Goal: Task Accomplishment & Management: Manage account settings

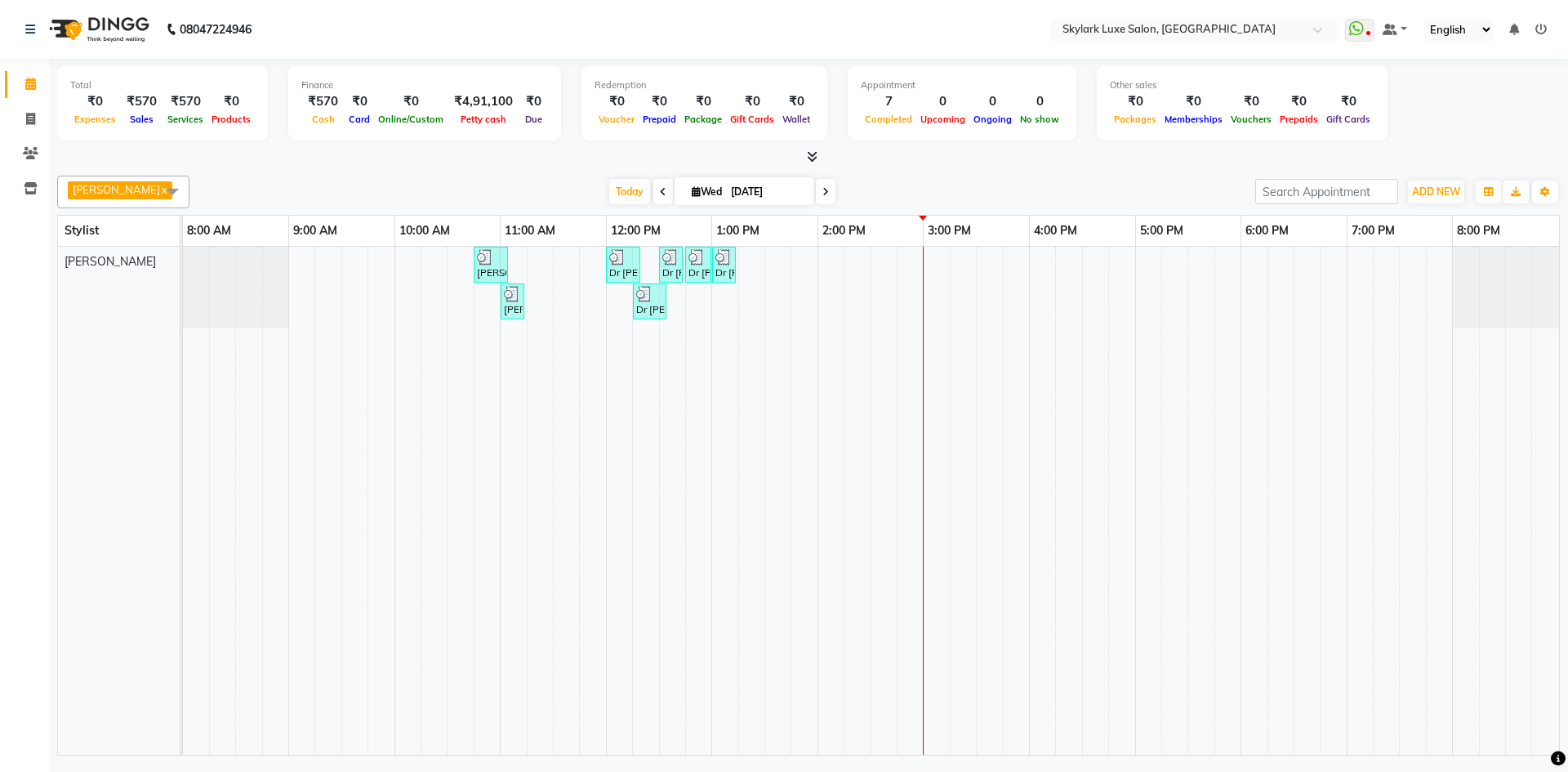
click at [873, 270] on div "[PERSON_NAME], TK01, 10:45 AM-11:05 AM, Threading - Eyebrow Dr [PERSON_NAME], T…" at bounding box center [870, 501] width 1376 height 508
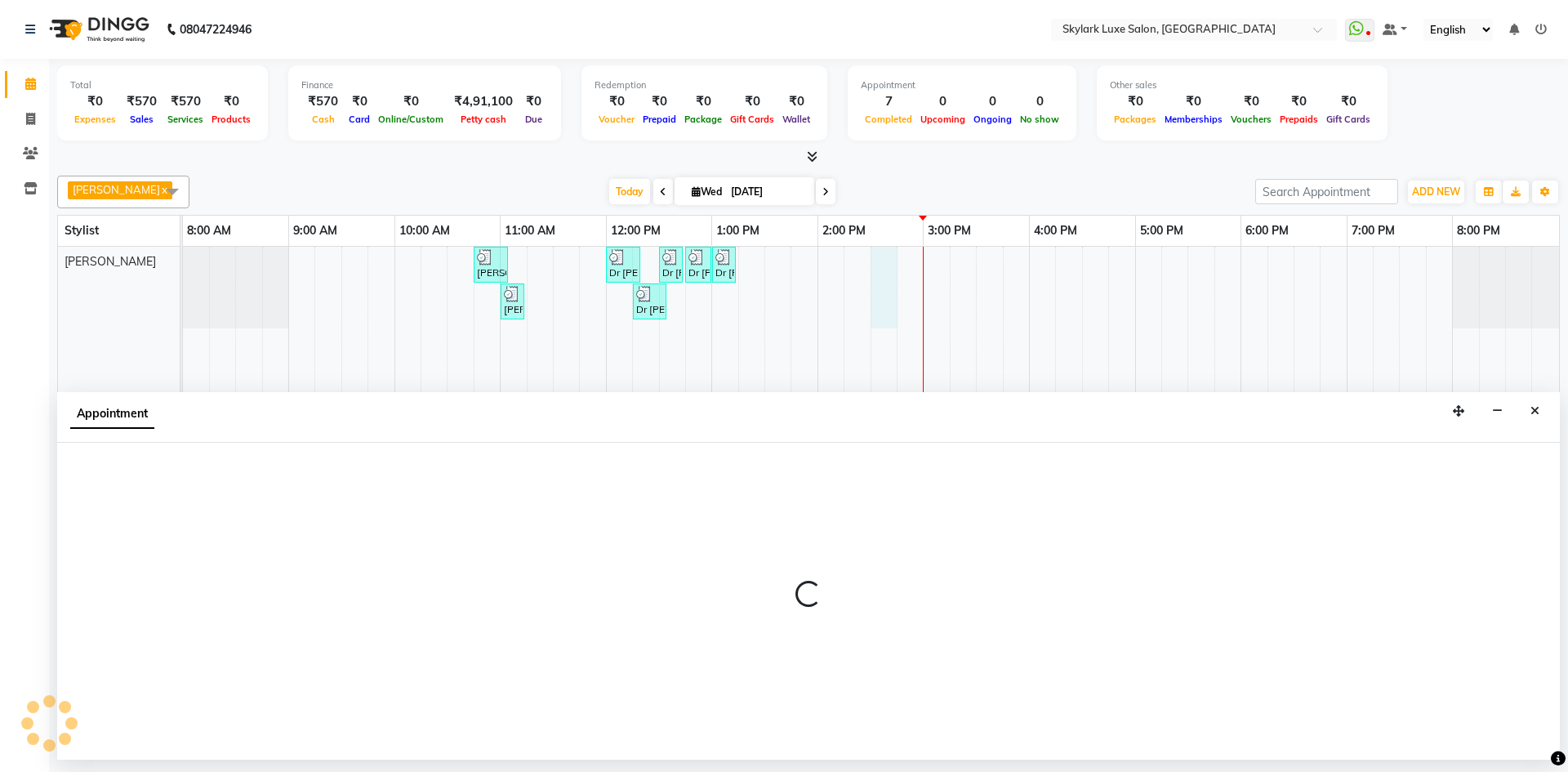
select select "85056"
select select "870"
select select "tentative"
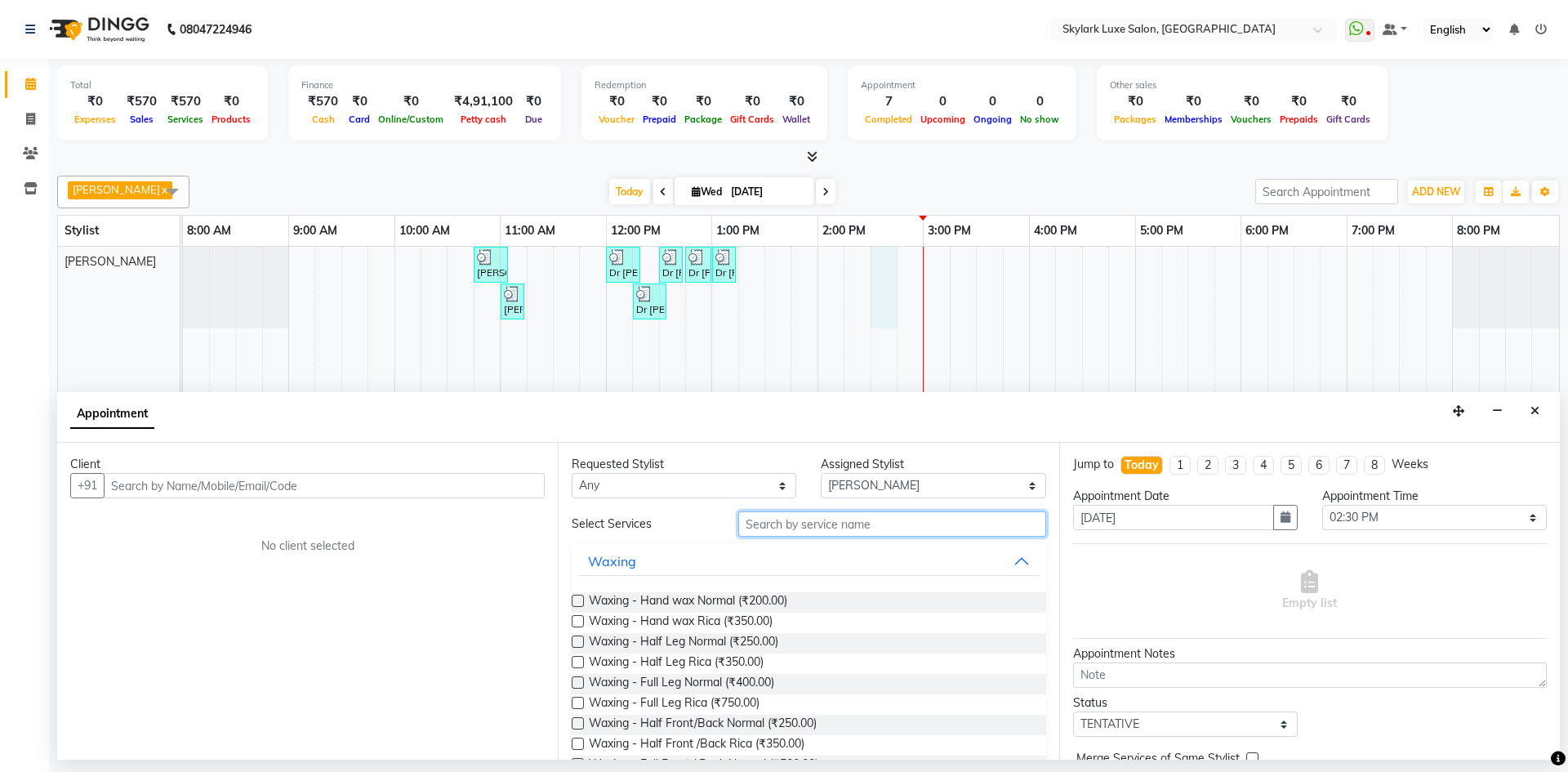
click at [849, 522] on input "text" at bounding box center [893, 524] width 308 height 25
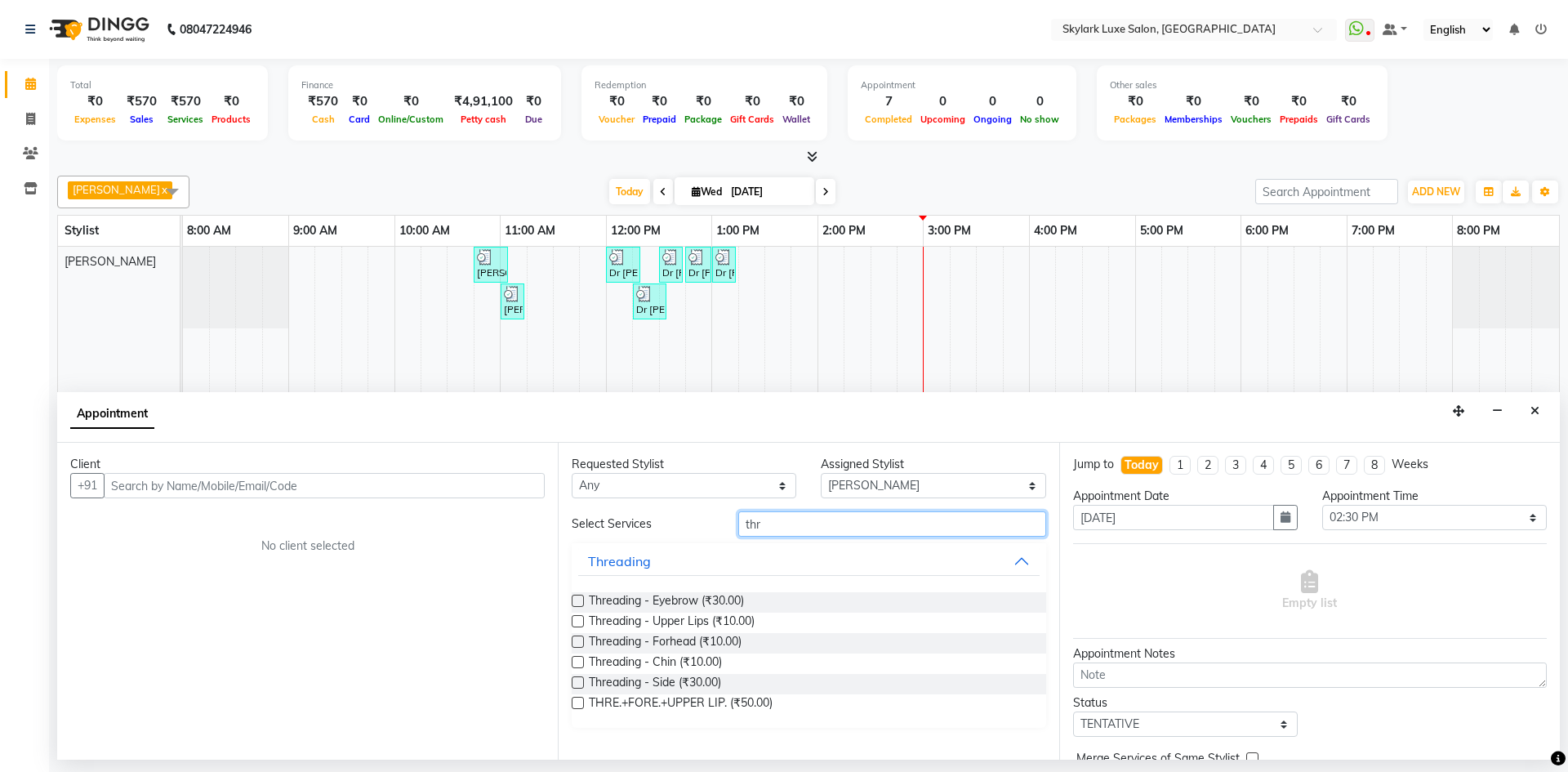
type input "thr"
click at [576, 598] on label at bounding box center [578, 600] width 13 height 13
click at [576, 598] on input "checkbox" at bounding box center [577, 602] width 11 height 11
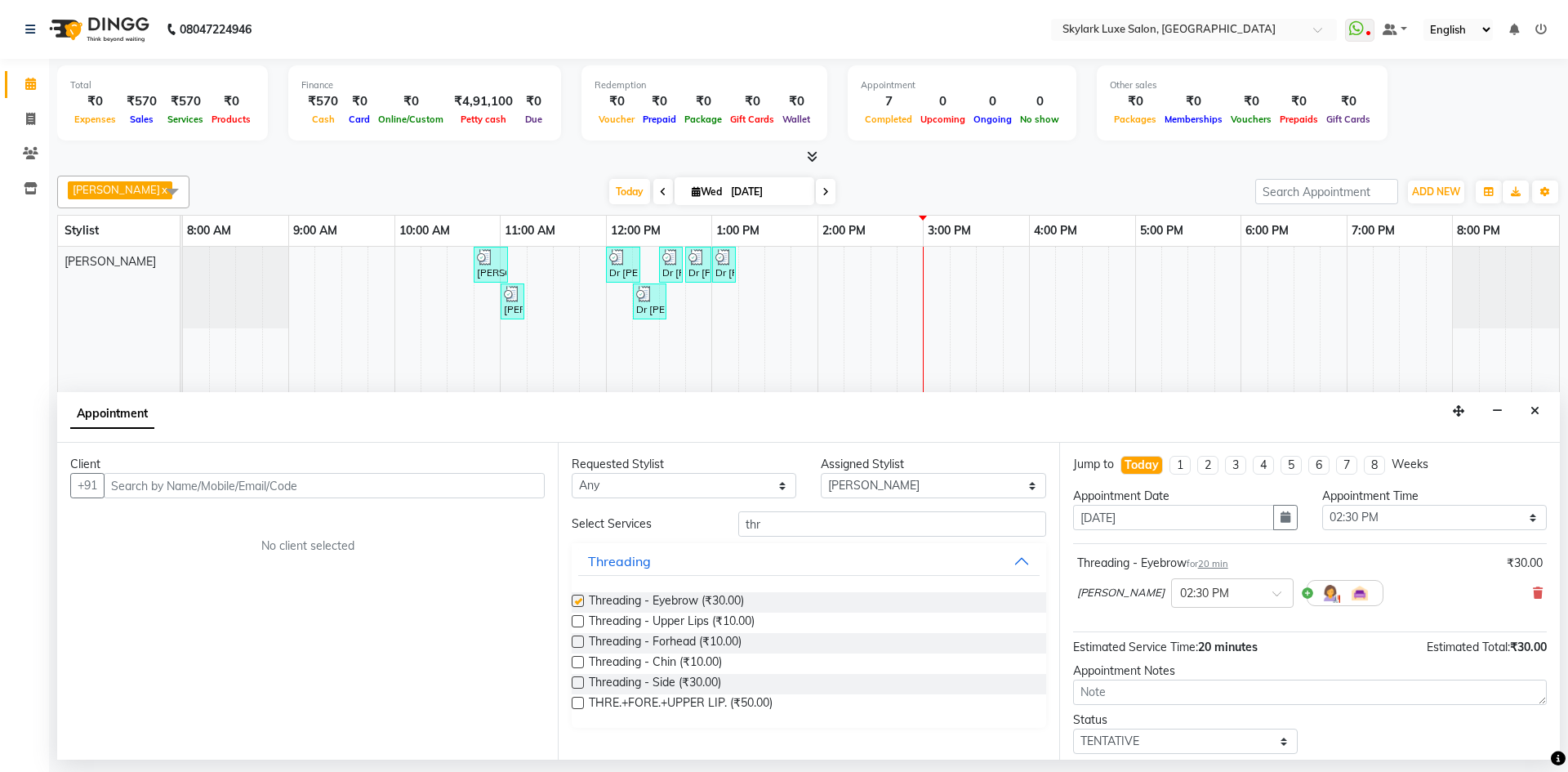
checkbox input "false"
drag, startPoint x: 582, startPoint y: 640, endPoint x: 545, endPoint y: 611, distance: 47.0
click at [581, 640] on label at bounding box center [578, 641] width 13 height 13
click at [581, 640] on input "checkbox" at bounding box center [577, 643] width 11 height 11
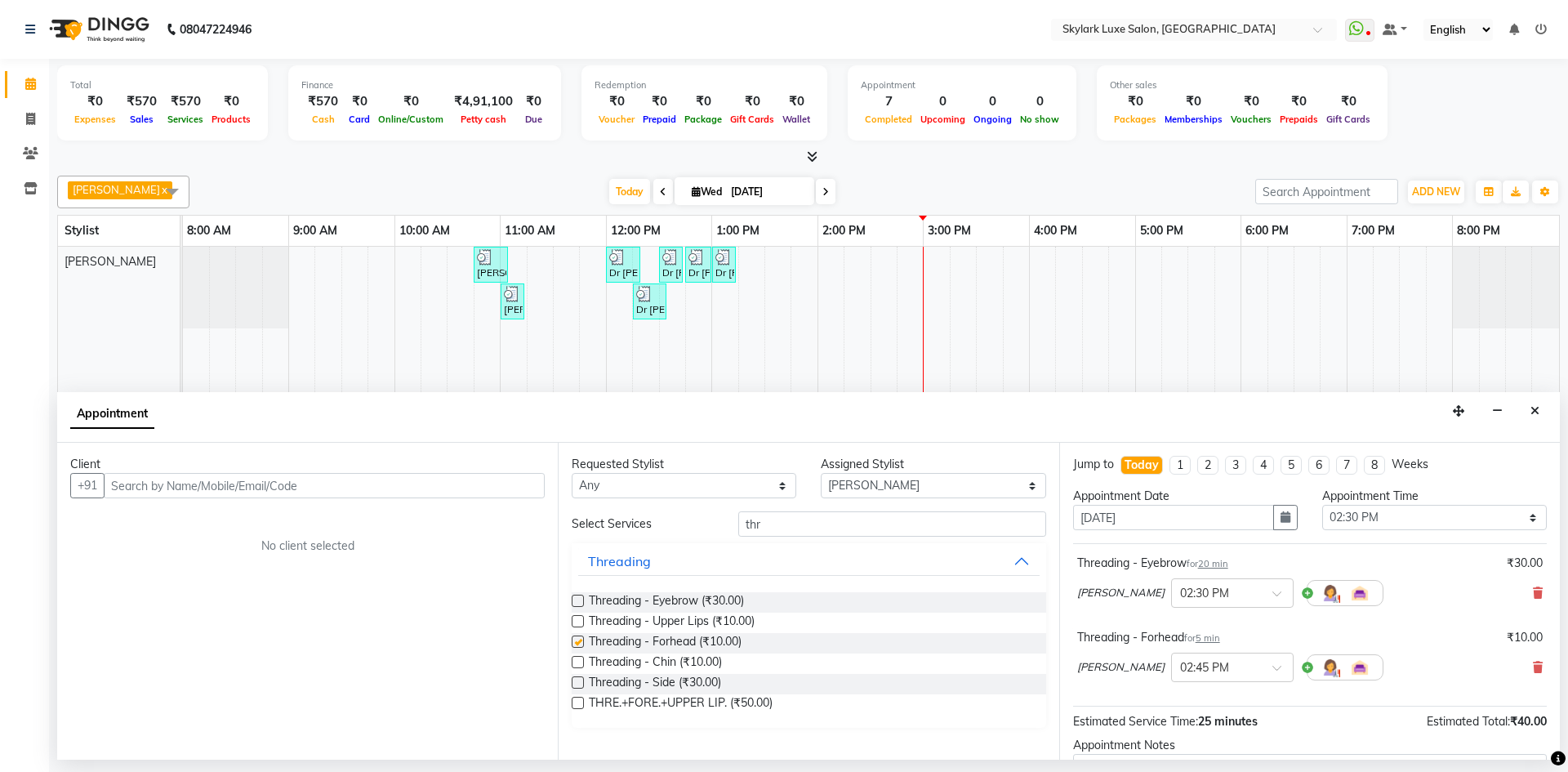
checkbox input "false"
click at [403, 496] on input "text" at bounding box center [324, 486] width 441 height 25
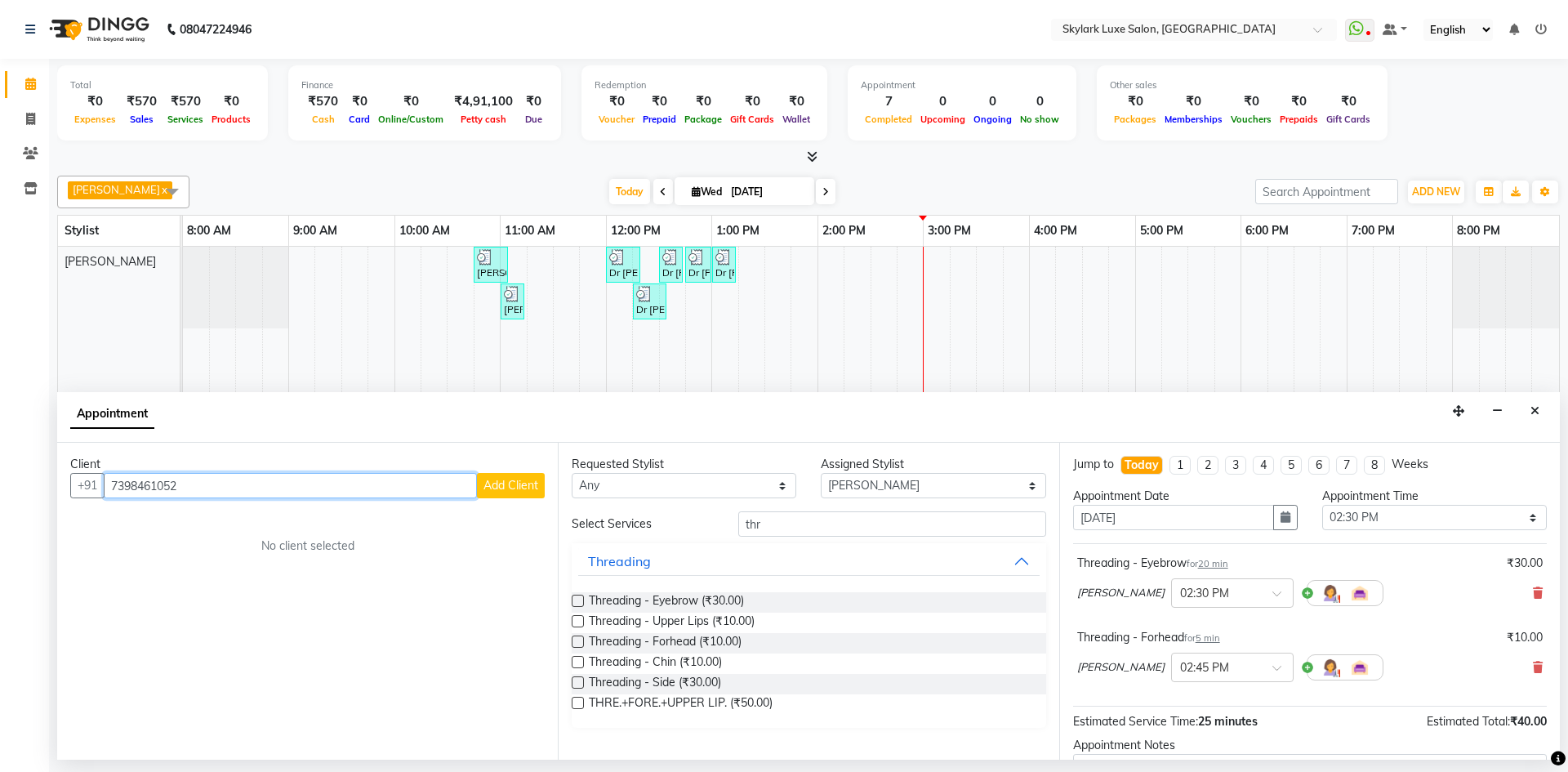
type input "7398461052"
click at [503, 493] on button "Add Client" at bounding box center [510, 486] width 67 height 25
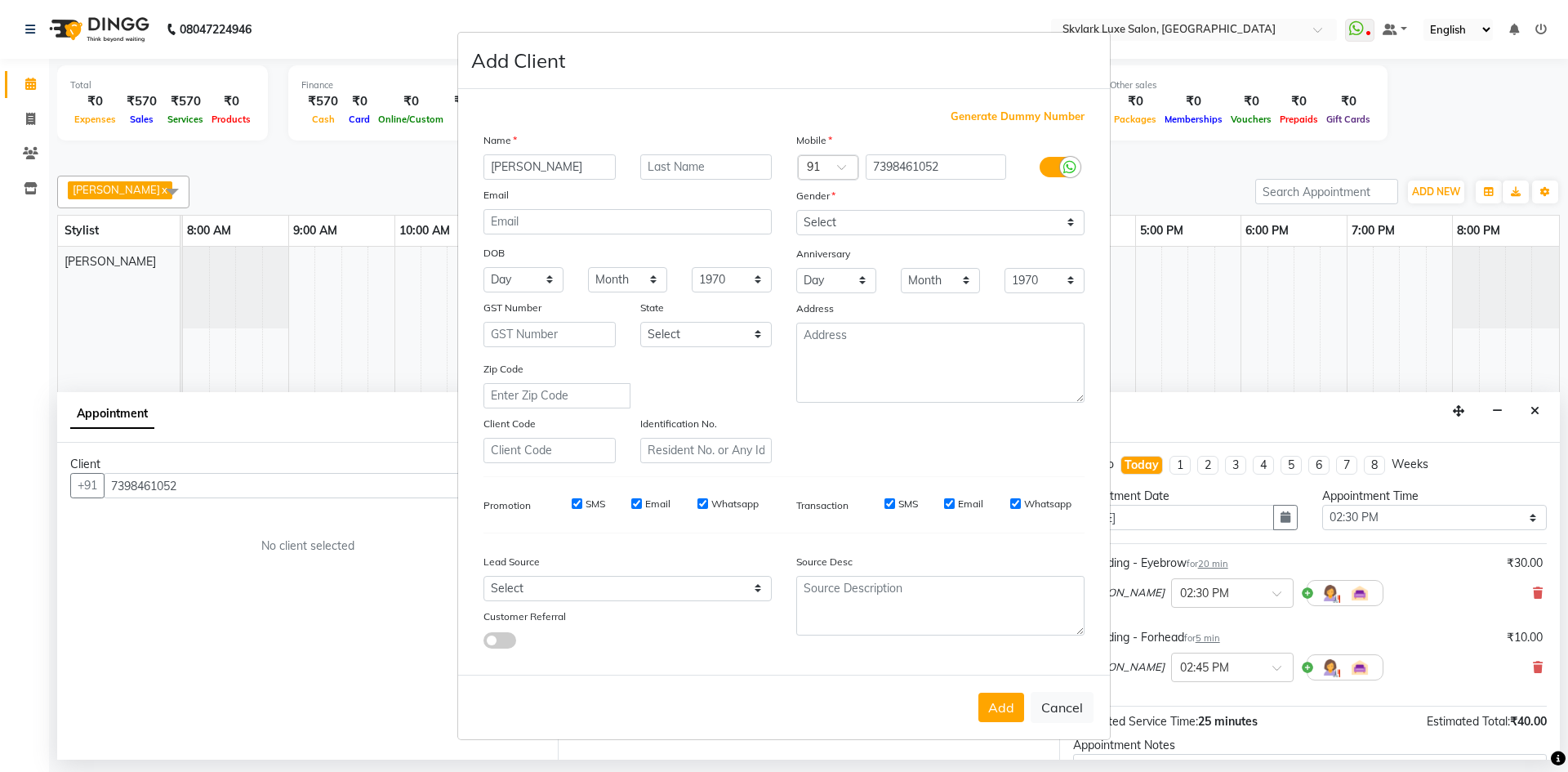
type input "[PERSON_NAME]"
type input "singh"
click at [499, 170] on input "[PERSON_NAME]" at bounding box center [549, 167] width 133 height 25
type input "[PERSON_NAME]"
drag, startPoint x: 844, startPoint y: 211, endPoint x: 844, endPoint y: 228, distance: 17.0
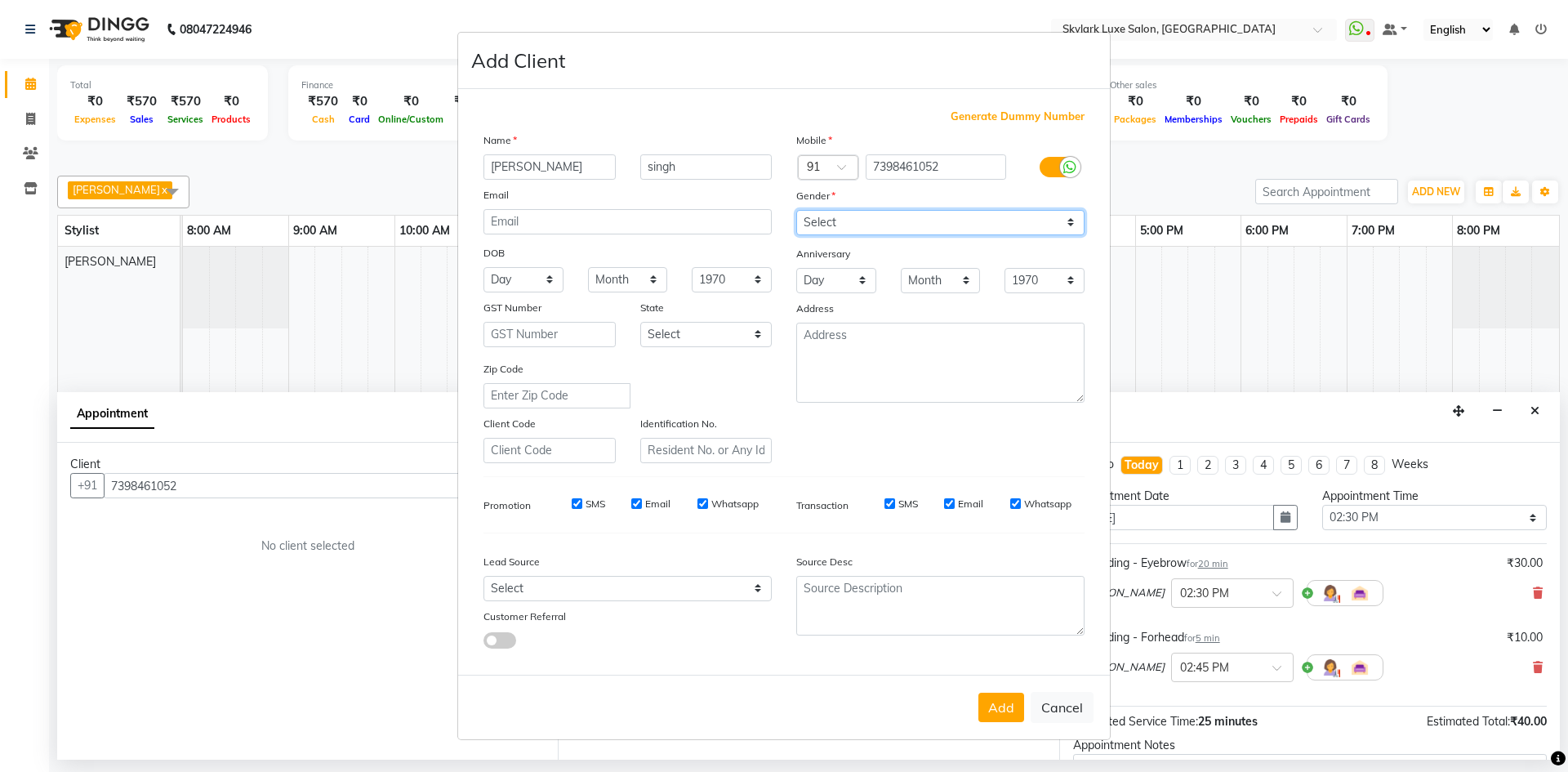
click at [844, 211] on select "Select [DEMOGRAPHIC_DATA] [DEMOGRAPHIC_DATA] Other Prefer Not To Say" at bounding box center [940, 223] width 288 height 25
select select "[DEMOGRAPHIC_DATA]"
click at [796, 210] on select "Select [DEMOGRAPHIC_DATA] [DEMOGRAPHIC_DATA] Other Prefer Not To Say" at bounding box center [940, 223] width 288 height 25
click at [995, 718] on button "Add" at bounding box center [1001, 708] width 46 height 29
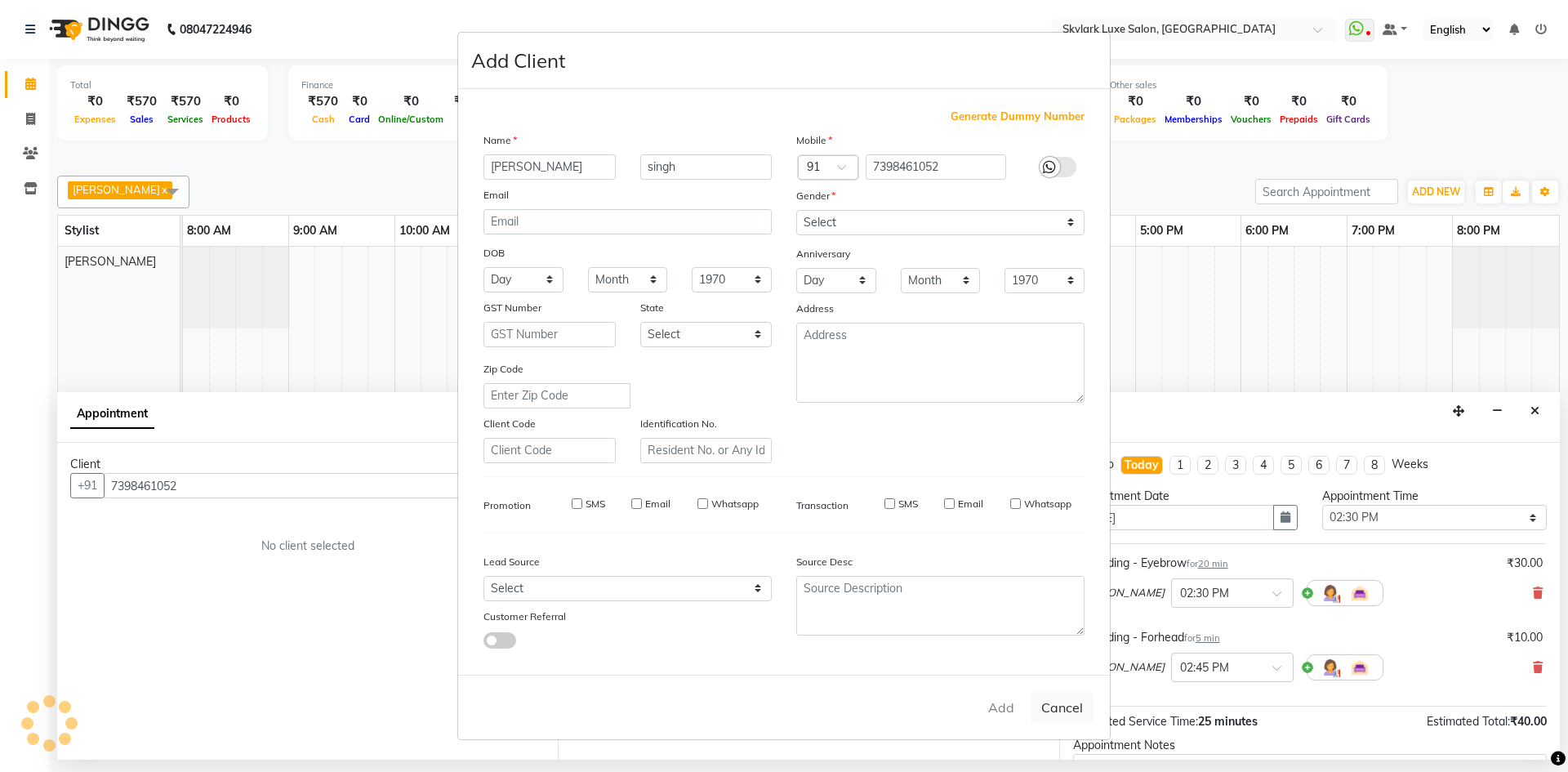
select select
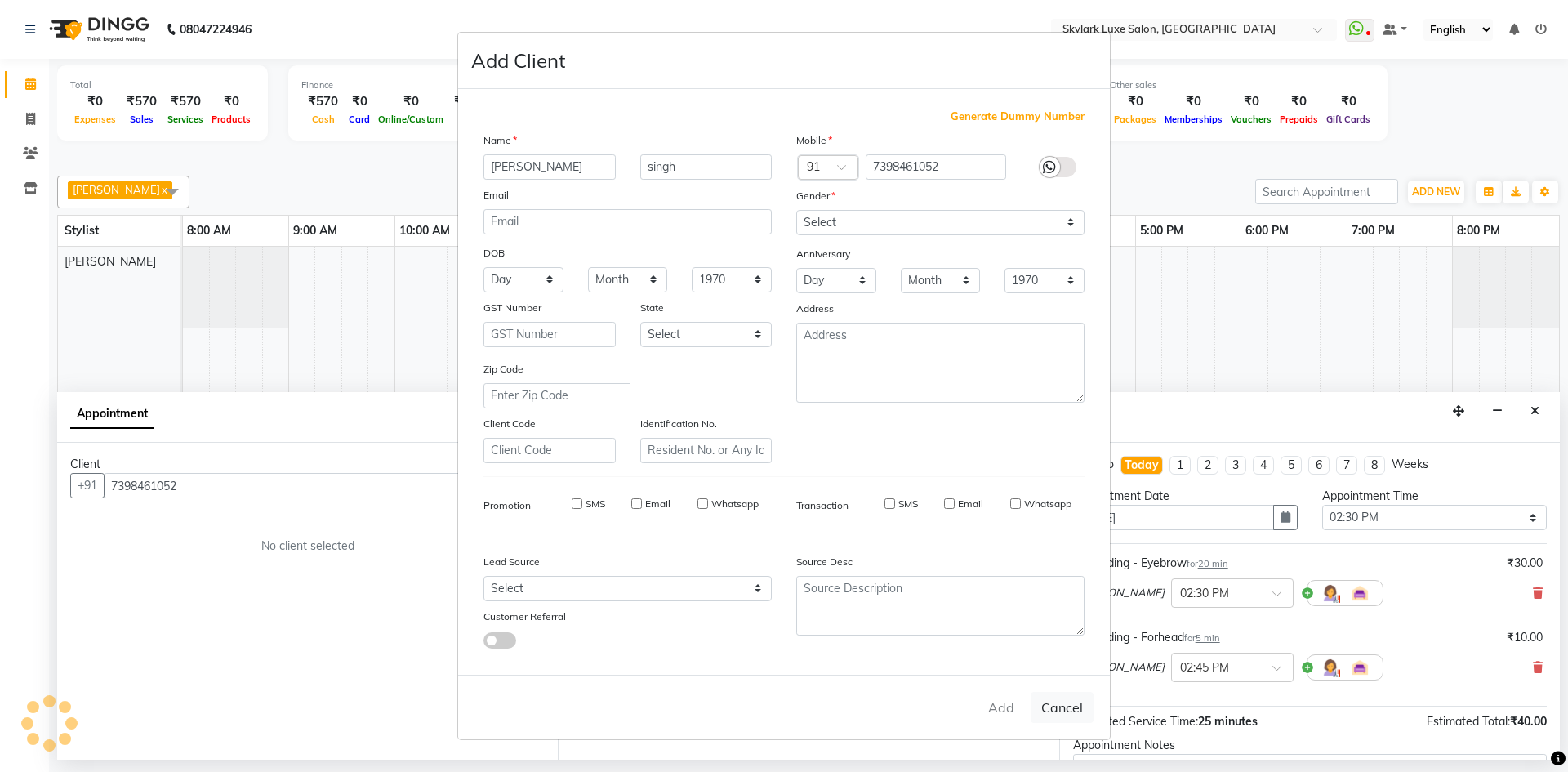
select select
checkbox input "false"
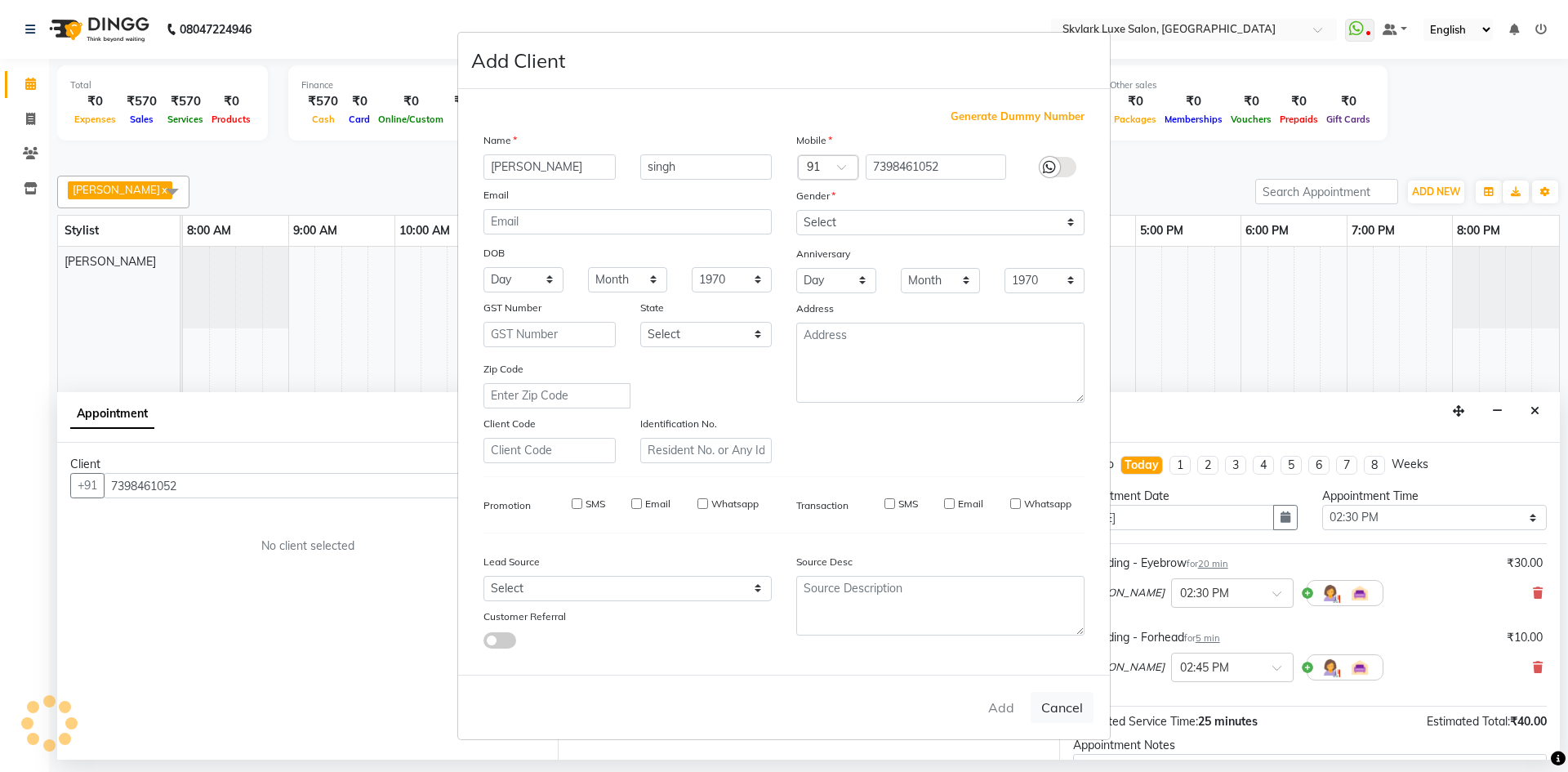
checkbox input "false"
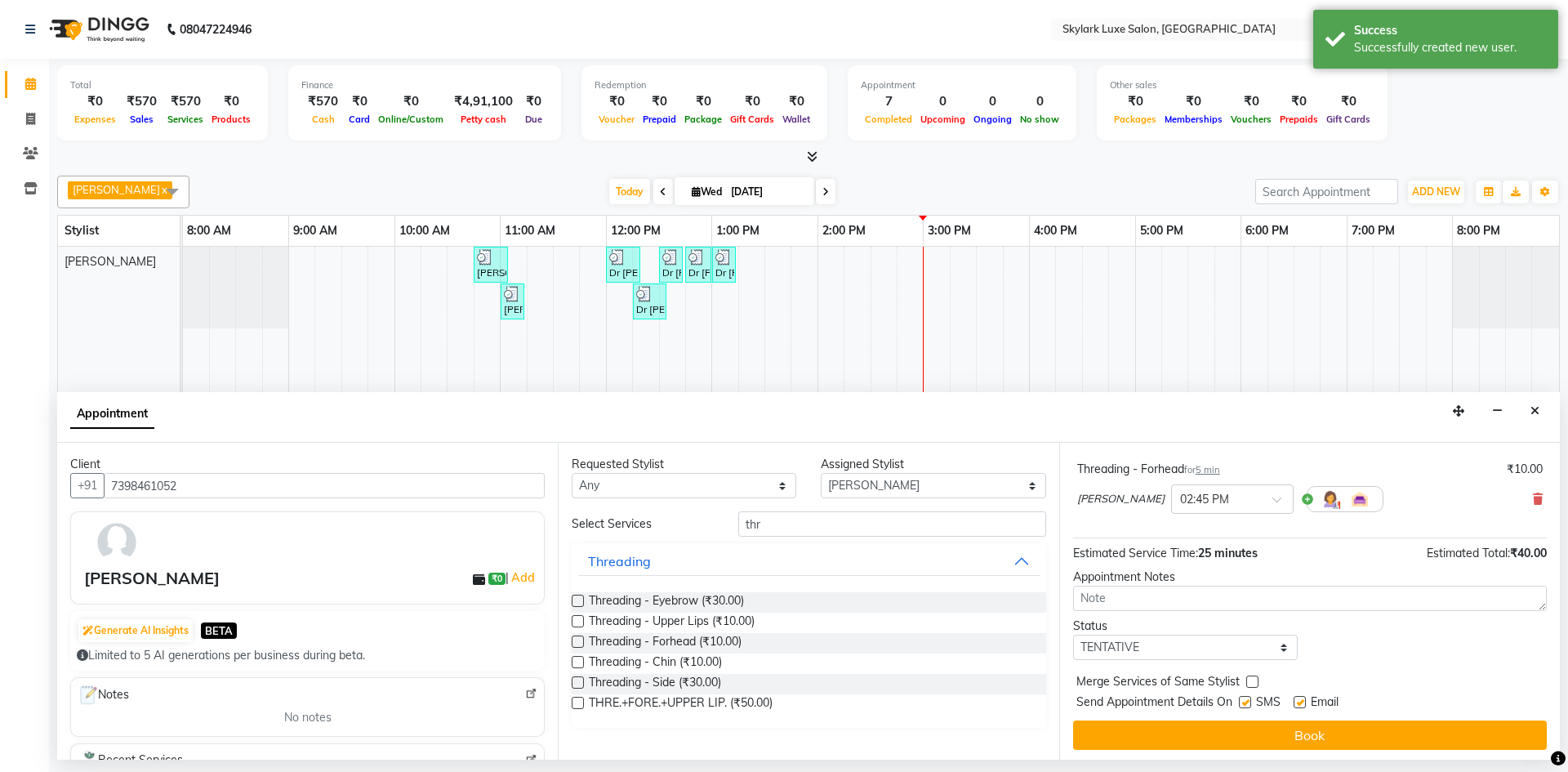
scroll to position [172, 0]
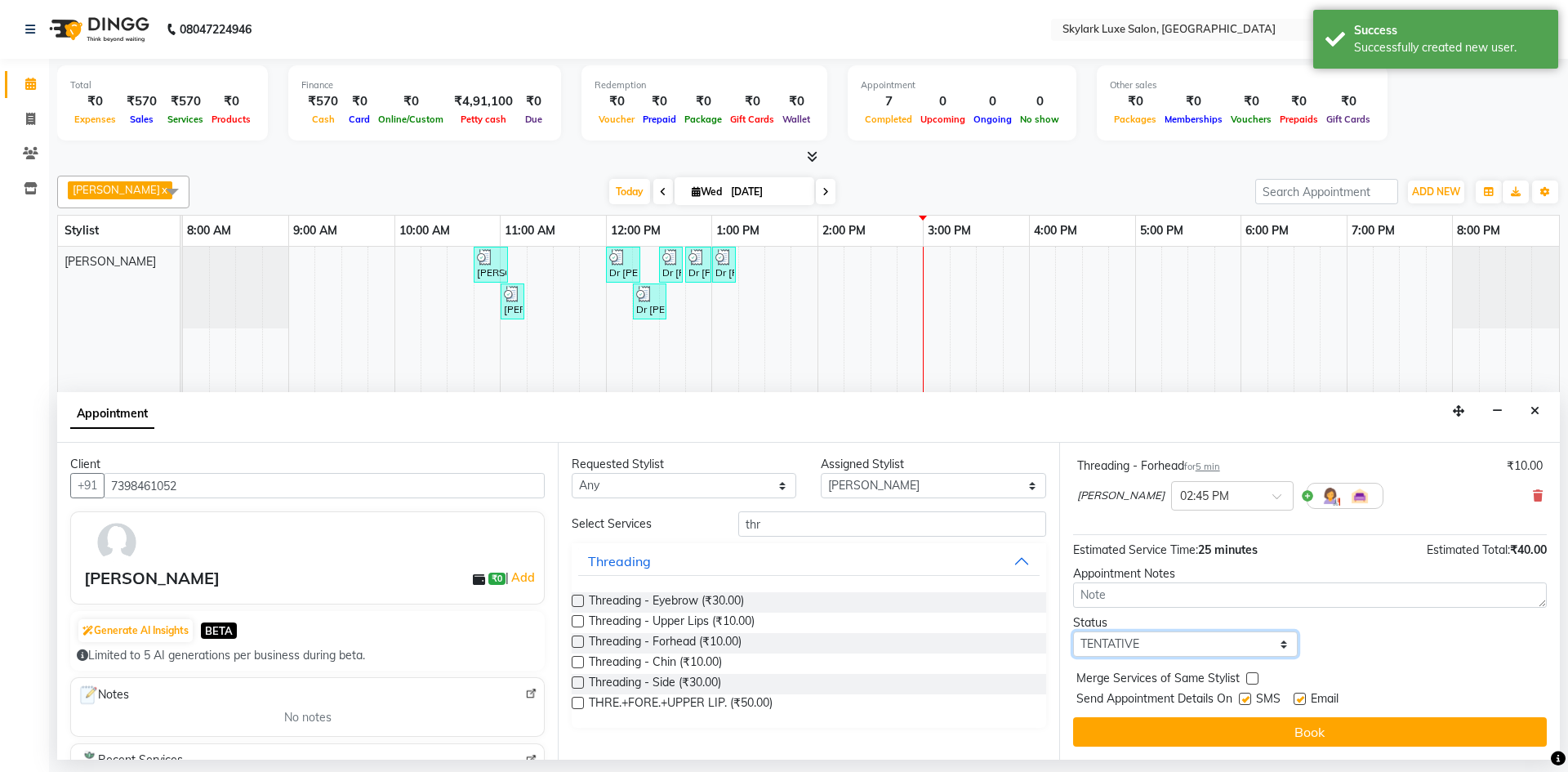
drag, startPoint x: 1159, startPoint y: 643, endPoint x: 1146, endPoint y: 649, distance: 14.3
click at [1159, 643] on select "Select TENTATIVE CONFIRM CHECK-IN UPCOMING" at bounding box center [1186, 644] width 224 height 25
click at [1108, 651] on select "Select TENTATIVE CONFIRM CHECK-IN UPCOMING" at bounding box center [1186, 644] width 224 height 25
select select "check-in"
click at [1073, 631] on select "Select TENTATIVE CONFIRM CHECK-IN UPCOMING" at bounding box center [1186, 644] width 224 height 25
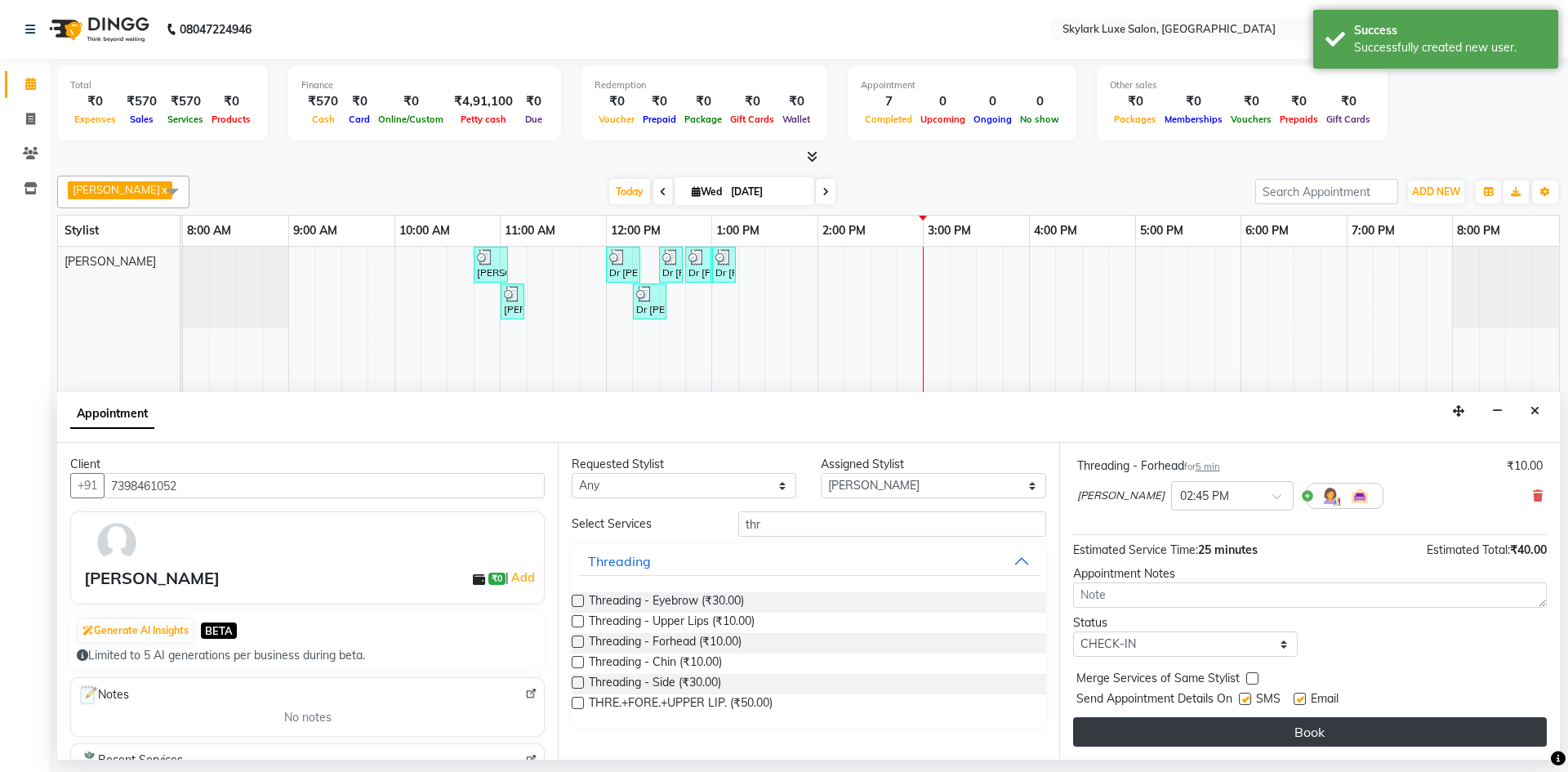
click at [1160, 740] on button "Book" at bounding box center [1309, 732] width 473 height 29
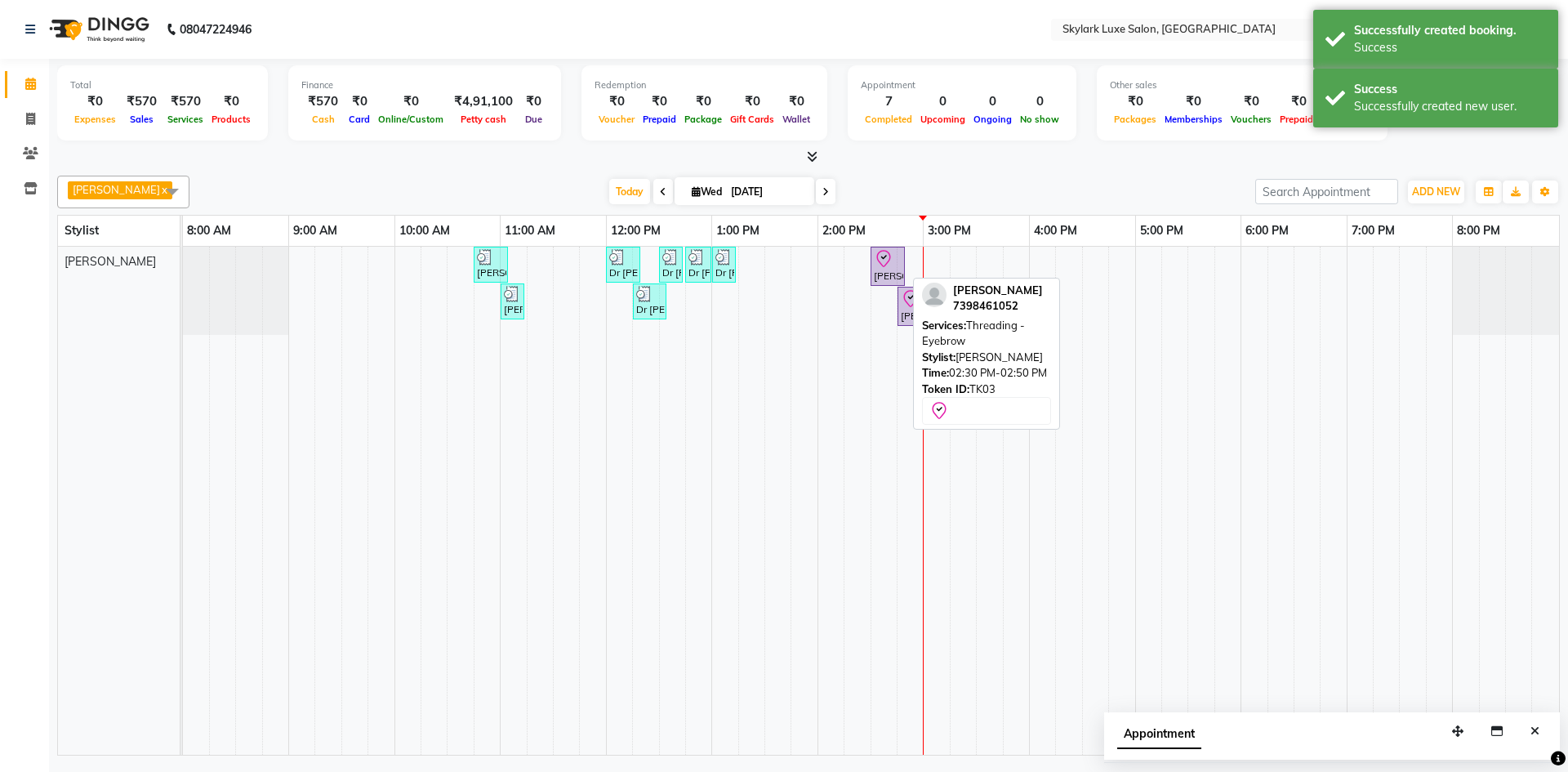
click at [884, 264] on icon at bounding box center [883, 259] width 20 height 20
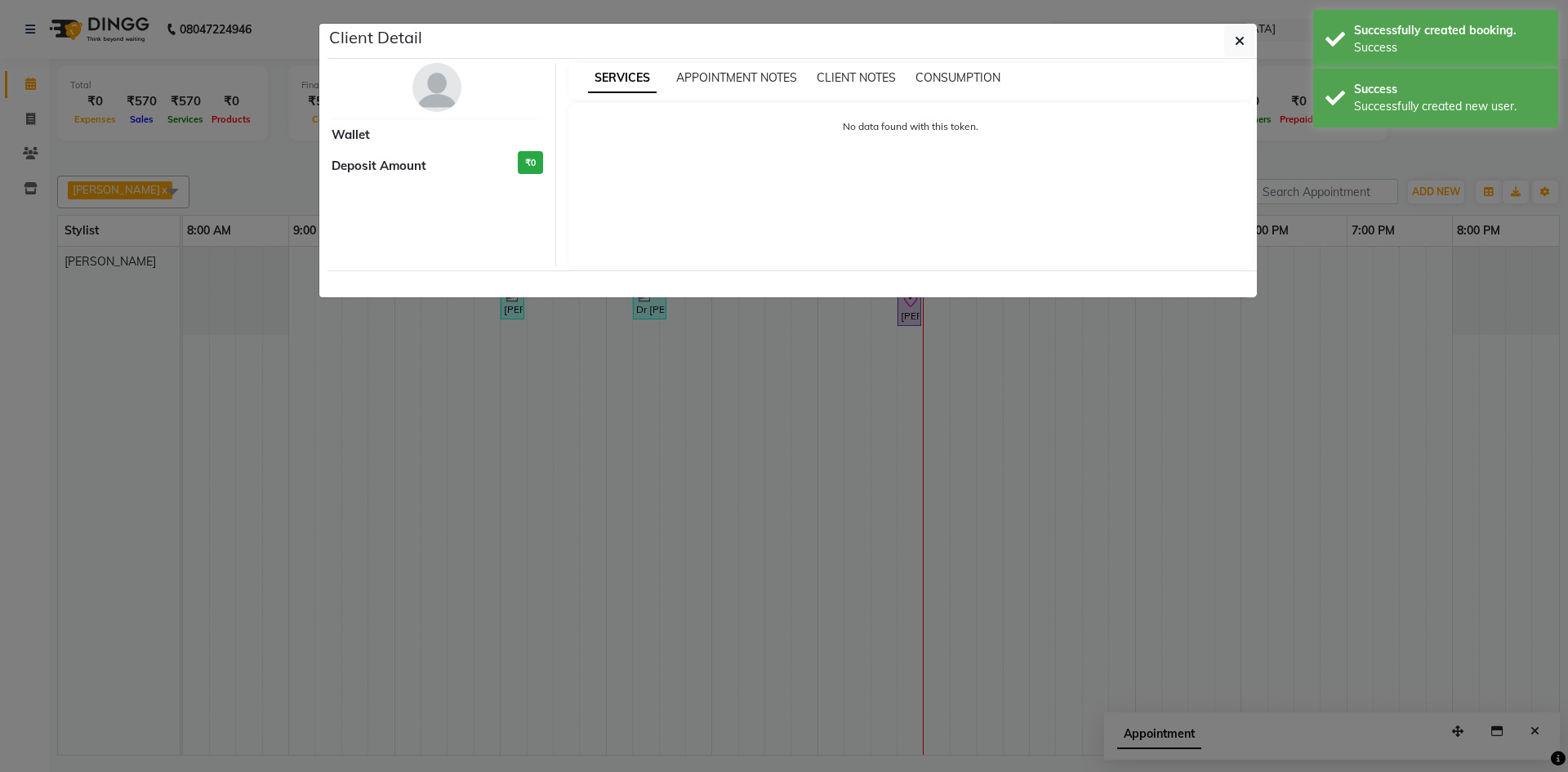
select select "8"
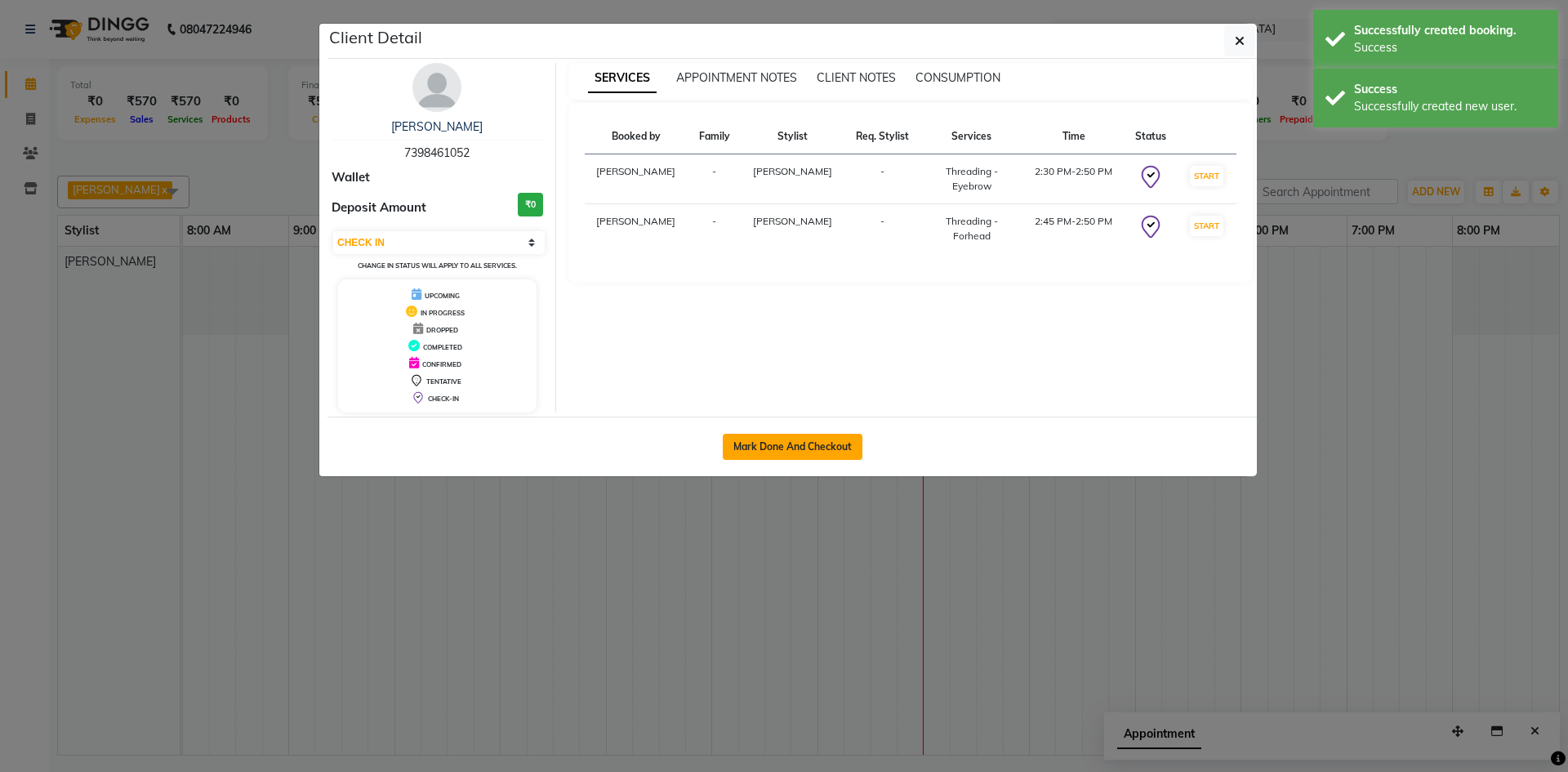
click at [810, 453] on button "Mark Done And Checkout" at bounding box center [792, 446] width 140 height 26
select select "8191"
select select "service"
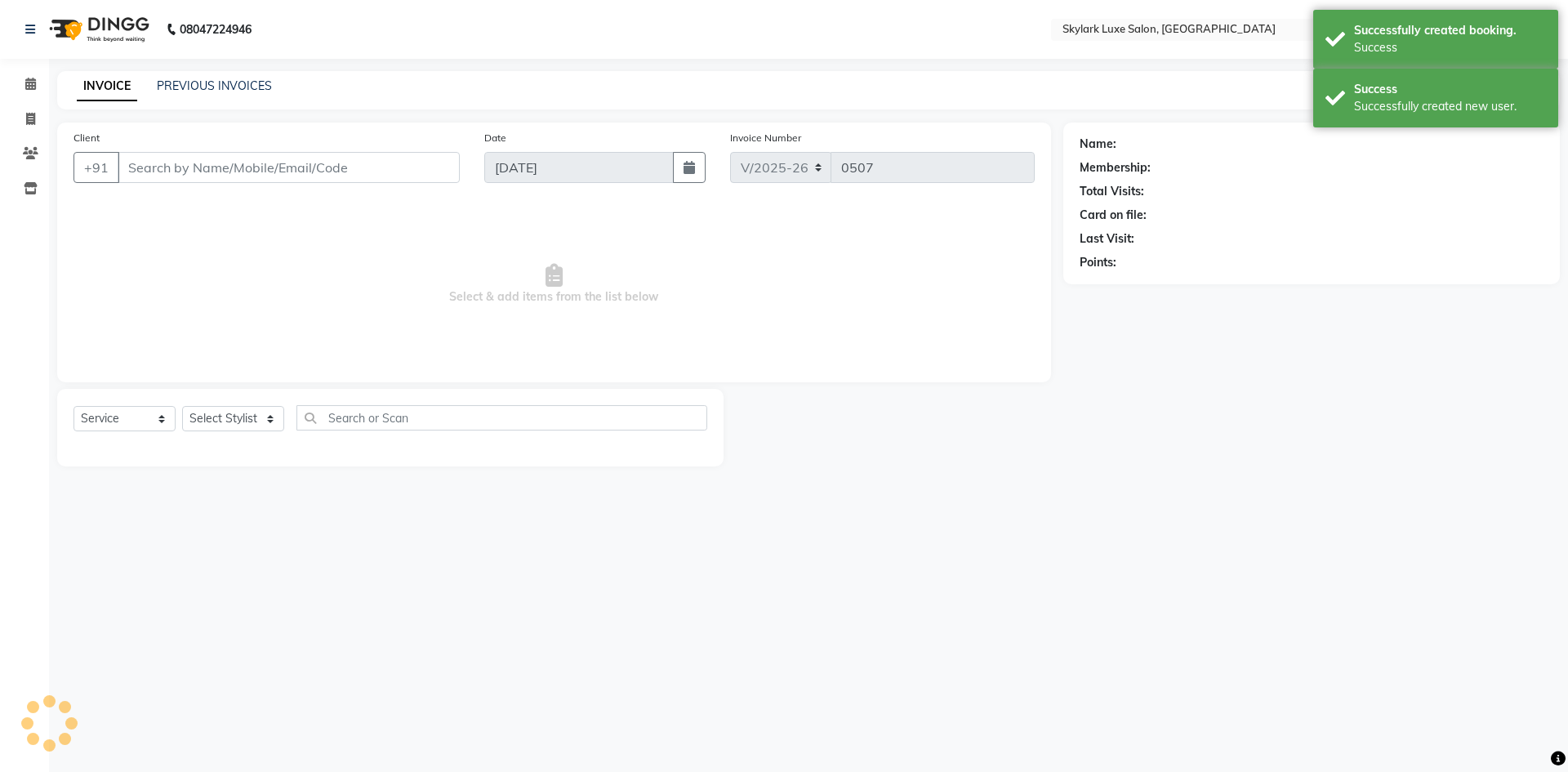
type input "7398461052"
select select "85056"
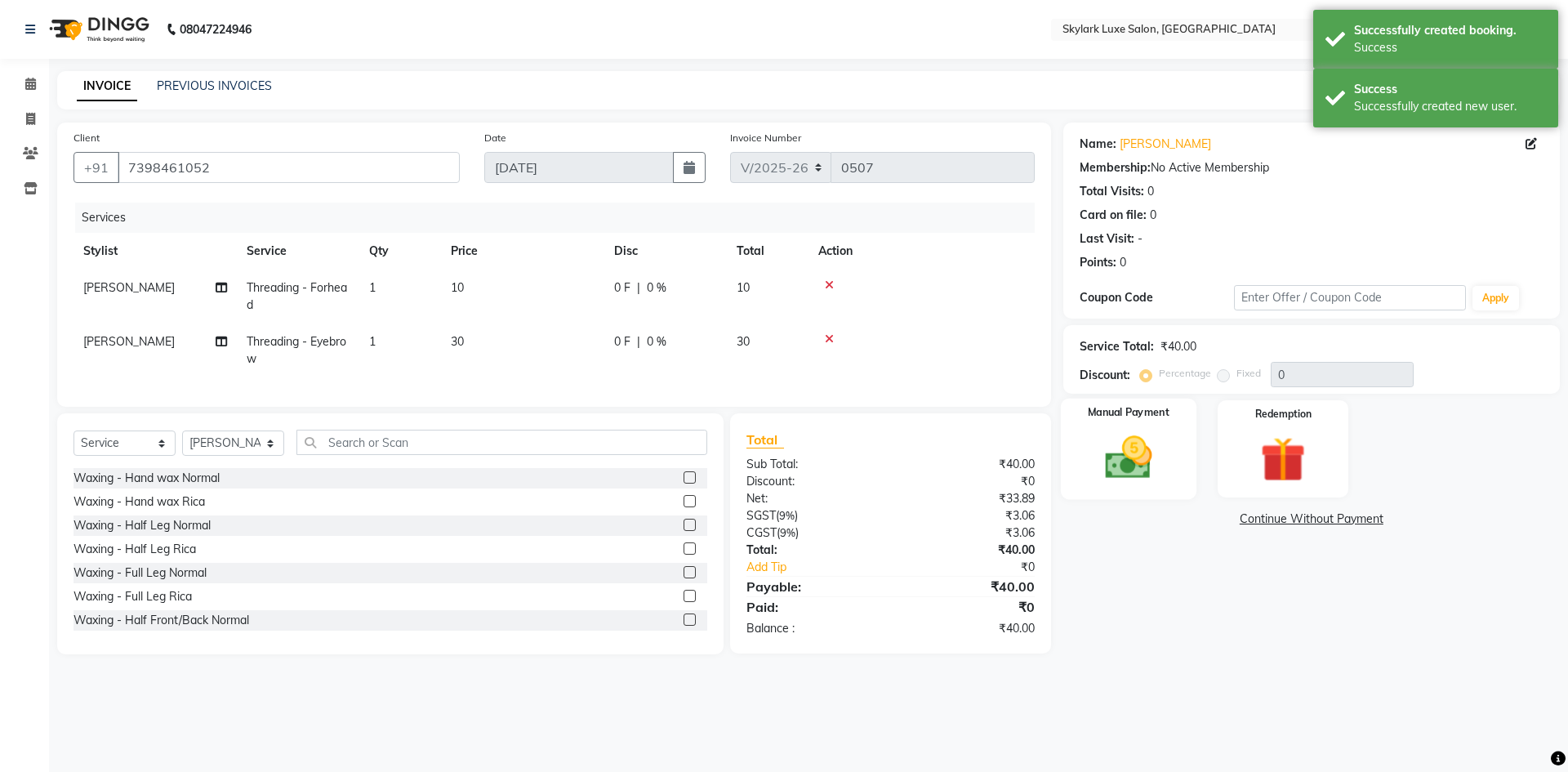
click at [1157, 448] on img at bounding box center [1128, 457] width 76 height 54
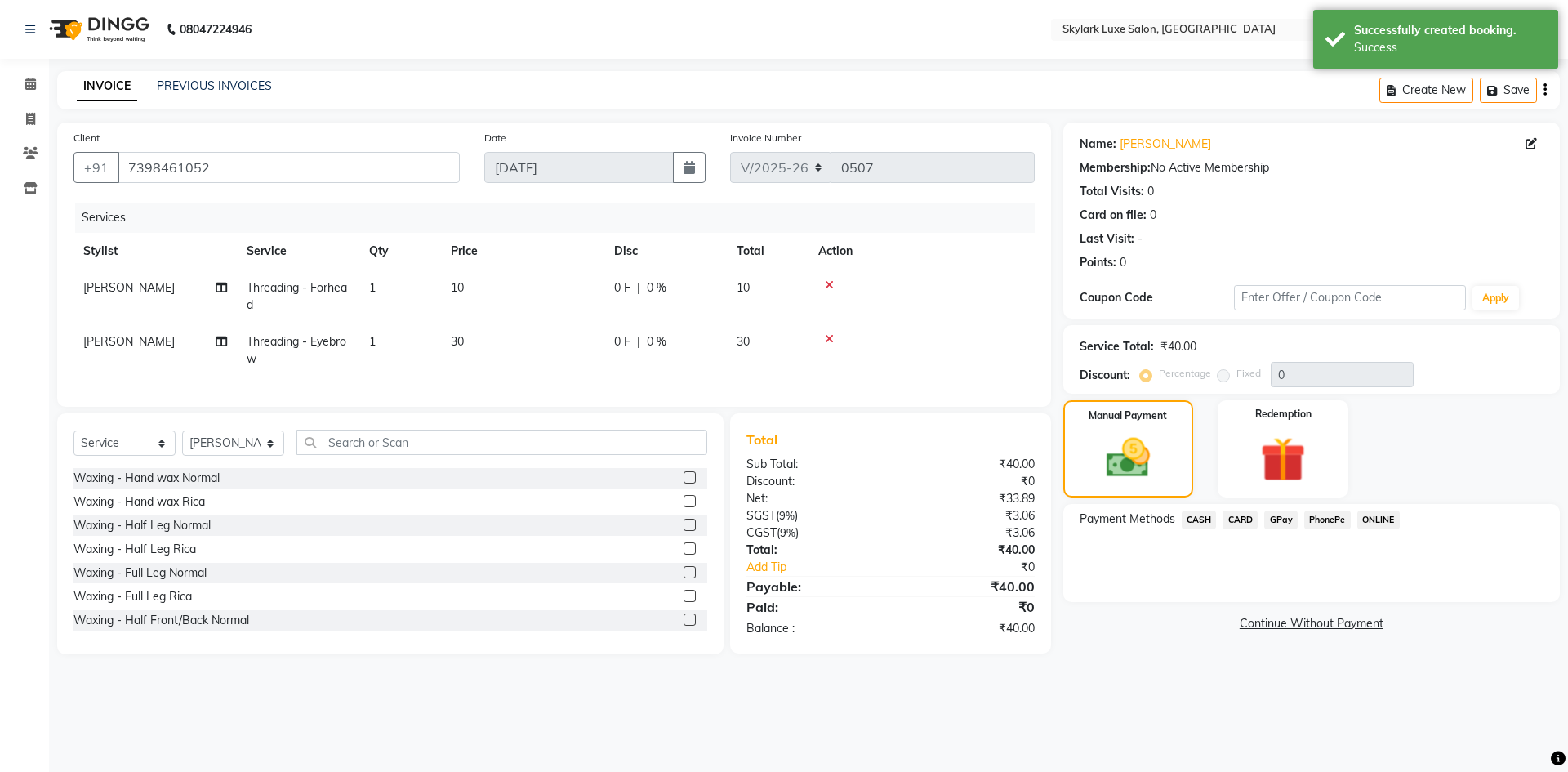
click at [1272, 522] on span "GPay" at bounding box center [1281, 519] width 33 height 19
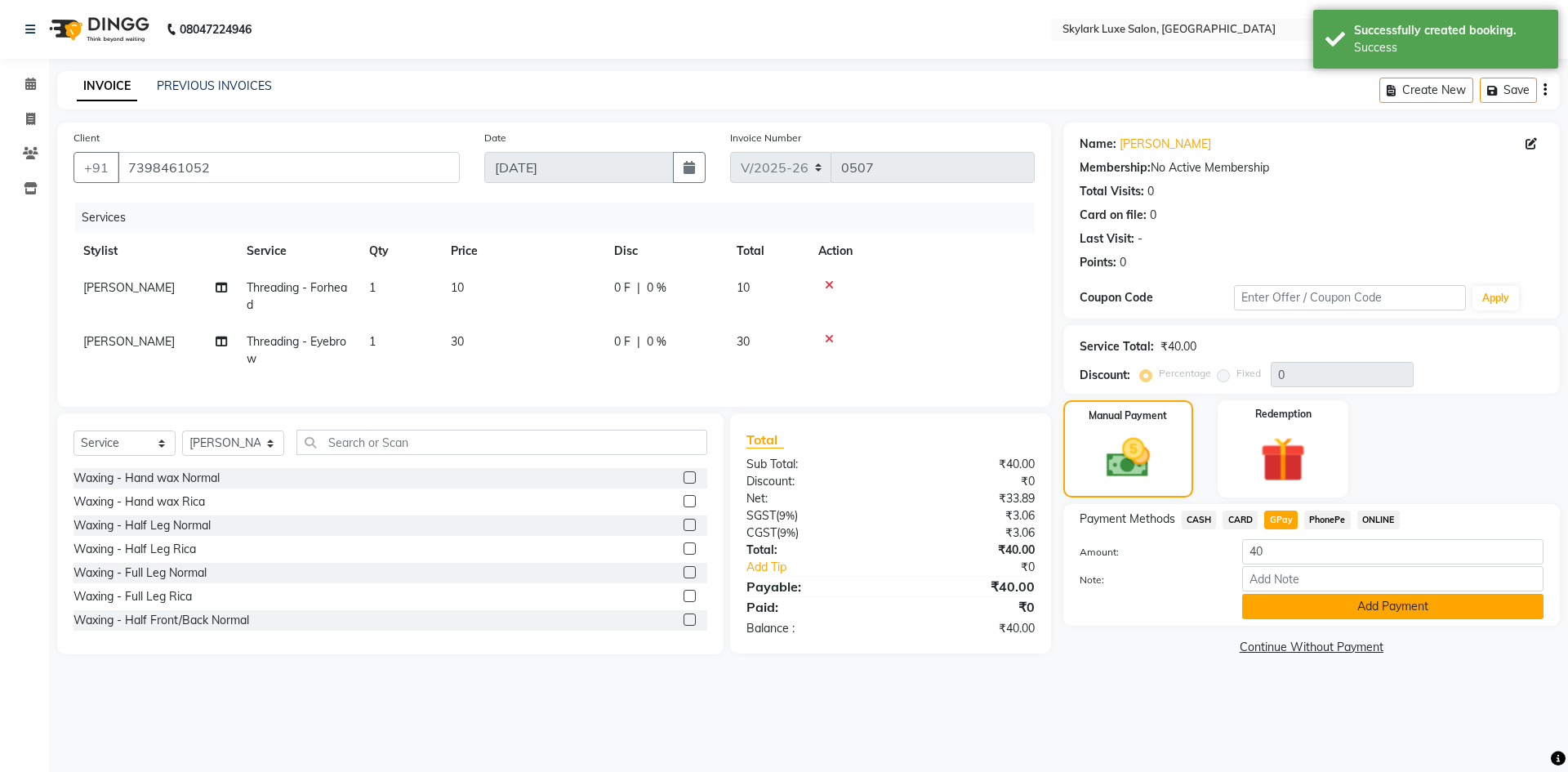
click at [1295, 606] on button "Add Payment" at bounding box center [1392, 606] width 302 height 25
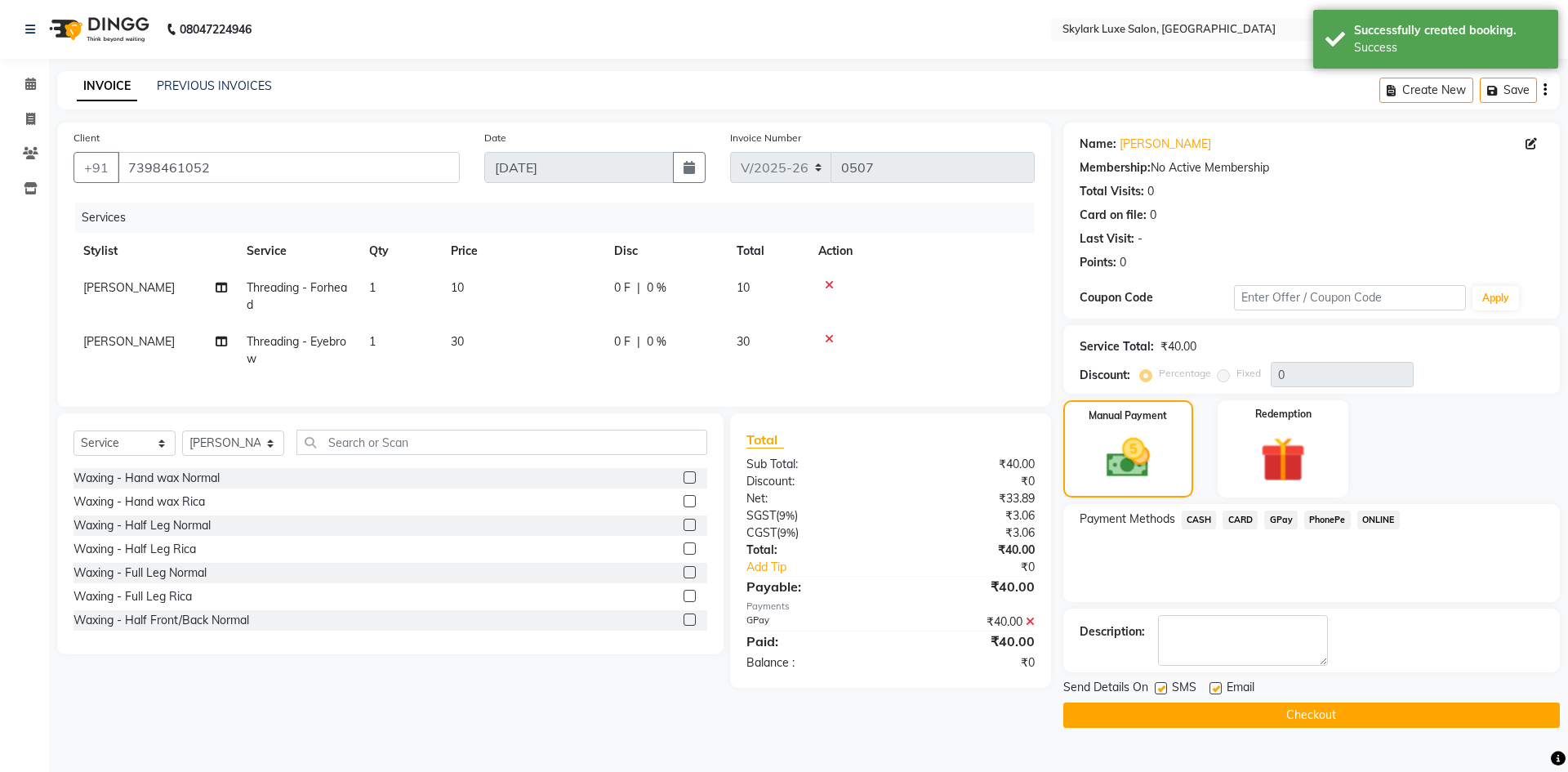
click at [1229, 711] on button "Checkout" at bounding box center [1311, 715] width 497 height 25
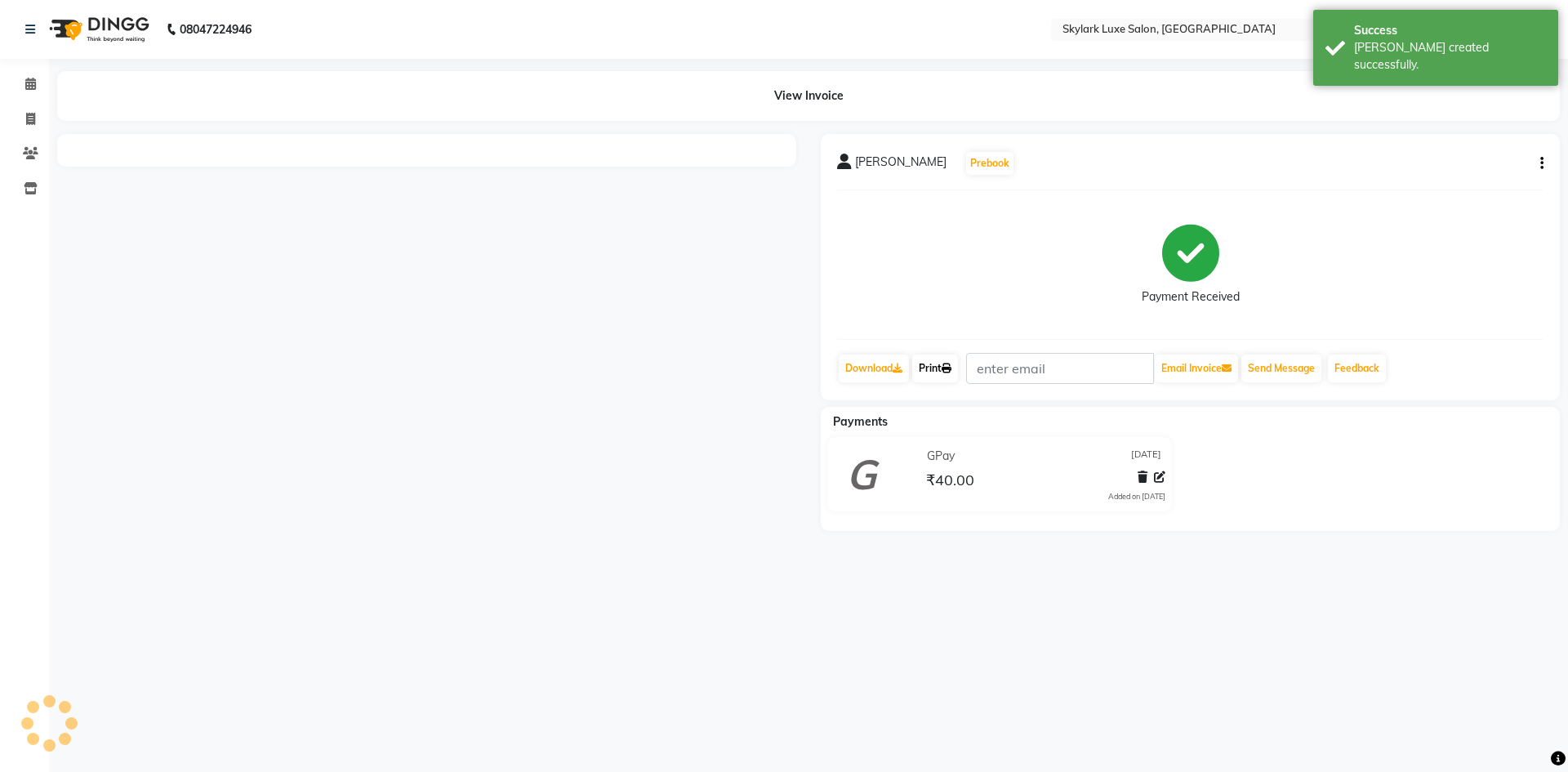
click at [933, 363] on link "Print" at bounding box center [935, 368] width 46 height 27
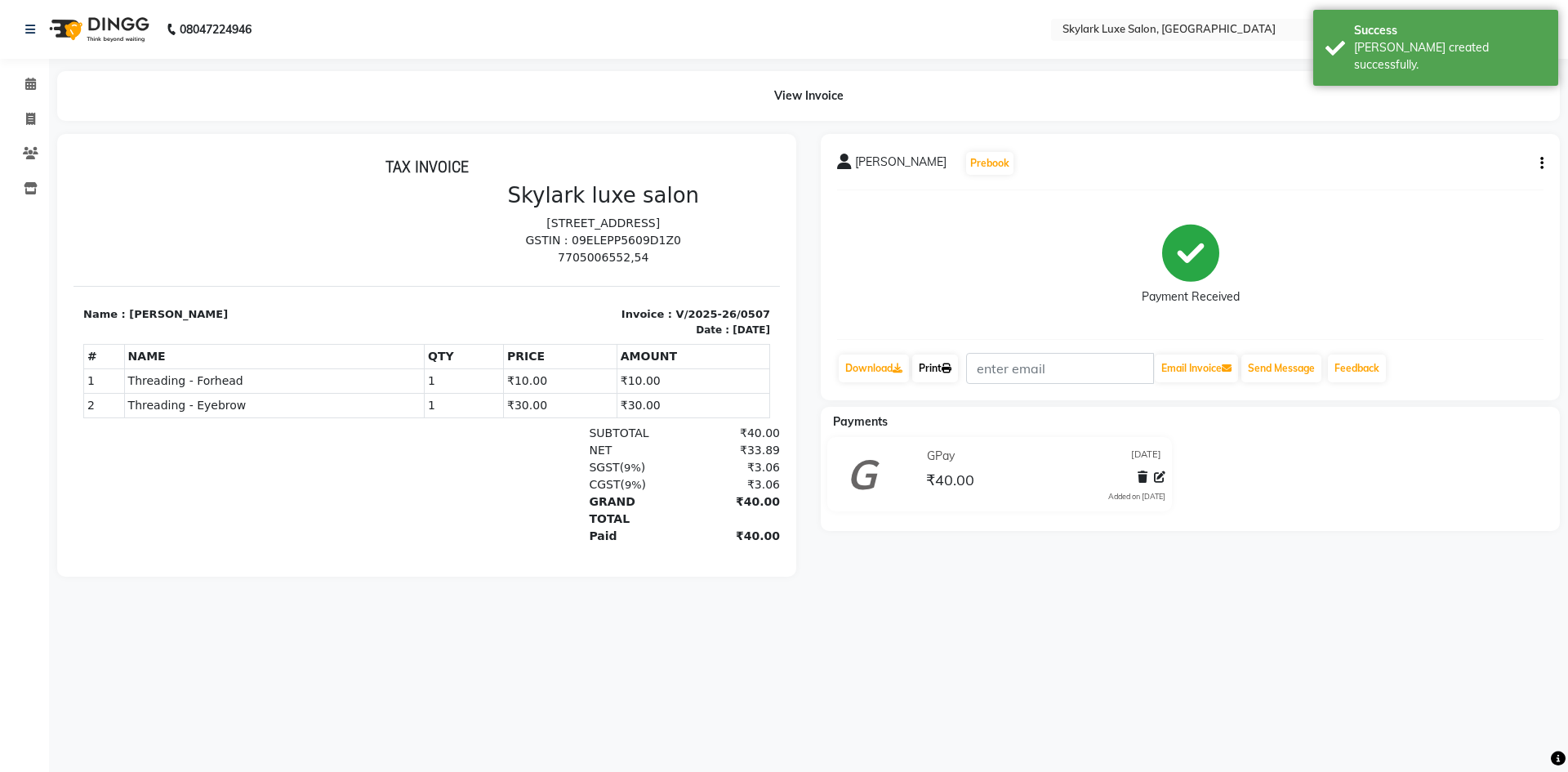
click at [948, 377] on link "Print" at bounding box center [935, 368] width 46 height 27
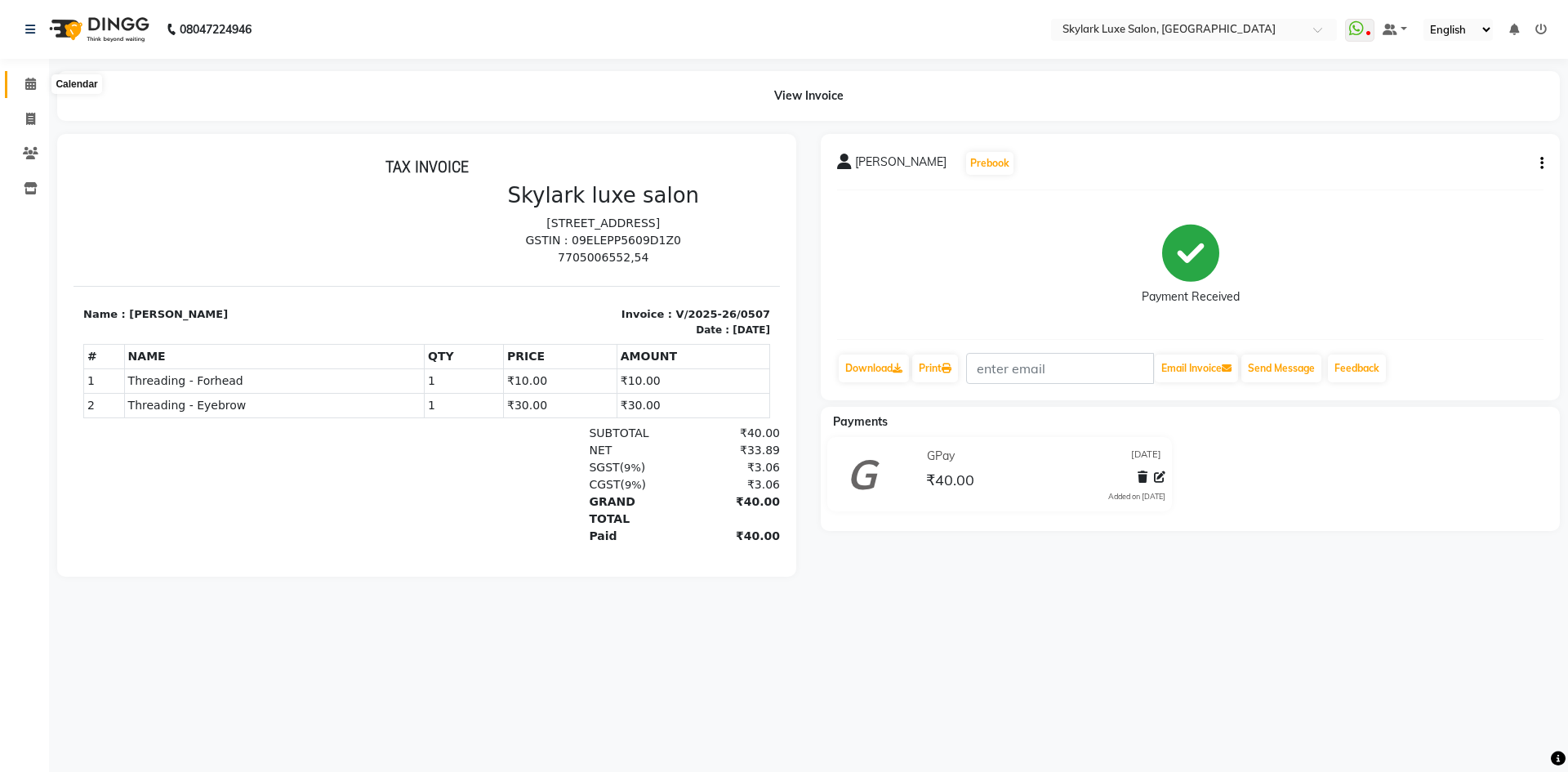
click at [23, 85] on span at bounding box center [30, 84] width 28 height 19
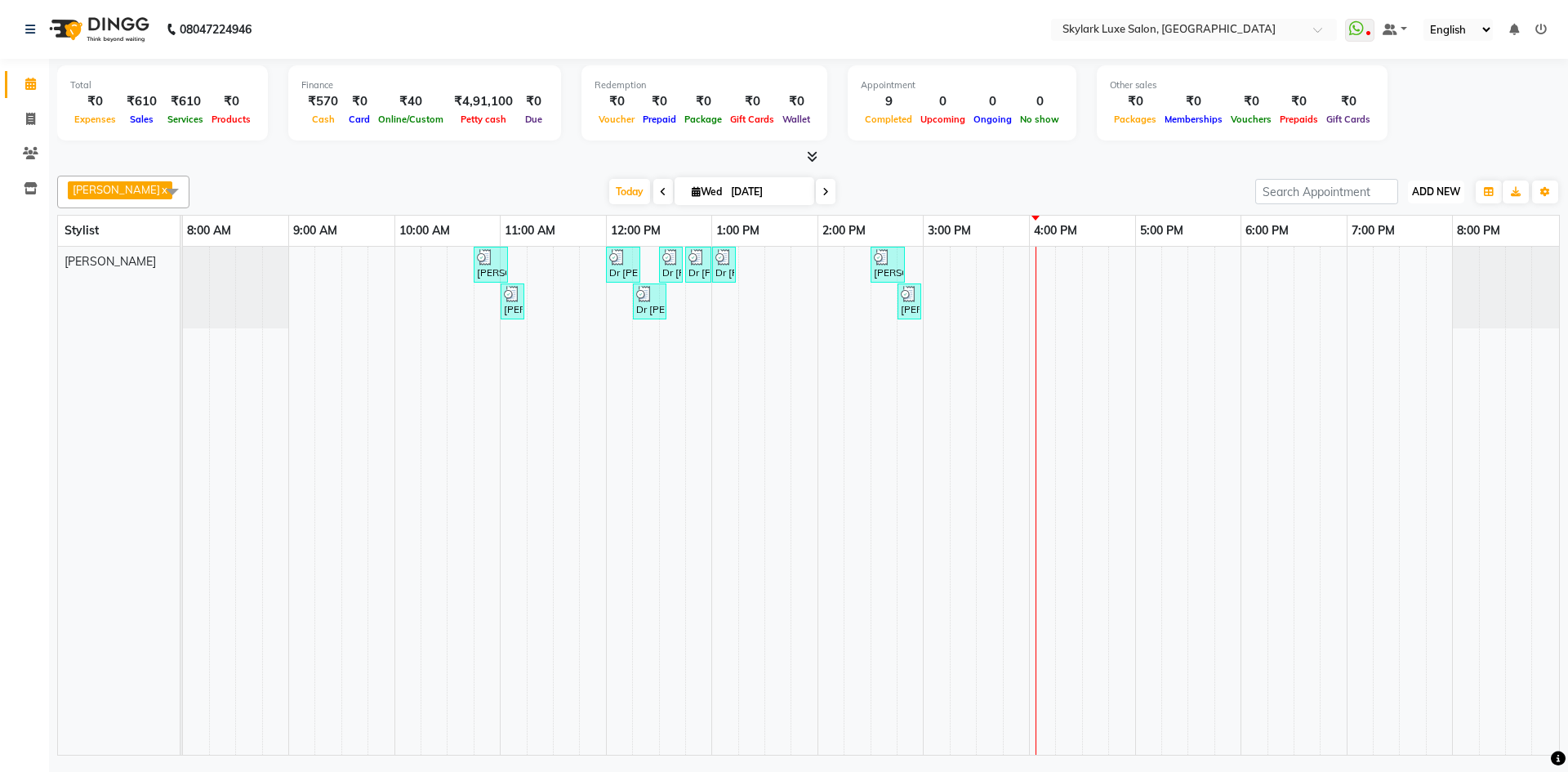
click at [1454, 193] on span "ADD NEW" at bounding box center [1435, 191] width 48 height 13
click at [1419, 219] on button "Add Appointment" at bounding box center [1398, 223] width 129 height 21
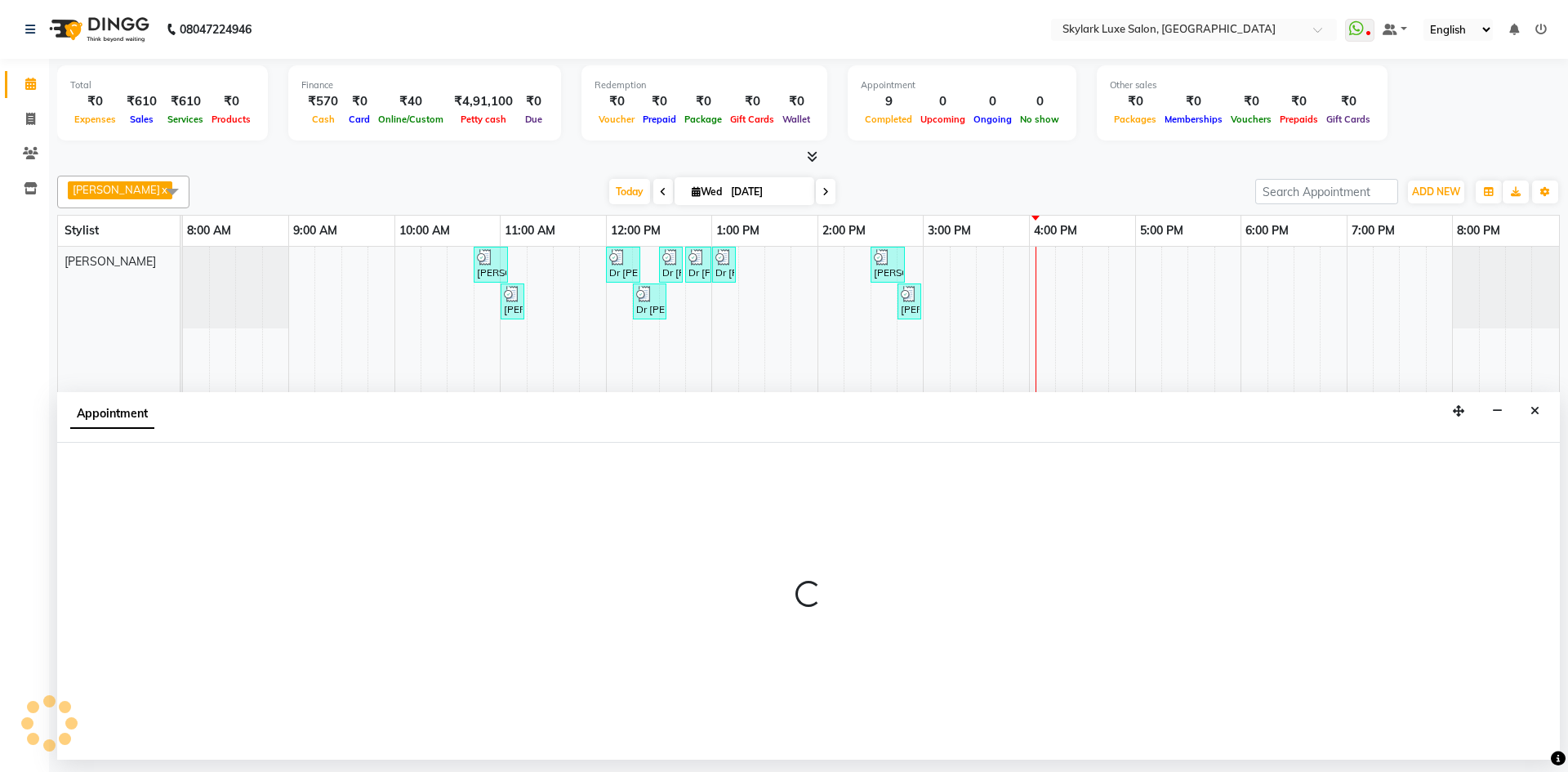
select select "540"
select select "tentative"
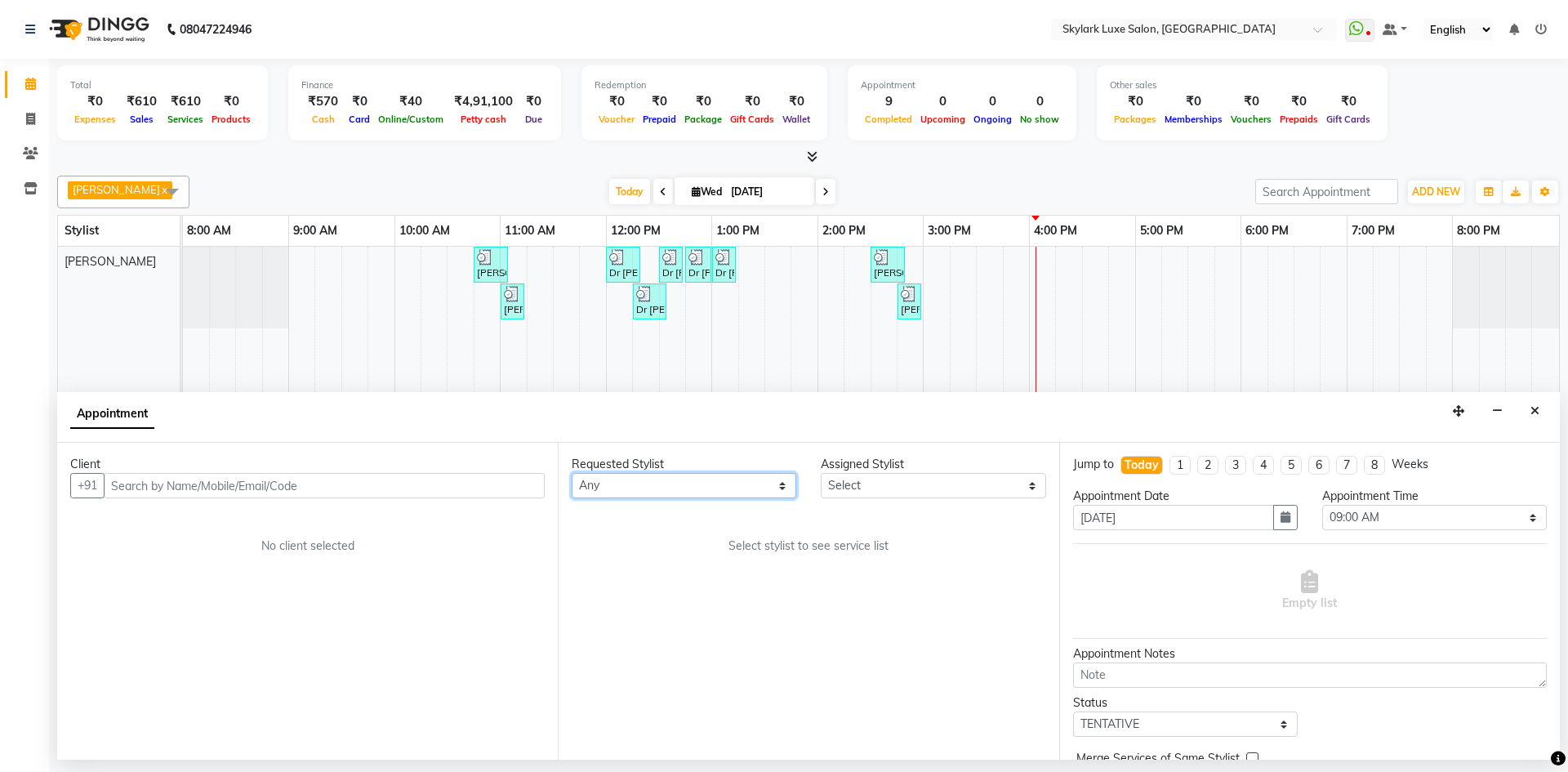
click at [711, 488] on select "Any [PERSON_NAME] [PERSON_NAME] wasu" at bounding box center [684, 486] width 224 height 25
select select "85058"
click at [572, 473] on select "Any [PERSON_NAME] [PERSON_NAME] wasu" at bounding box center [684, 486] width 224 height 25
select select "85058"
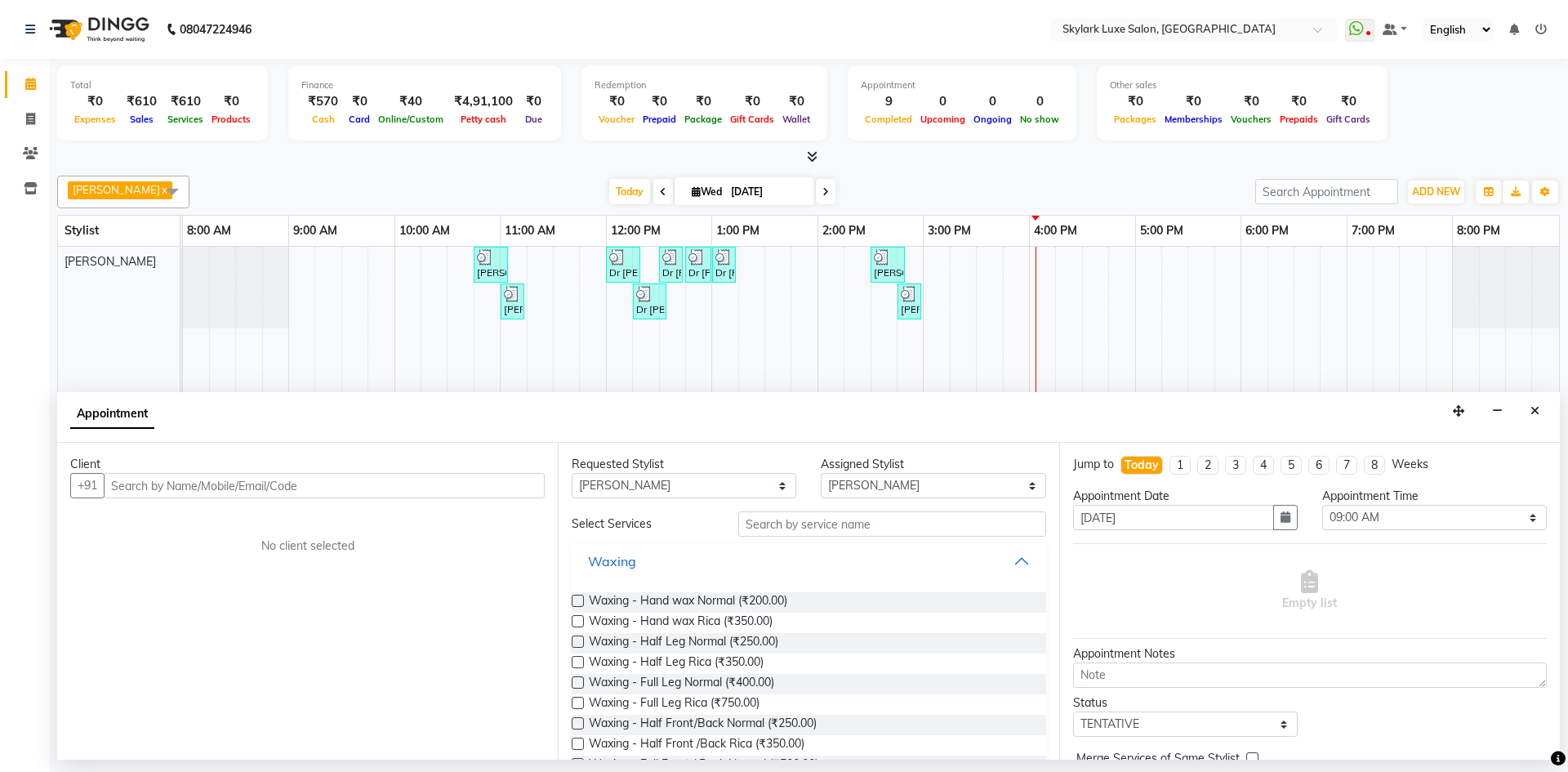
click at [693, 568] on button "Waxing" at bounding box center [809, 561] width 461 height 29
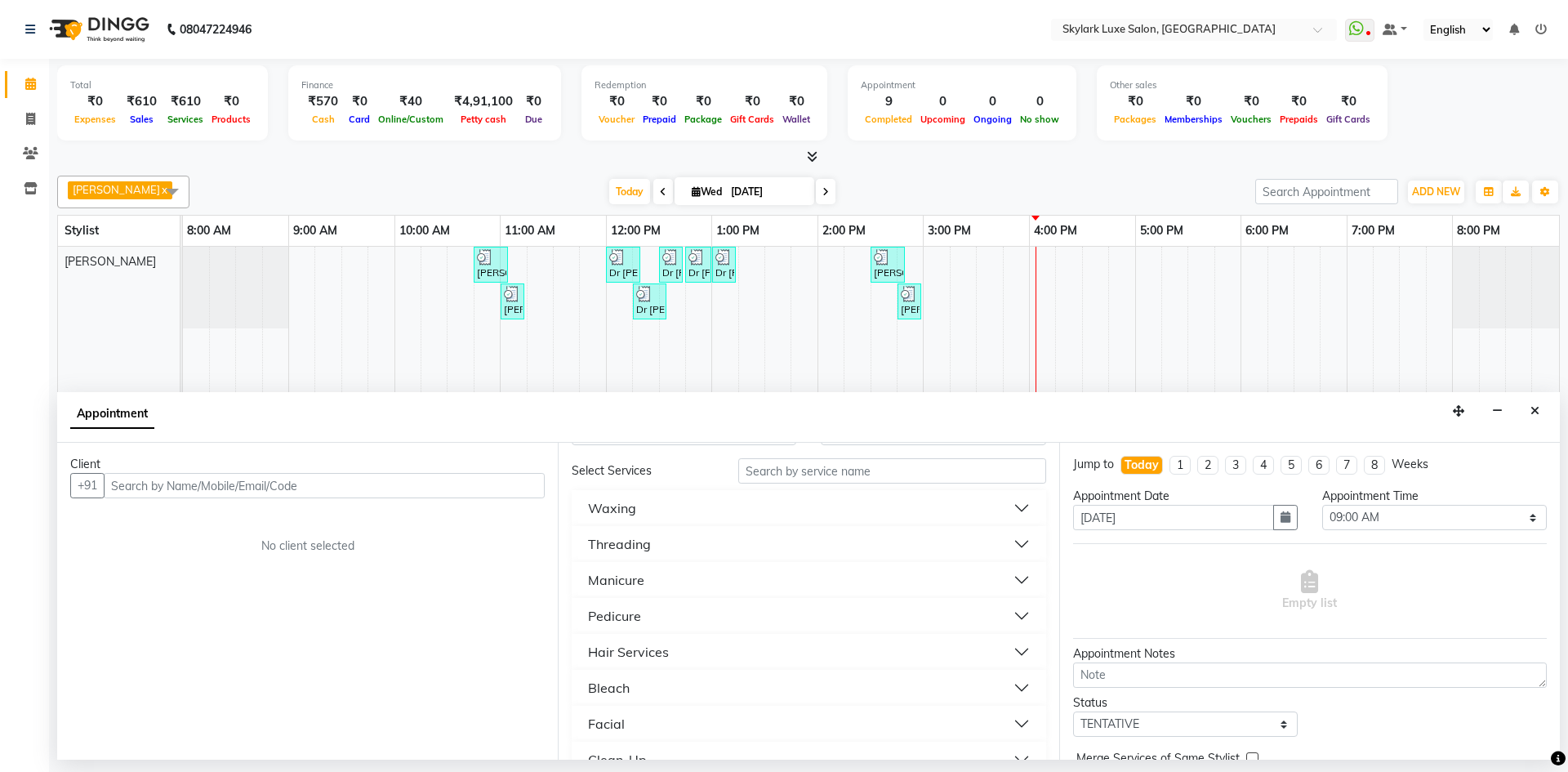
scroll to position [82, 0]
click at [673, 587] on button "Pedicure" at bounding box center [809, 588] width 461 height 29
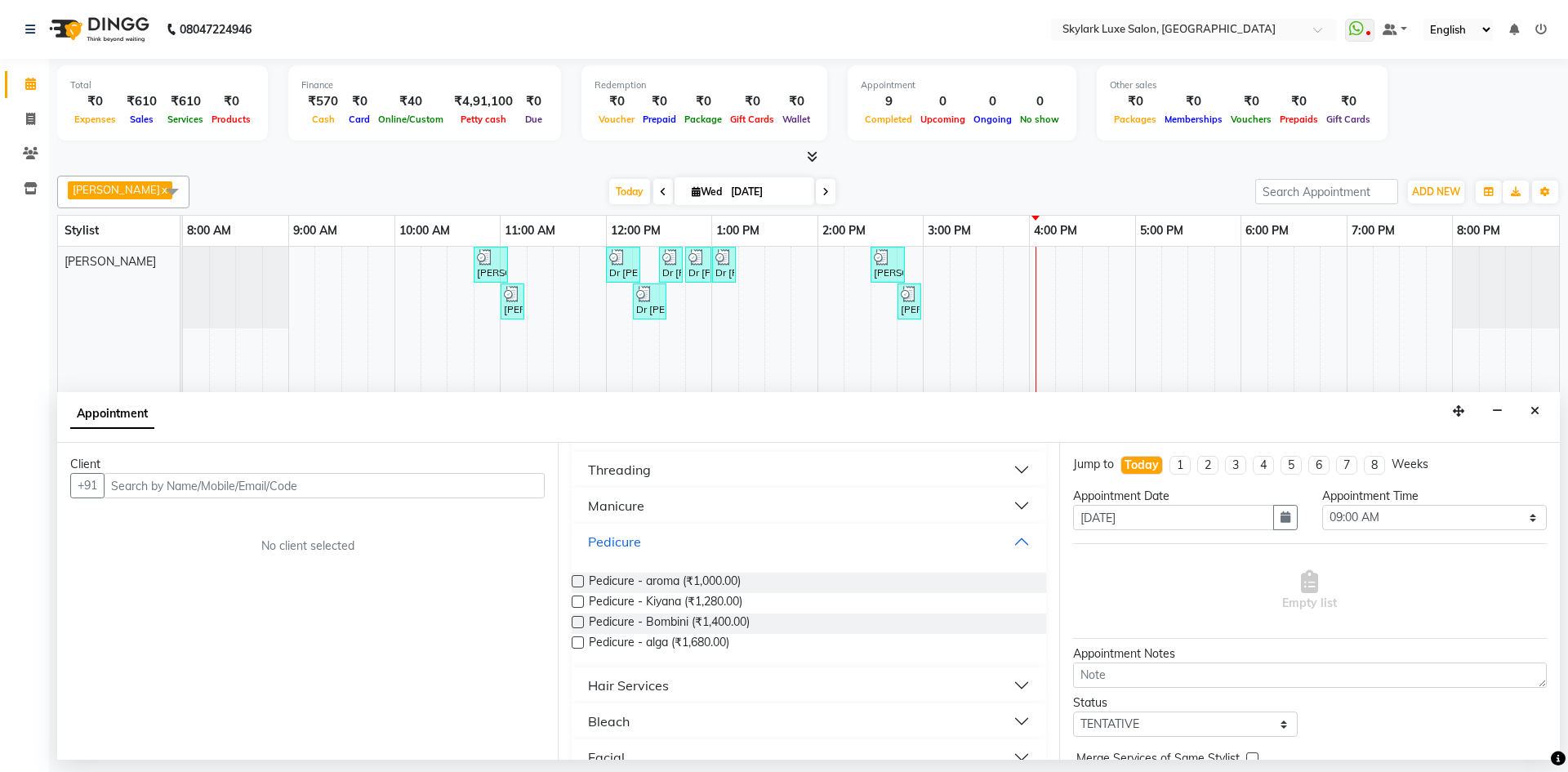
scroll to position [163, 0]
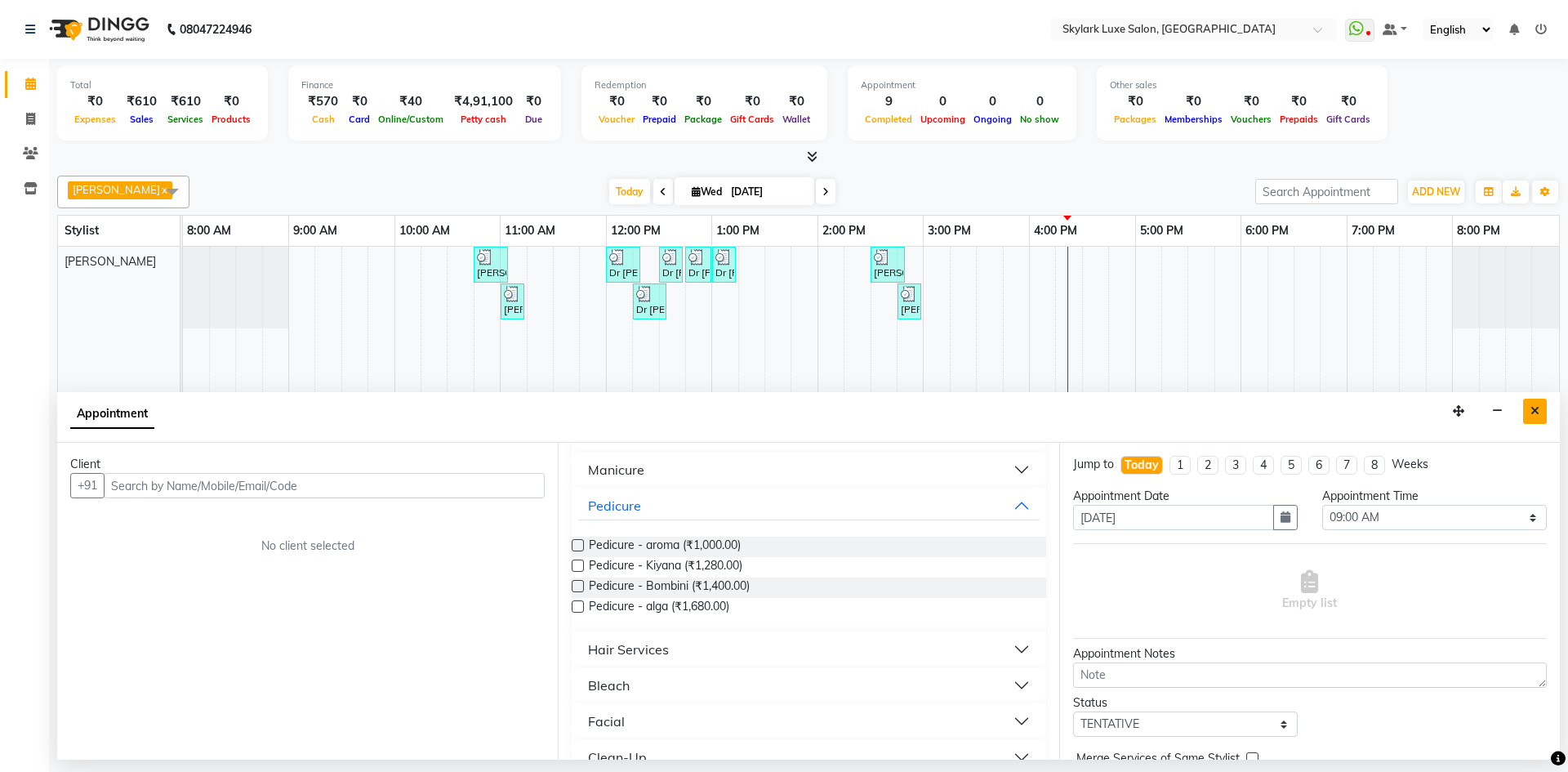
click at [1540, 414] on button "Close" at bounding box center [1535, 411] width 23 height 25
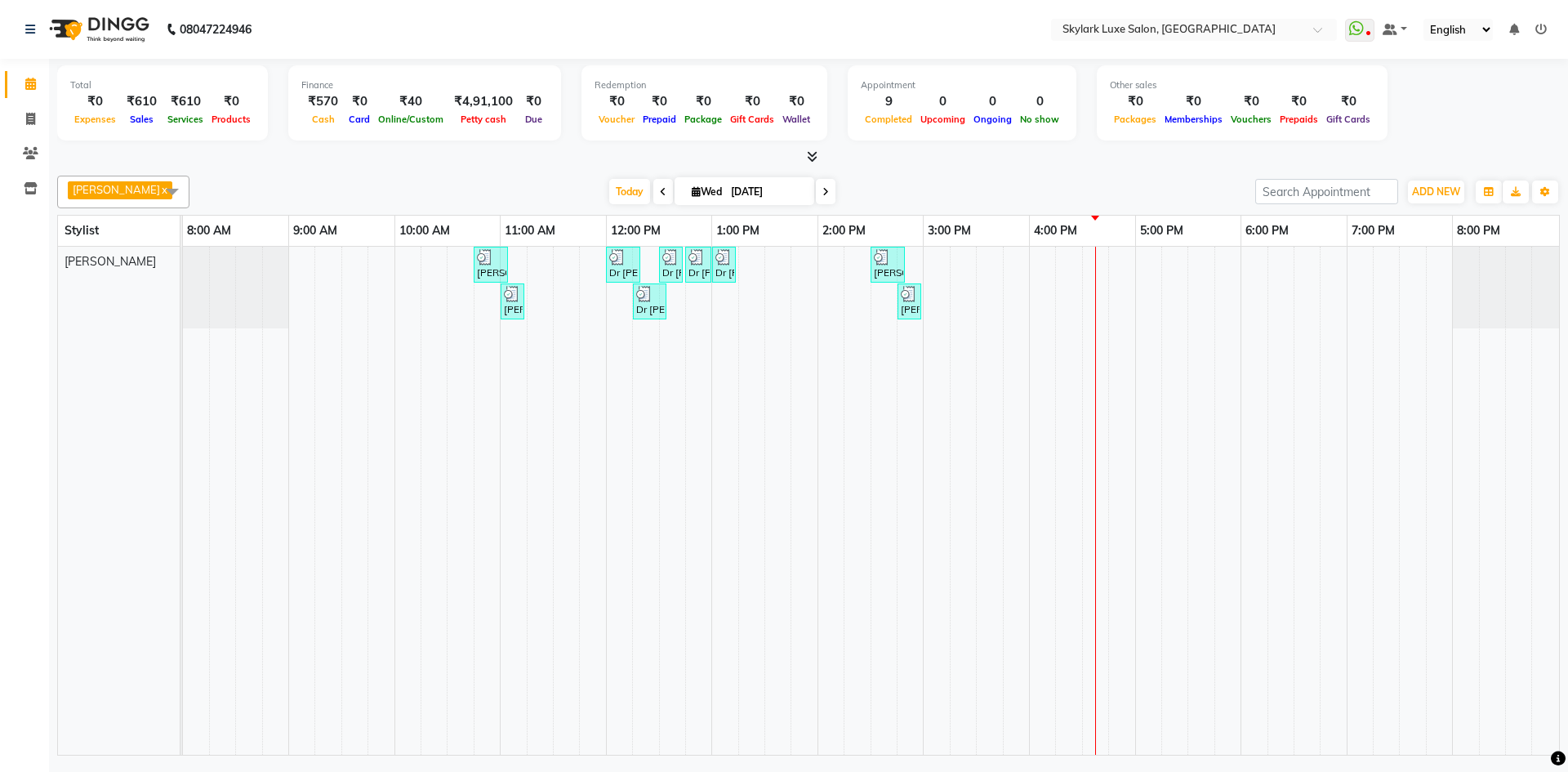
click at [960, 262] on div "[PERSON_NAME], TK01, 10:45 AM-11:05 AM, Threading - Eyebrow Dr [PERSON_NAME], T…" at bounding box center [870, 501] width 1376 height 508
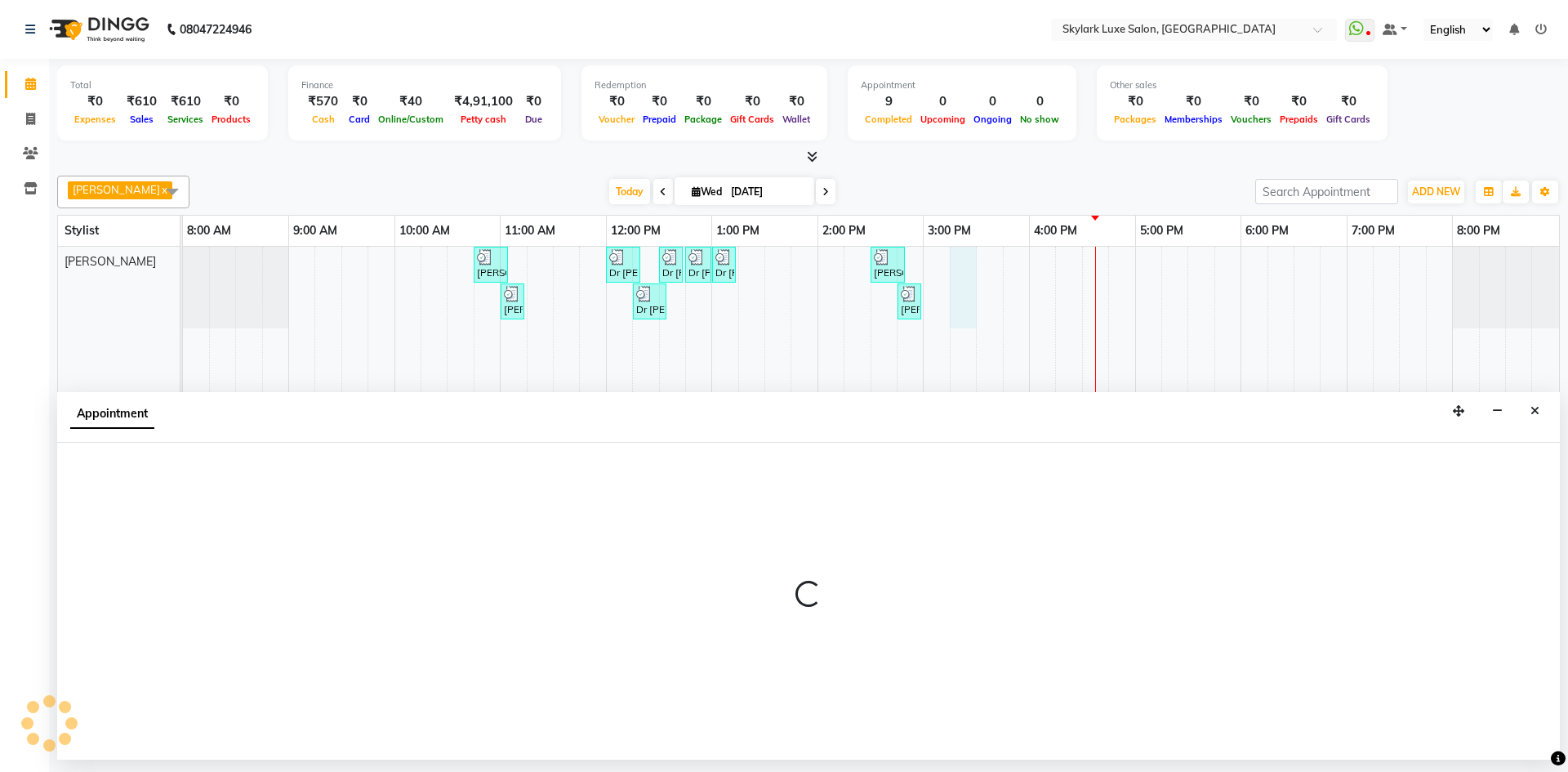
select select "85056"
select select "915"
select select "tentative"
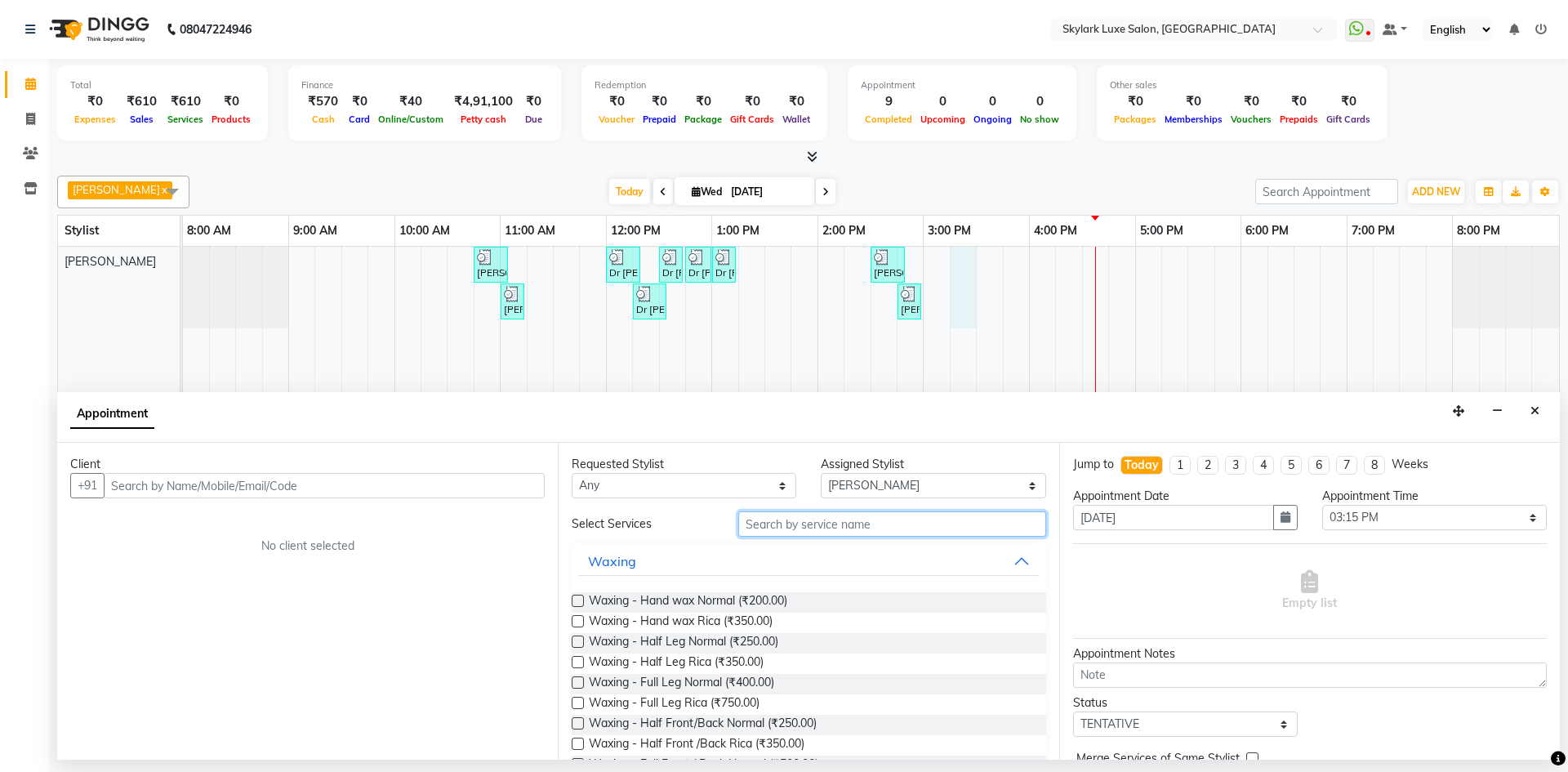
click at [864, 529] on input "text" at bounding box center [893, 524] width 308 height 25
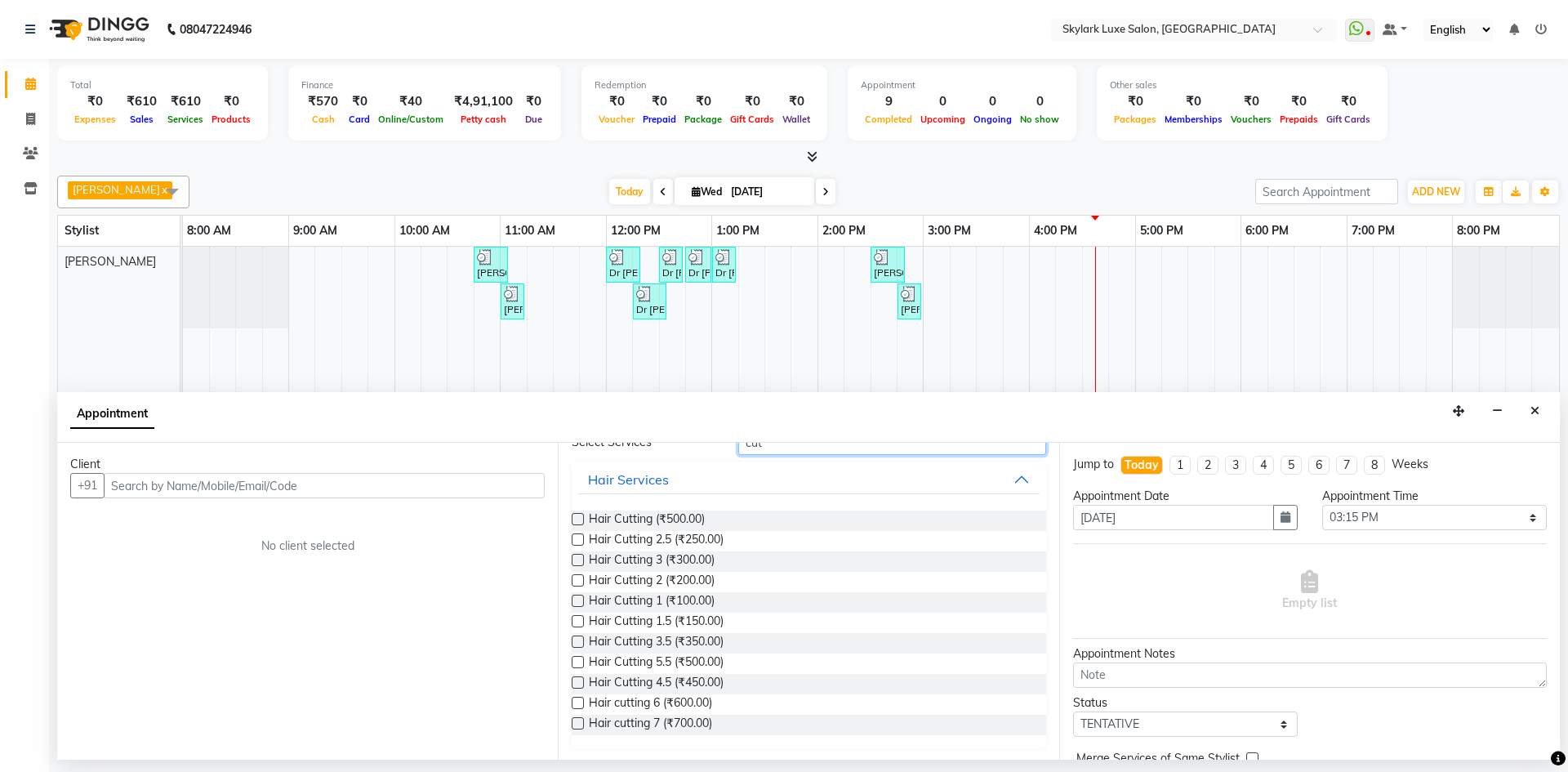
scroll to position [83, 0]
type input "cut"
click at [576, 699] on label at bounding box center [578, 701] width 13 height 13
click at [576, 699] on input "checkbox" at bounding box center [577, 703] width 11 height 11
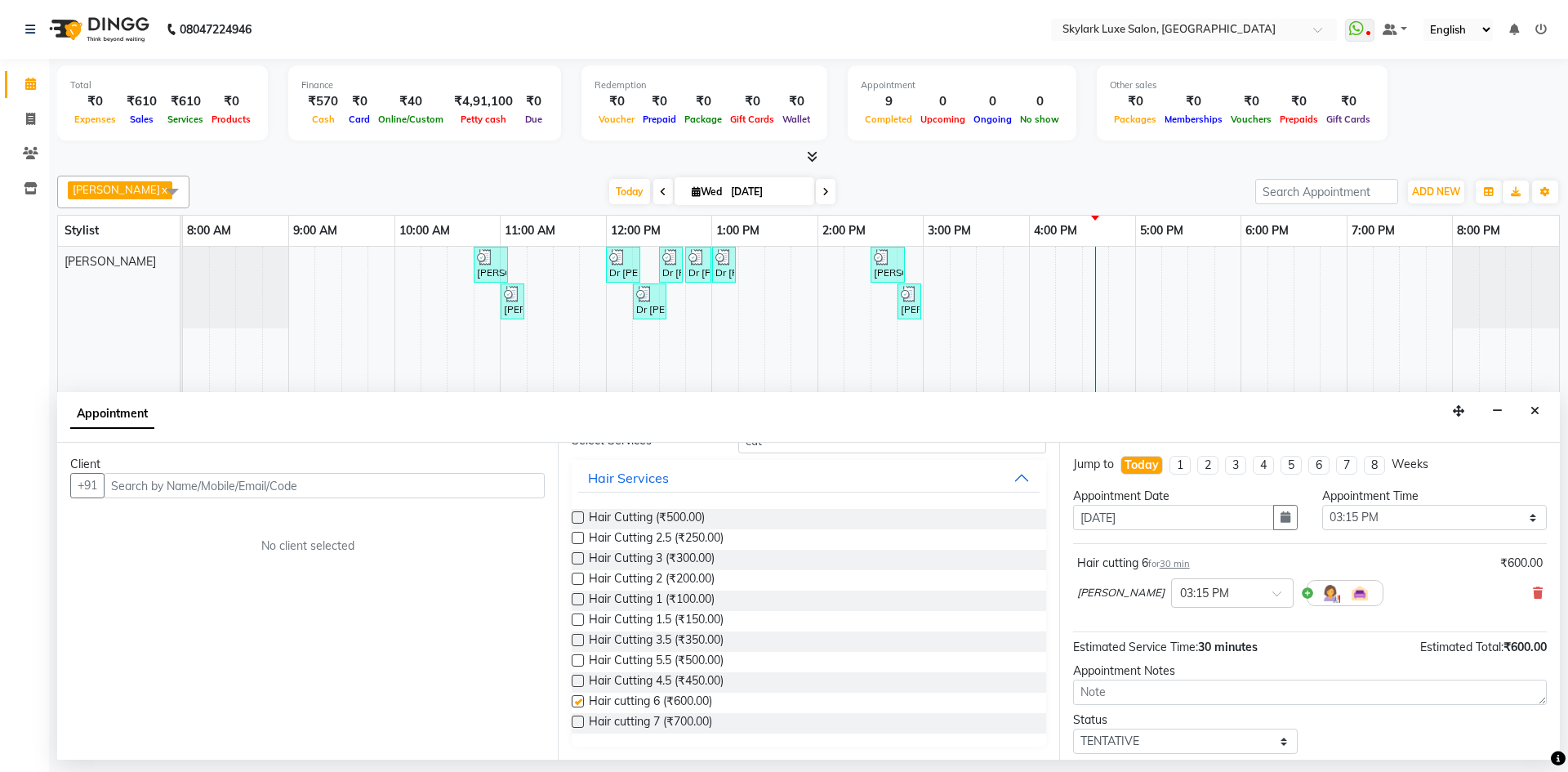
checkbox input "false"
click at [402, 488] on input "text" at bounding box center [324, 486] width 441 height 25
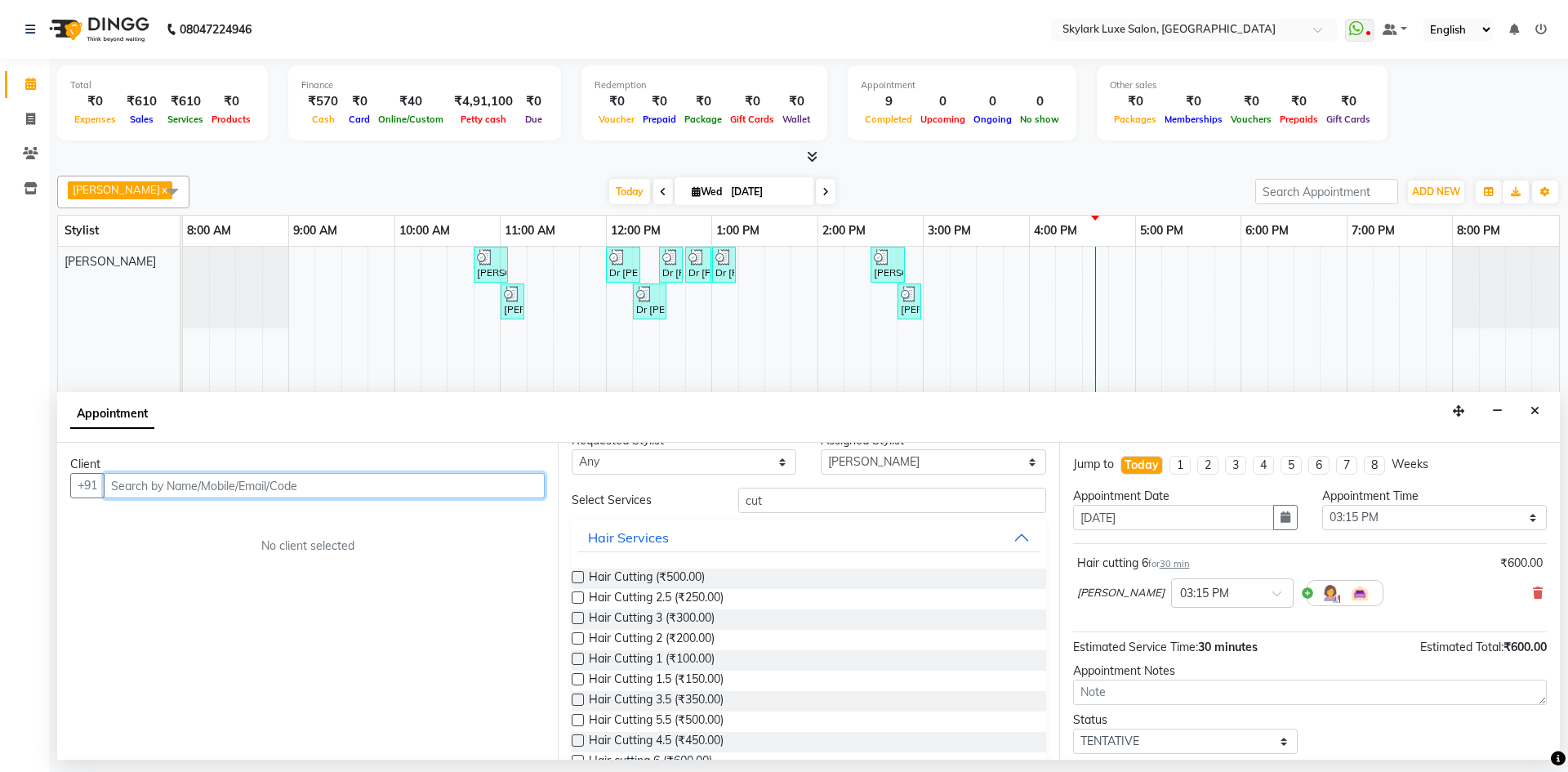
scroll to position [0, 0]
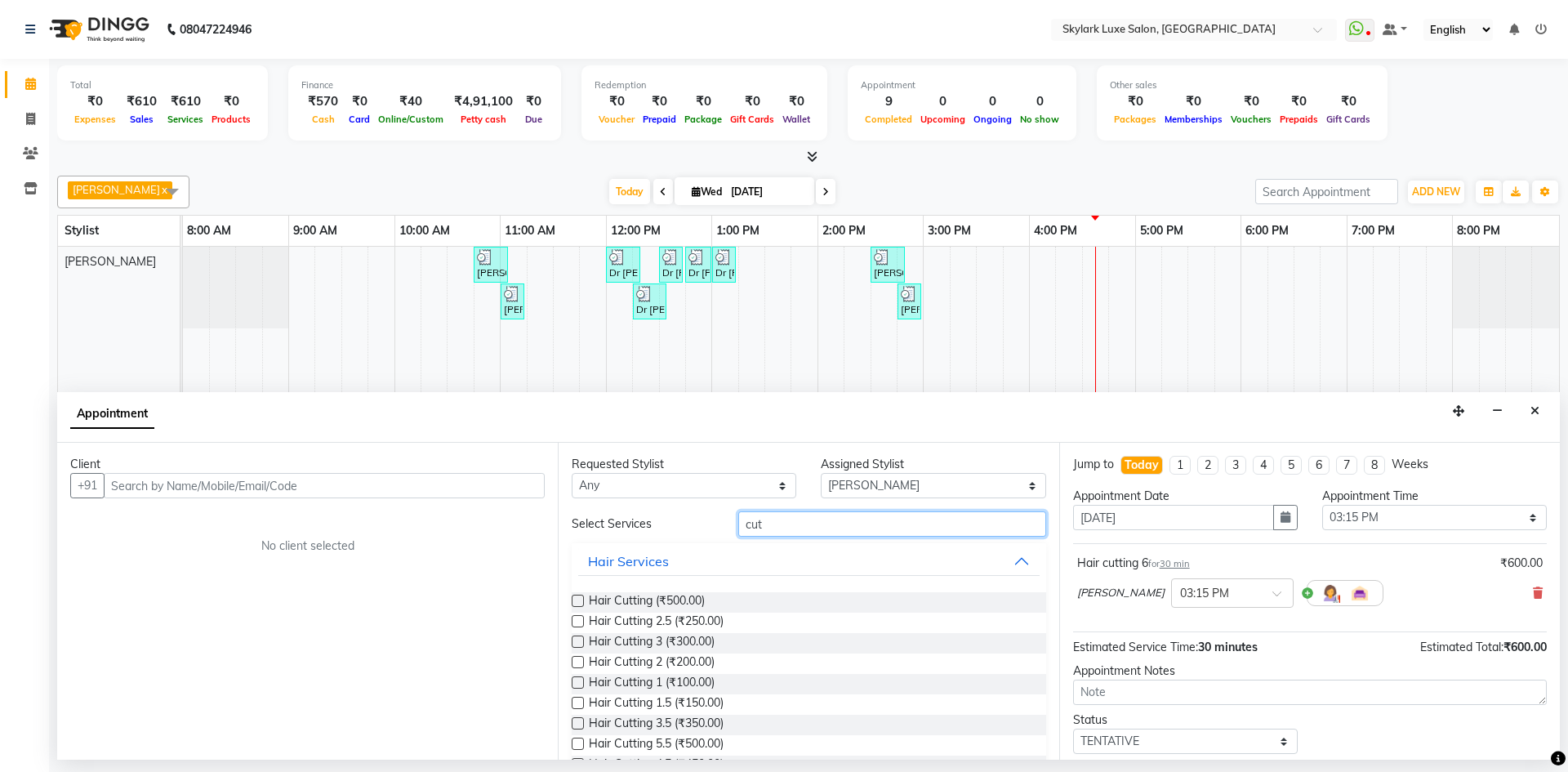
click at [774, 522] on input "cut" at bounding box center [893, 524] width 308 height 25
drag, startPoint x: 694, startPoint y: 533, endPoint x: 685, endPoint y: 534, distance: 9.1
click at [685, 534] on div "Select Services cut" at bounding box center [808, 524] width 499 height 25
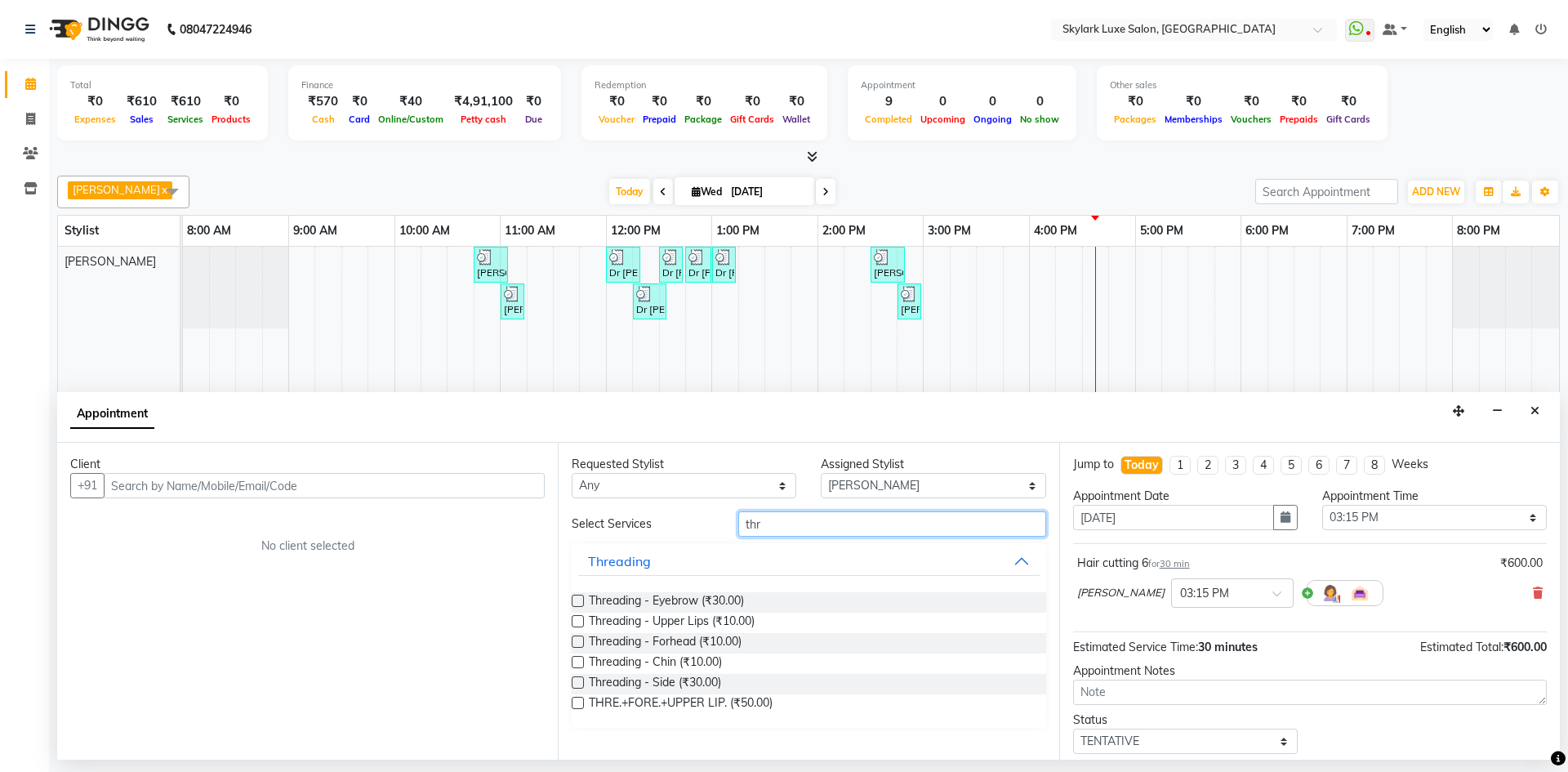
type input "thr"
click at [579, 598] on label at bounding box center [578, 600] width 13 height 13
click at [579, 598] on input "checkbox" at bounding box center [577, 602] width 11 height 11
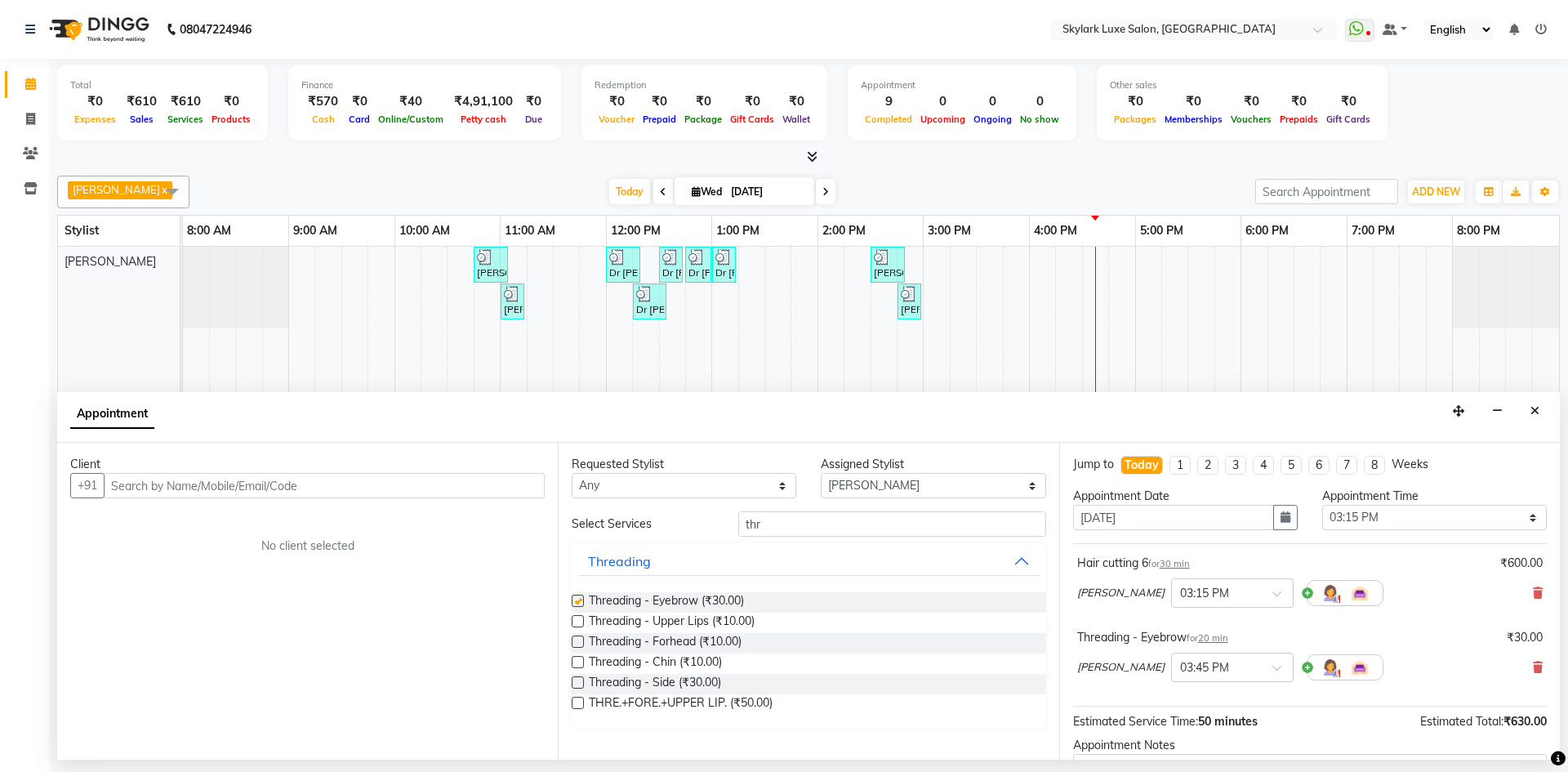
checkbox input "false"
click at [578, 619] on label at bounding box center [578, 621] width 13 height 13
click at [578, 619] on input "checkbox" at bounding box center [577, 623] width 11 height 11
checkbox input "false"
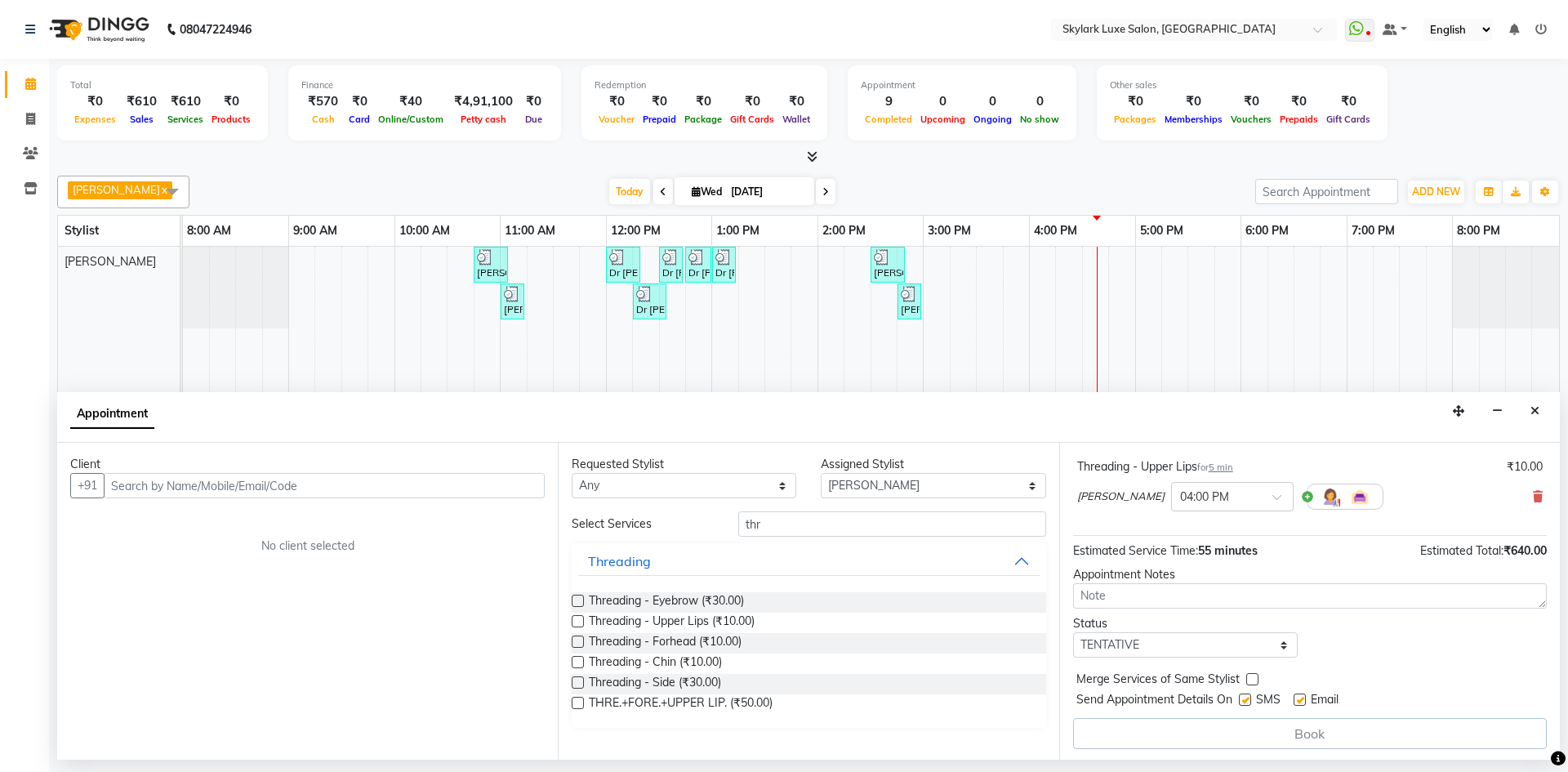
scroll to position [248, 0]
click at [223, 482] on input "text" at bounding box center [324, 486] width 441 height 25
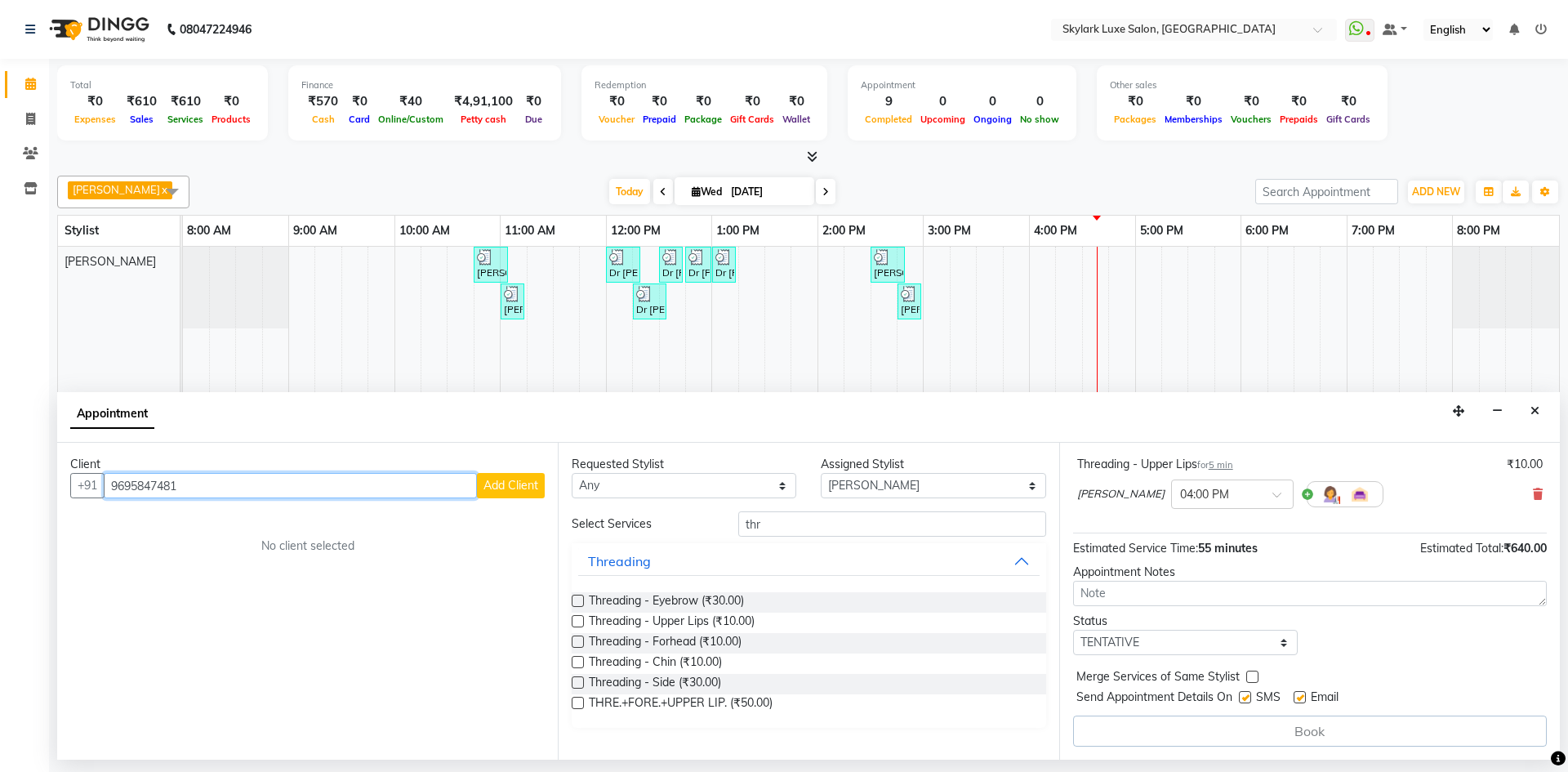
type input "9695847481"
click at [495, 488] on span "Add Client" at bounding box center [510, 485] width 55 height 15
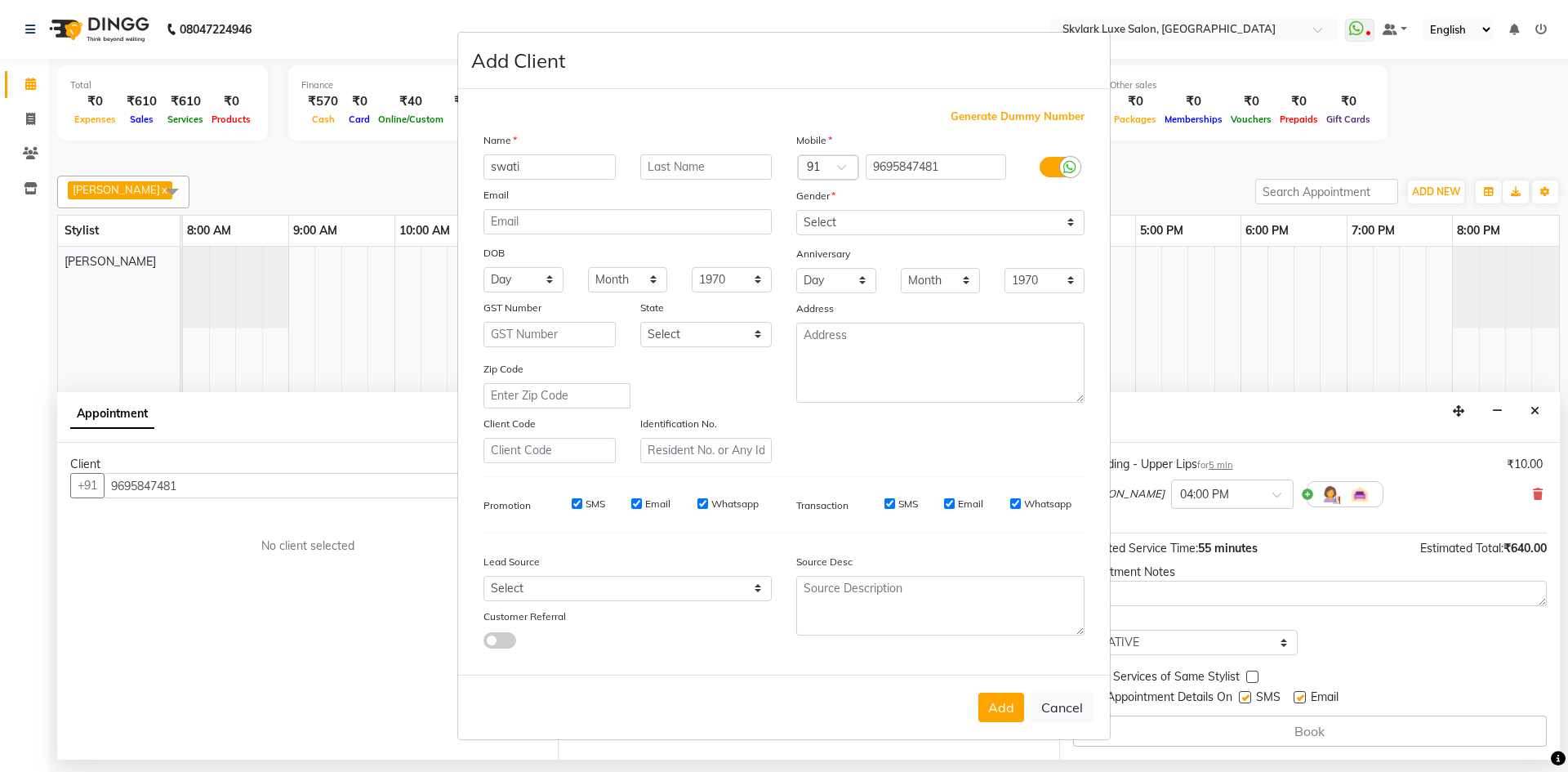
type input "swati"
type input "tiwari"
click at [497, 170] on input "swati" at bounding box center [549, 167] width 133 height 25
type input "Swati"
click at [868, 222] on select "Select [DEMOGRAPHIC_DATA] [DEMOGRAPHIC_DATA] Other Prefer Not To Say" at bounding box center [940, 223] width 288 height 25
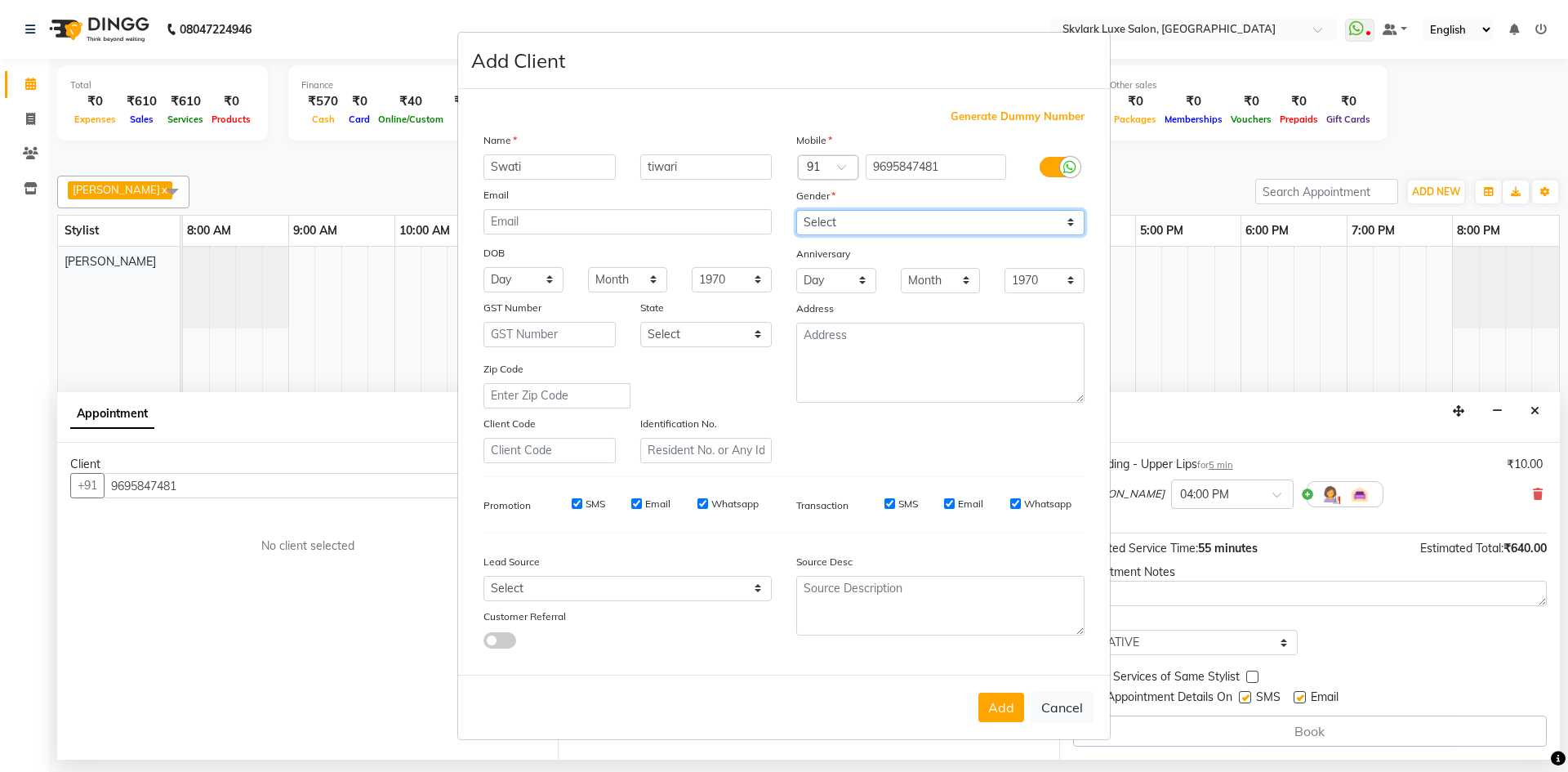
select select "[DEMOGRAPHIC_DATA]"
click at [796, 210] on select "Select [DEMOGRAPHIC_DATA] [DEMOGRAPHIC_DATA] Other Prefer Not To Say" at bounding box center [940, 223] width 288 height 25
click at [995, 713] on button "Add" at bounding box center [1001, 708] width 46 height 29
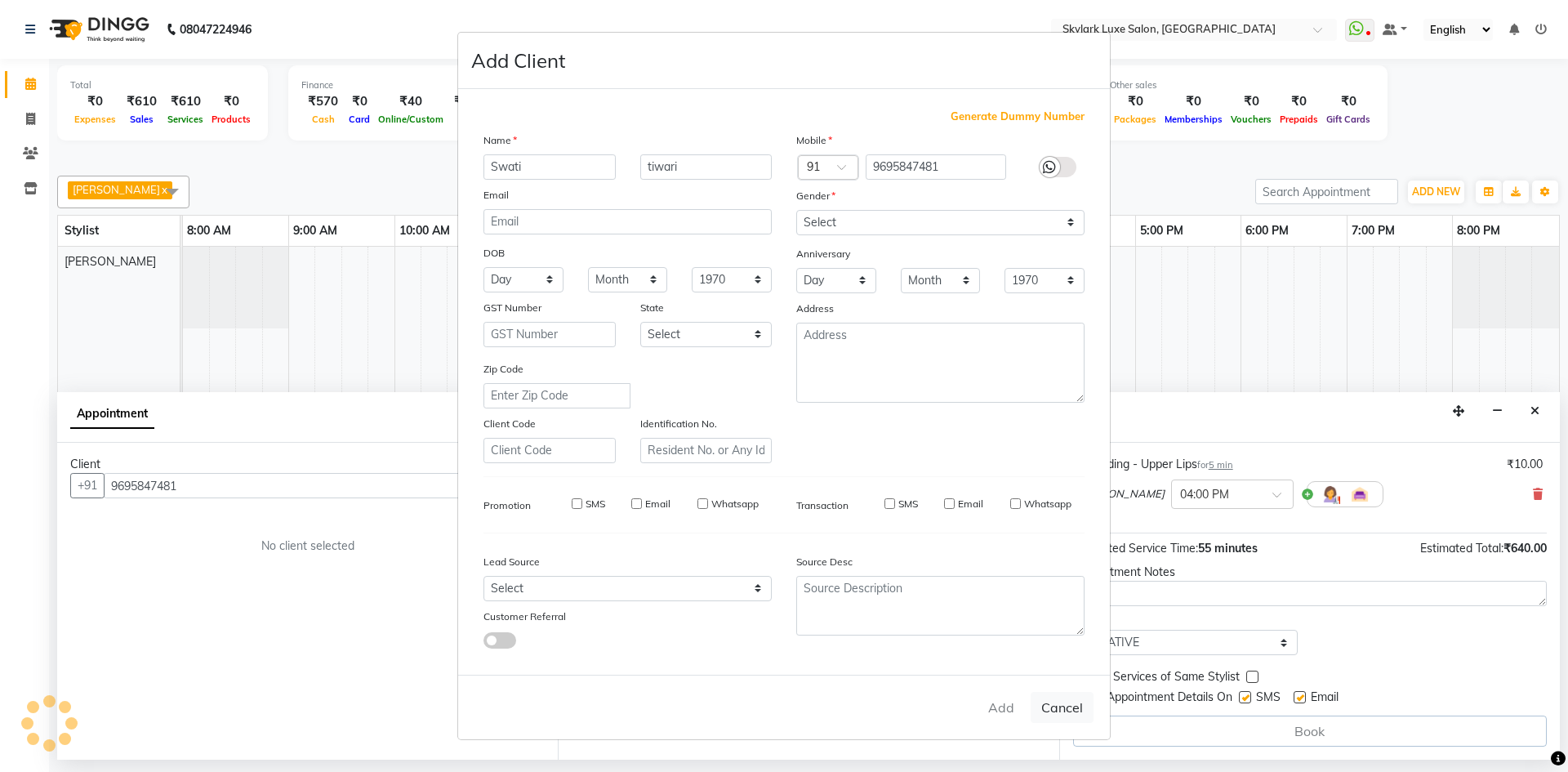
select select
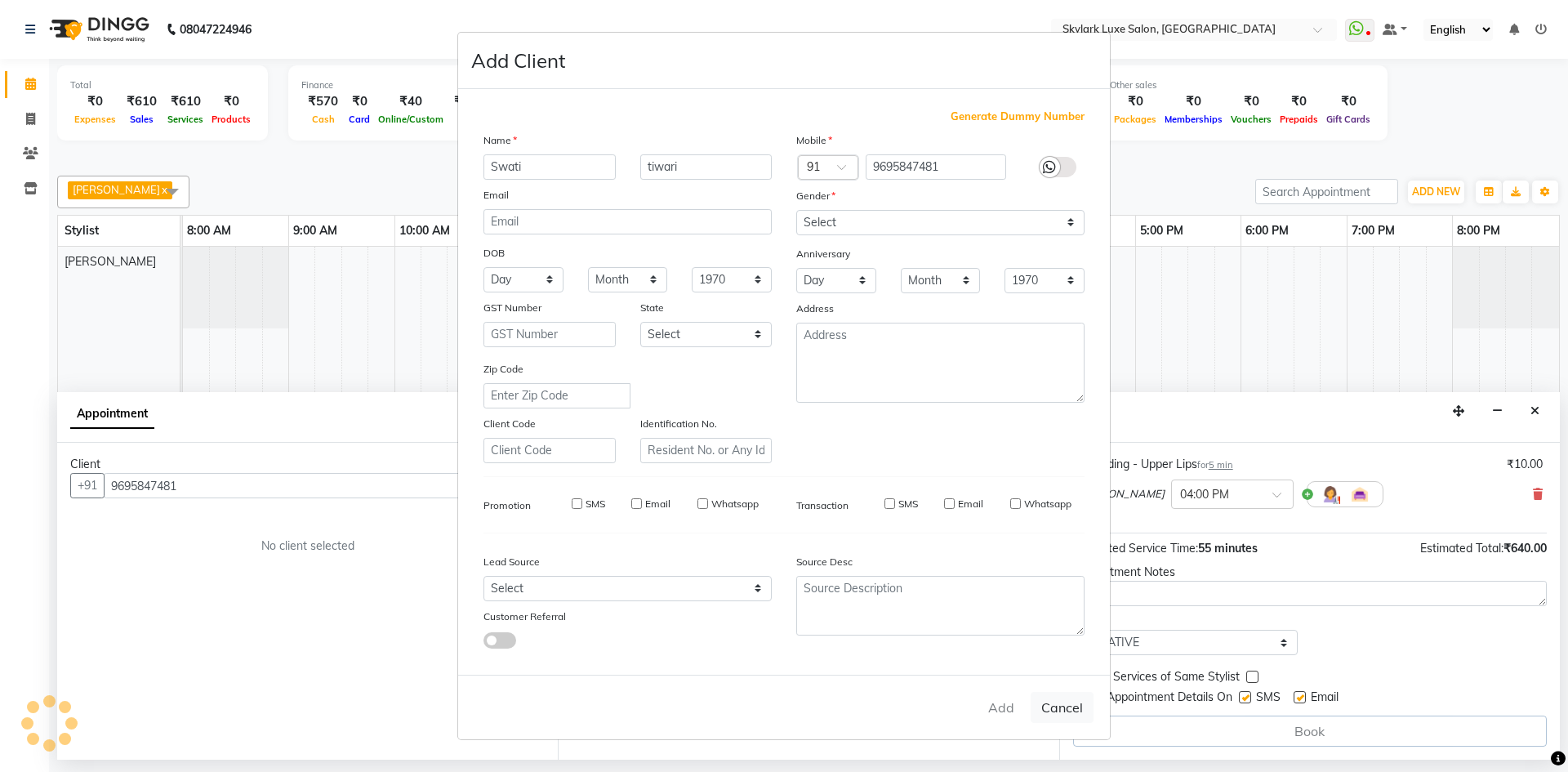
select select
checkbox input "false"
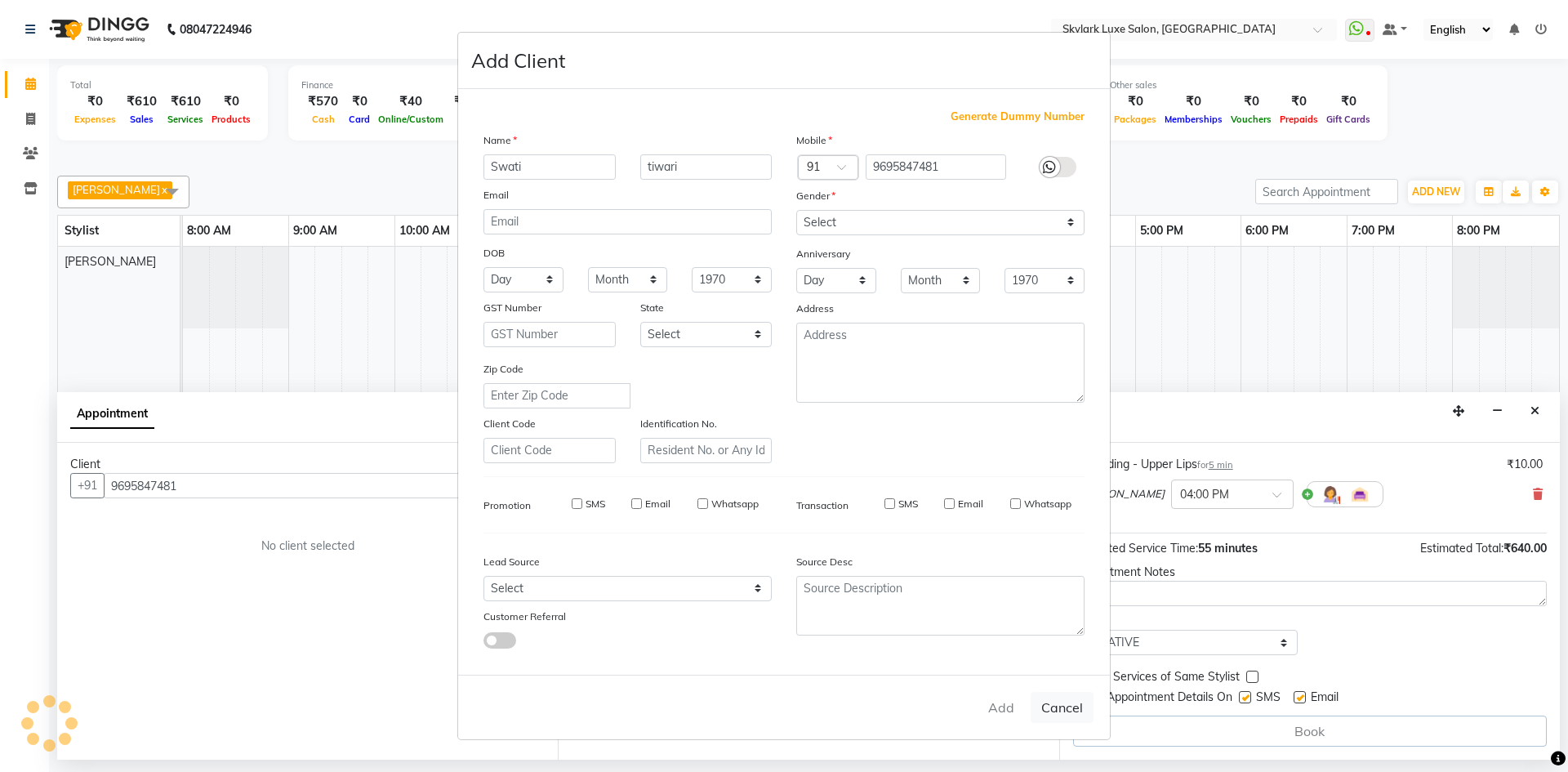
checkbox input "false"
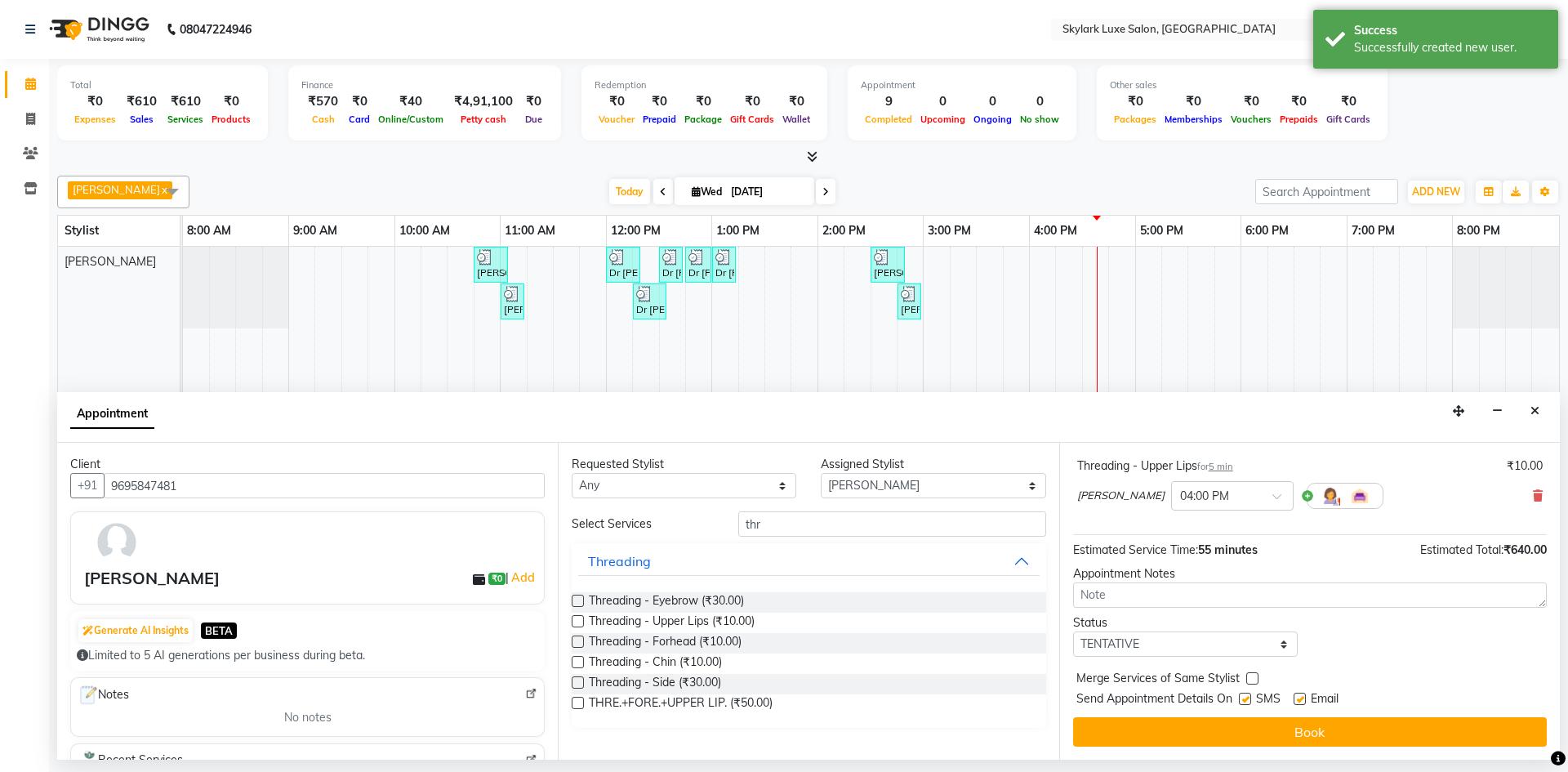
scroll to position [246, 0]
drag, startPoint x: 1171, startPoint y: 646, endPoint x: 1157, endPoint y: 656, distance: 17.2
click at [1170, 648] on select "Select TENTATIVE CONFIRM CHECK-IN UPCOMING" at bounding box center [1186, 644] width 224 height 25
select select "check-in"
click at [1073, 631] on select "Select TENTATIVE CONFIRM CHECK-IN UPCOMING" at bounding box center [1186, 644] width 224 height 25
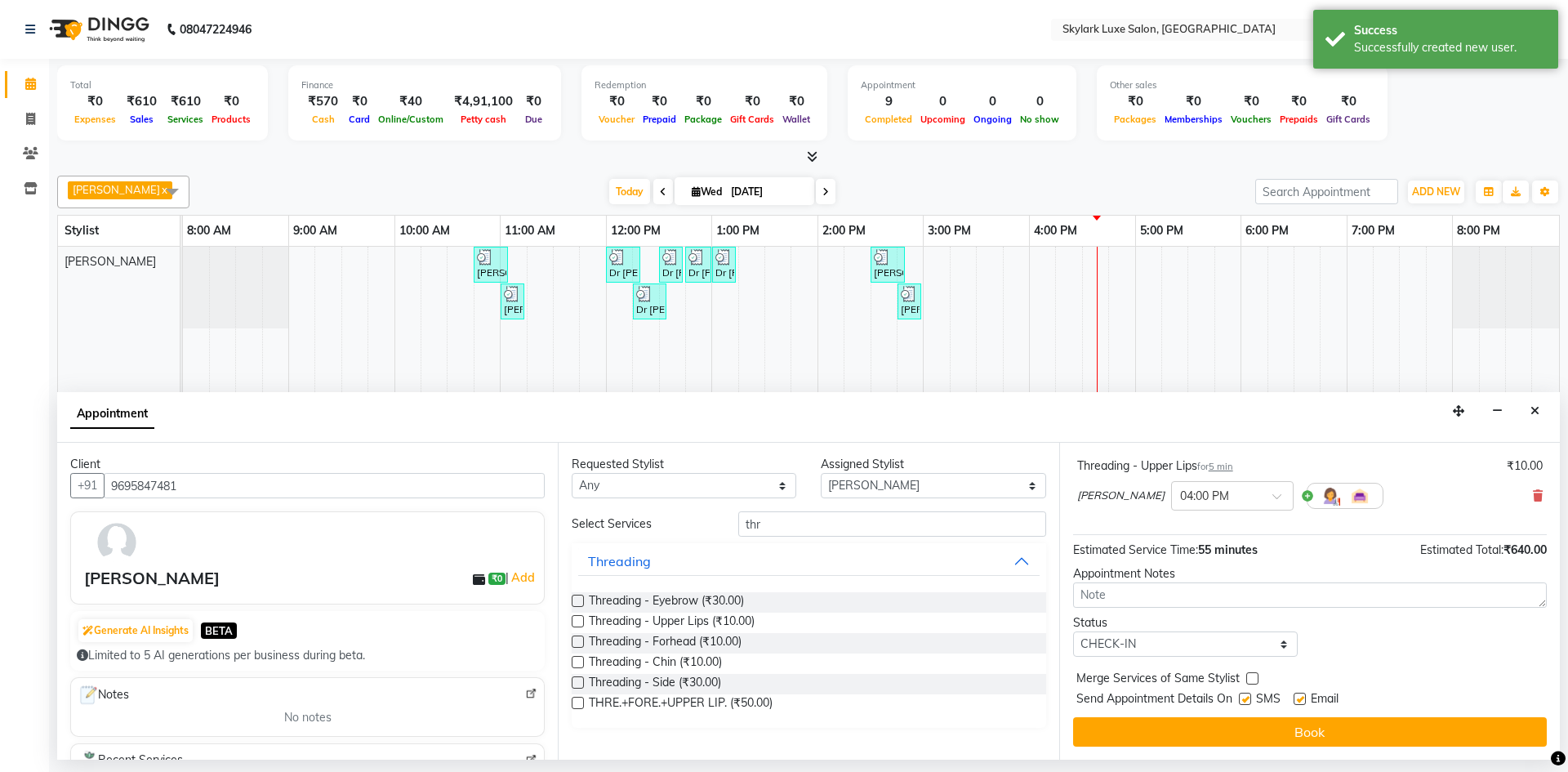
click at [1172, 744] on button "Book" at bounding box center [1309, 732] width 473 height 29
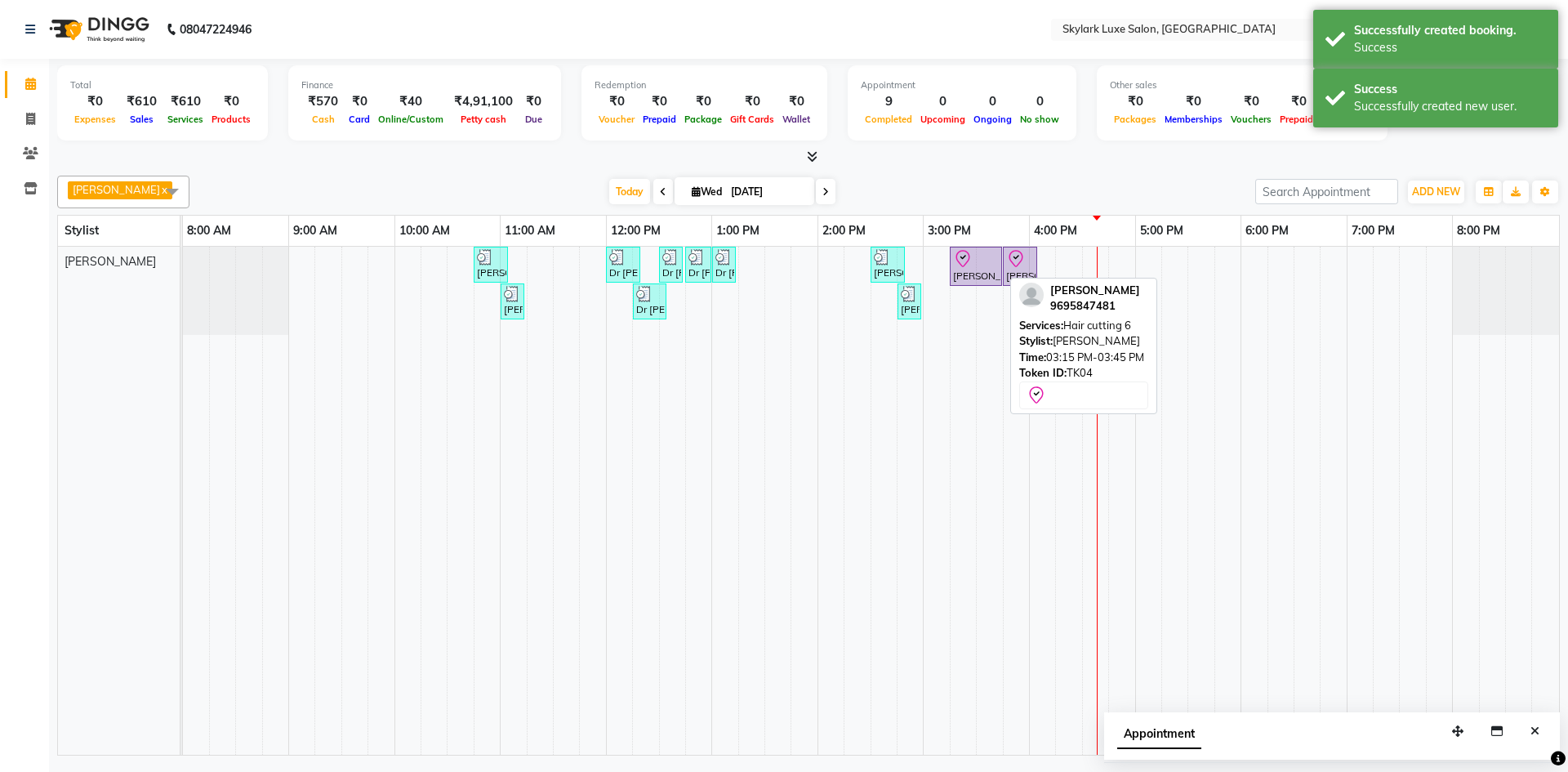
click at [981, 269] on div "[PERSON_NAME], TK04, 03:15 PM-03:45 PM, Hair cutting 6" at bounding box center [976, 265] width 49 height 34
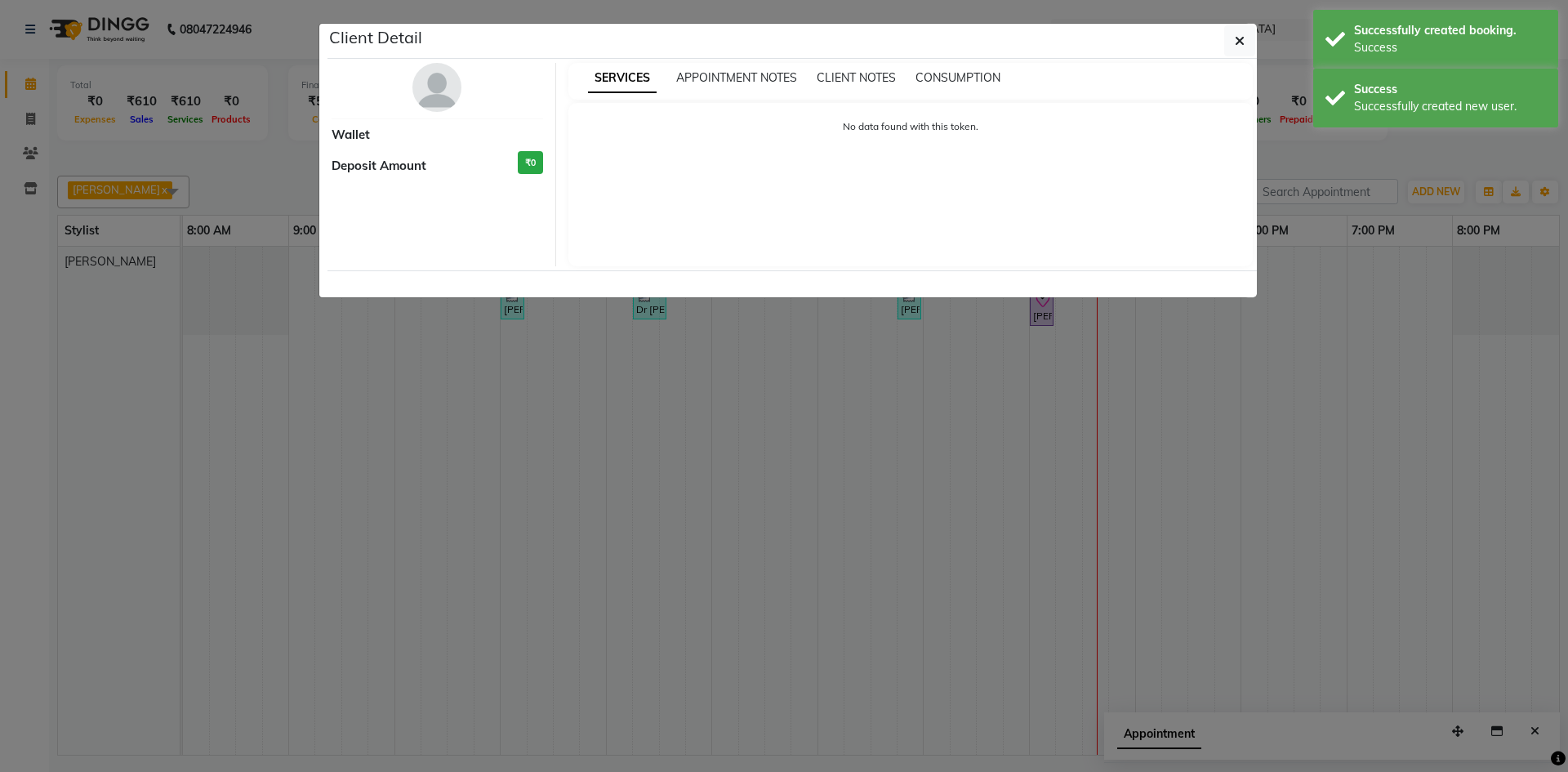
select select "8"
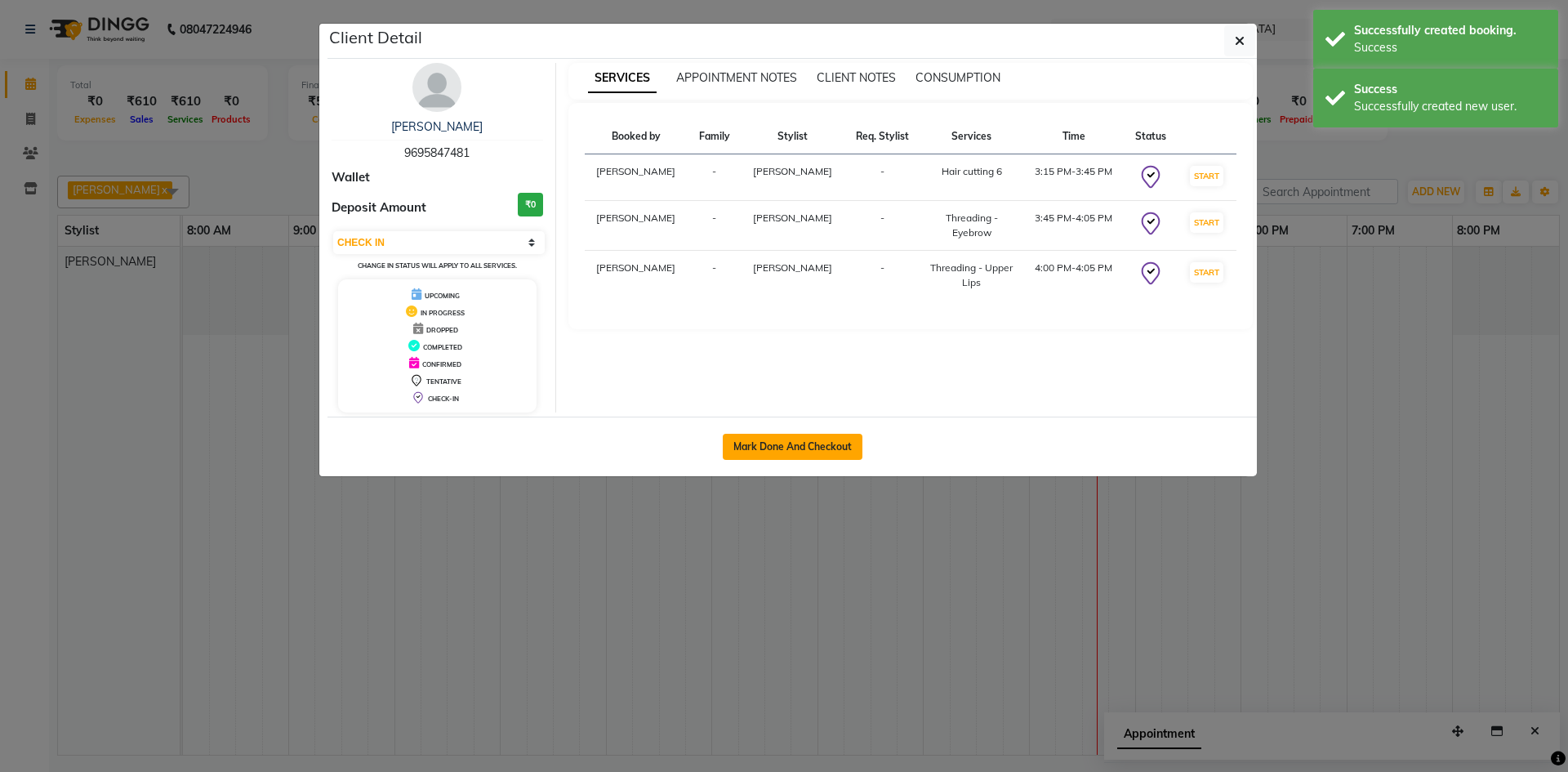
click at [833, 444] on button "Mark Done And Checkout" at bounding box center [792, 446] width 140 height 26
select select "service"
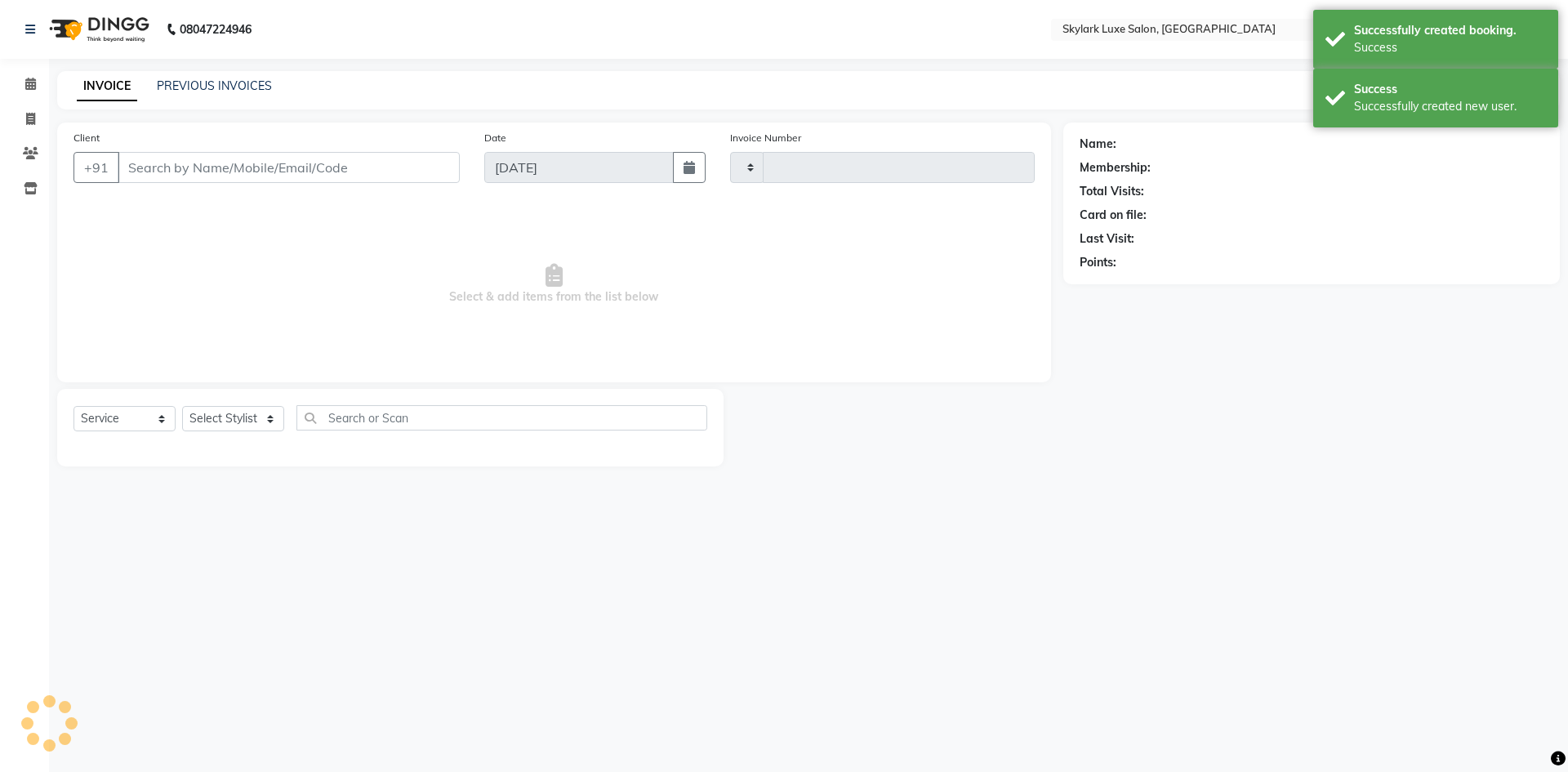
type input "0508"
select select "8191"
type input "9695847481"
select select "85056"
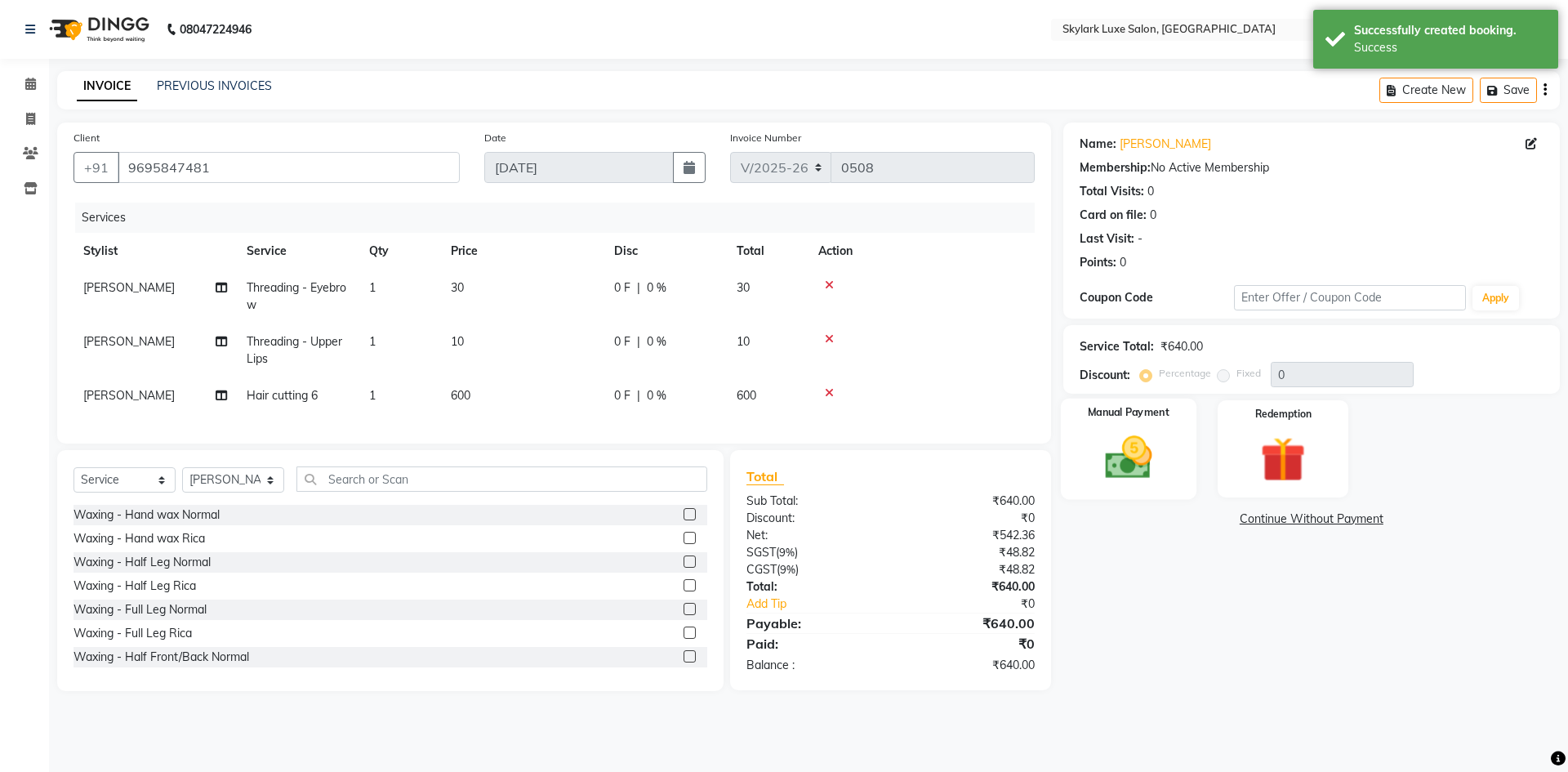
click at [1155, 458] on img at bounding box center [1128, 457] width 76 height 54
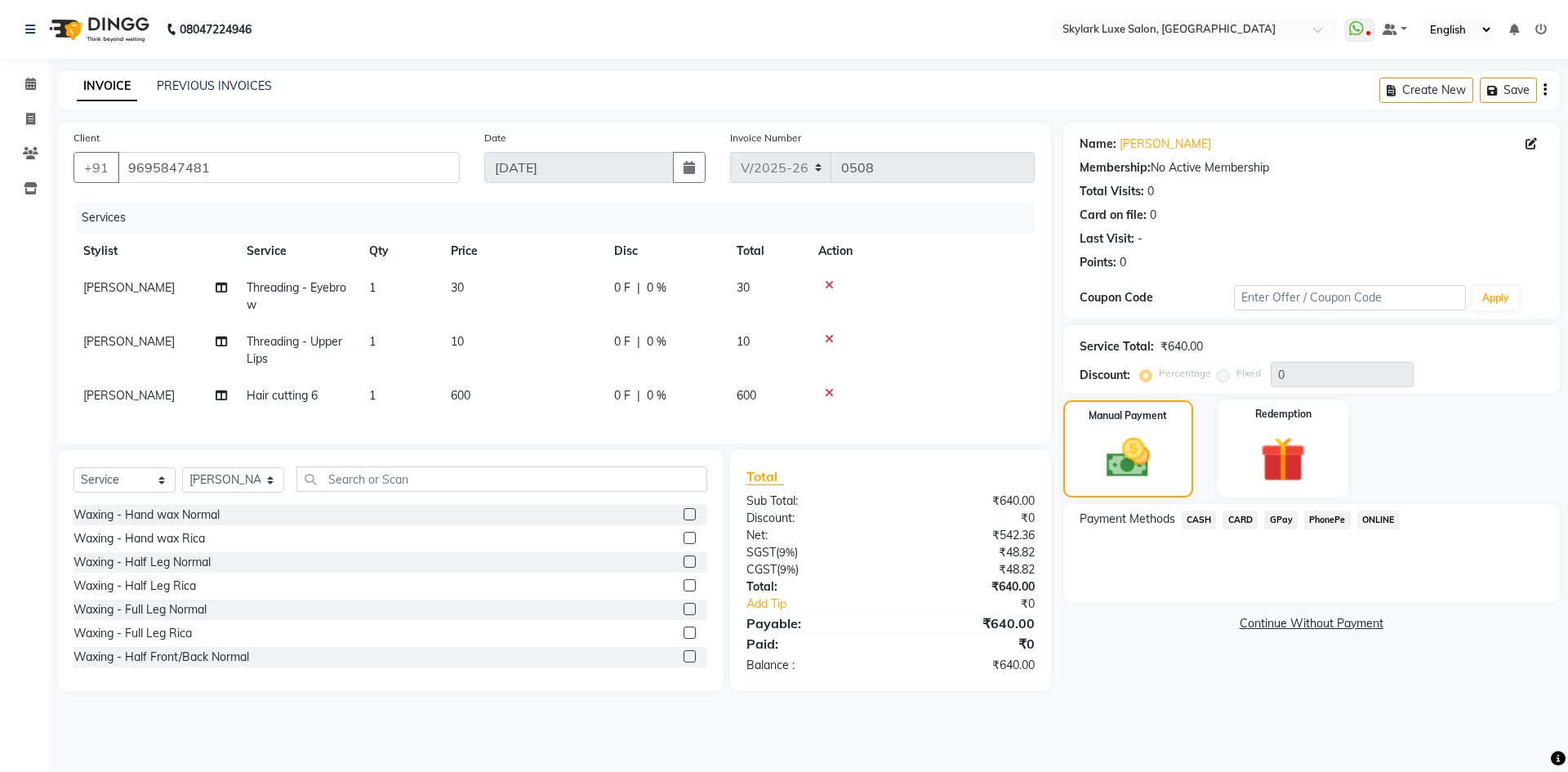
click at [1277, 520] on span "GPay" at bounding box center [1281, 519] width 33 height 19
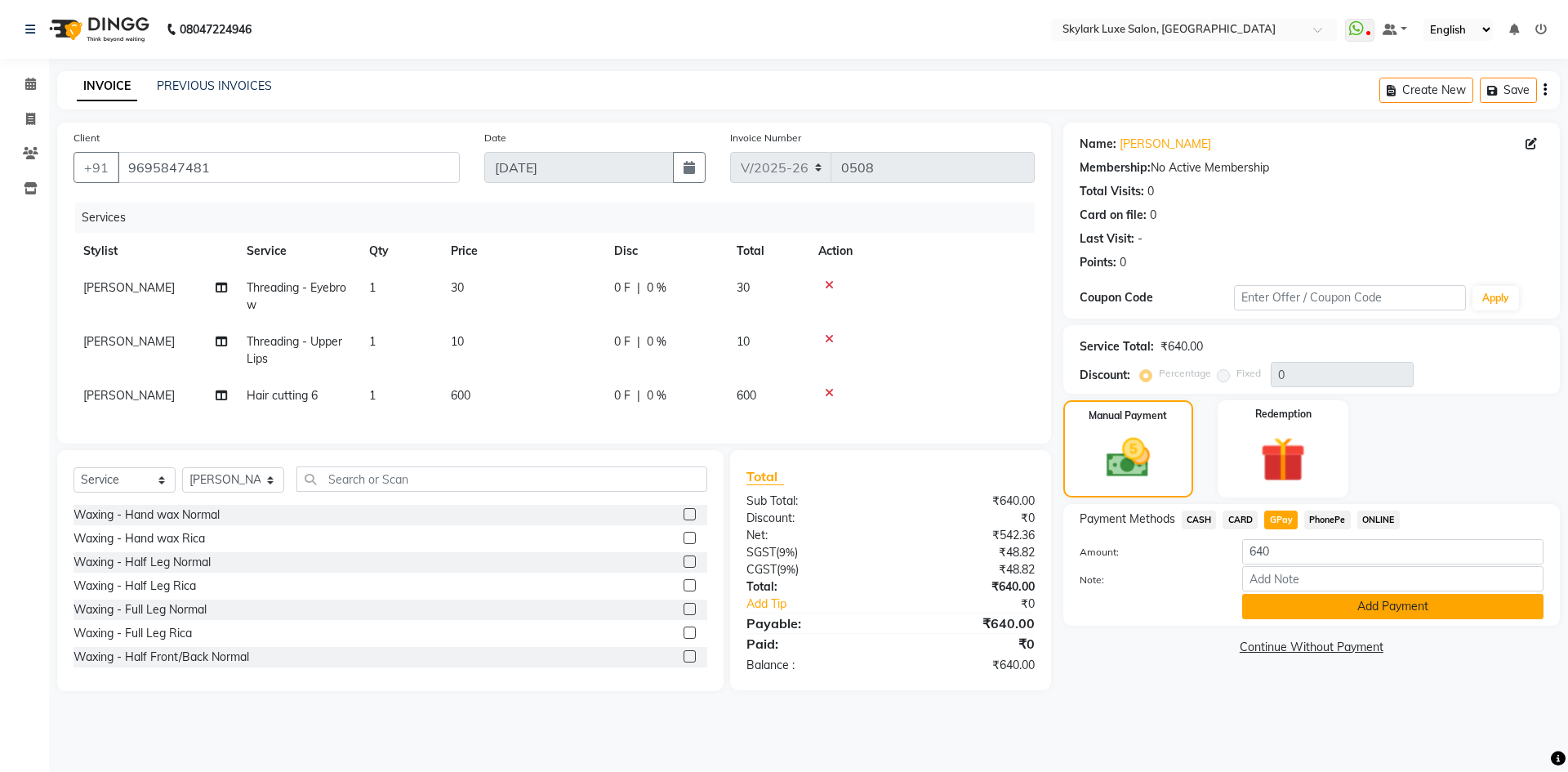
click at [1300, 613] on button "Add Payment" at bounding box center [1392, 606] width 302 height 25
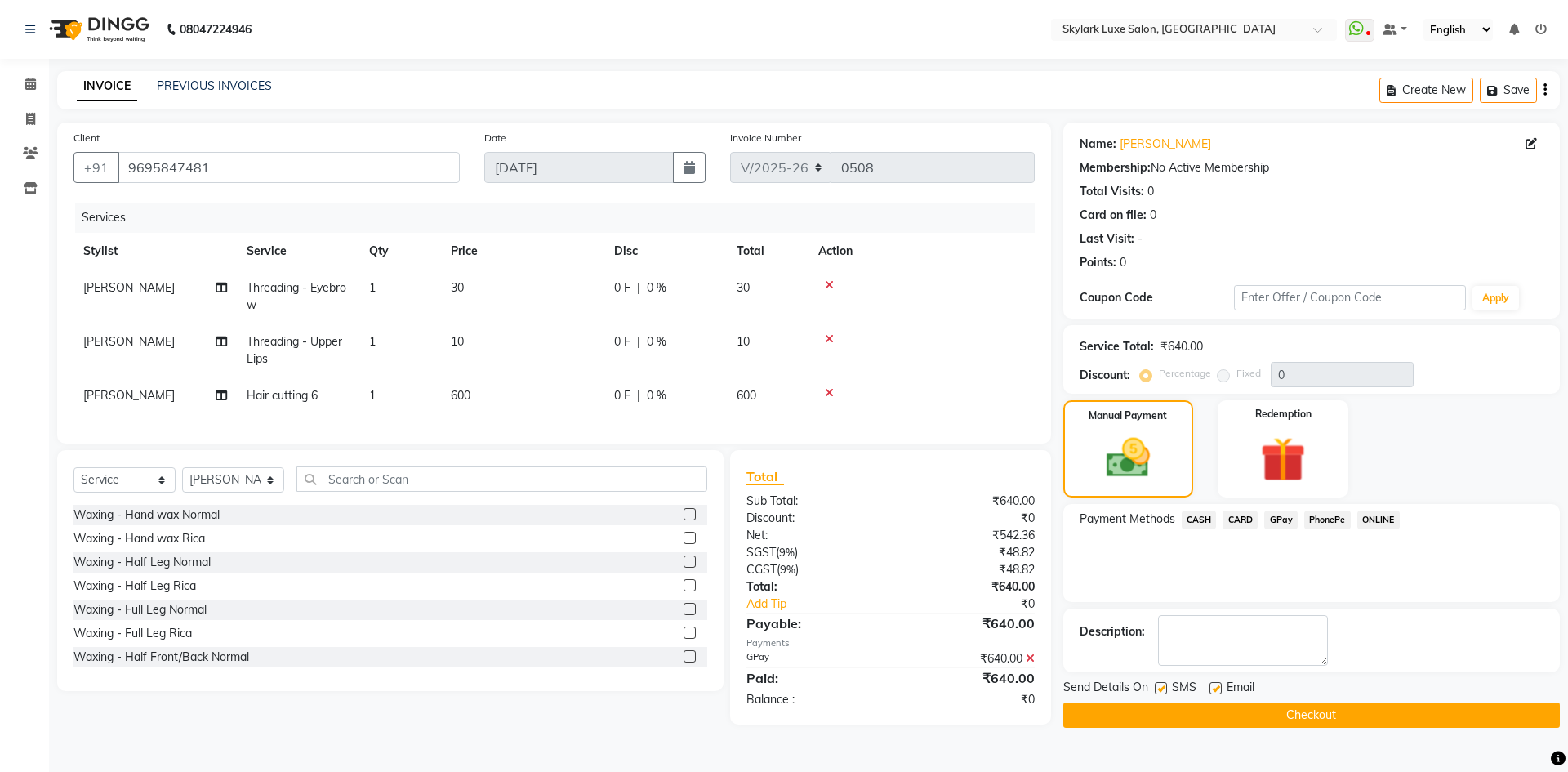
click at [1247, 707] on button "Checkout" at bounding box center [1311, 715] width 497 height 25
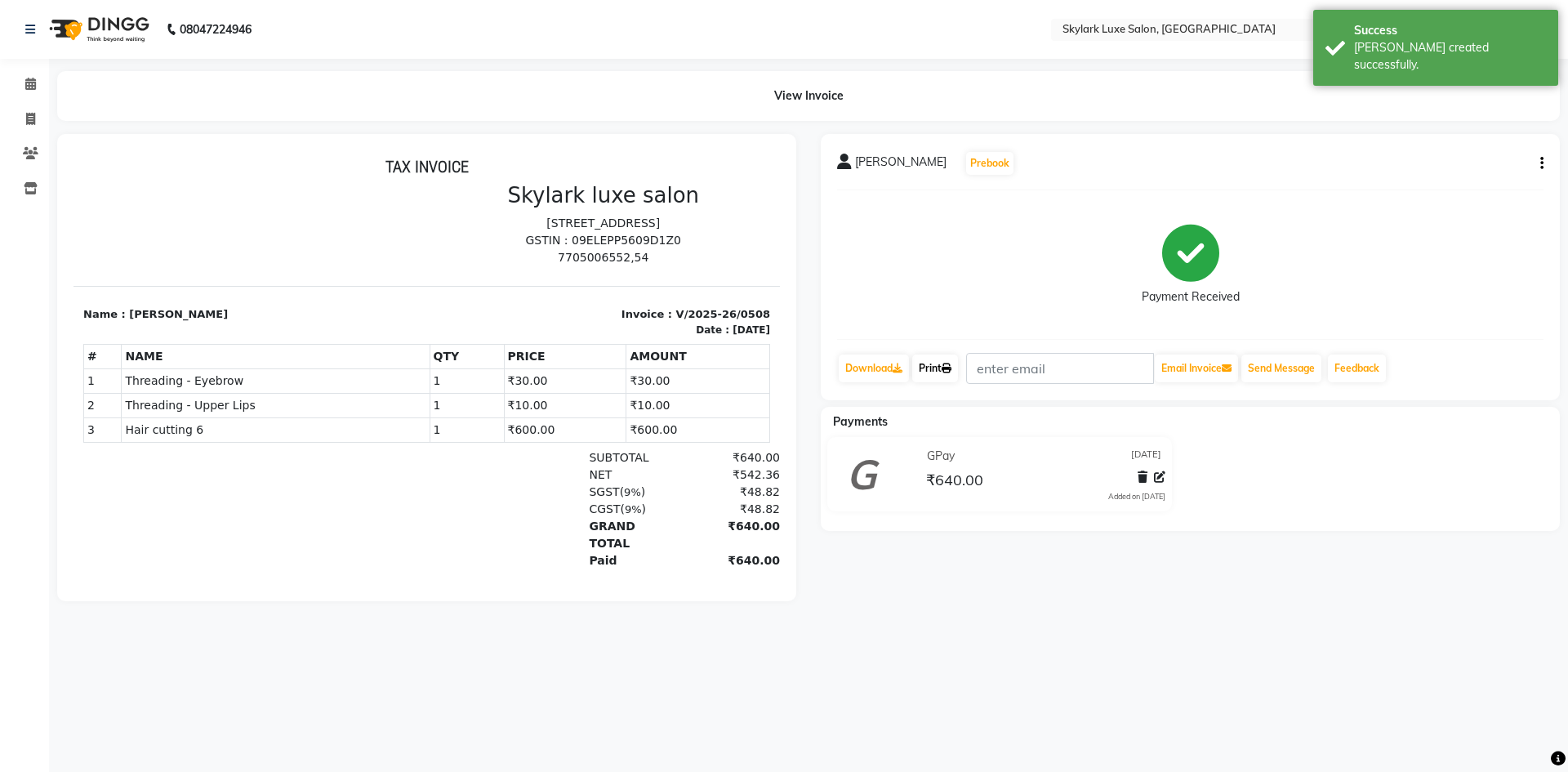
click at [938, 367] on link "Print" at bounding box center [935, 368] width 46 height 27
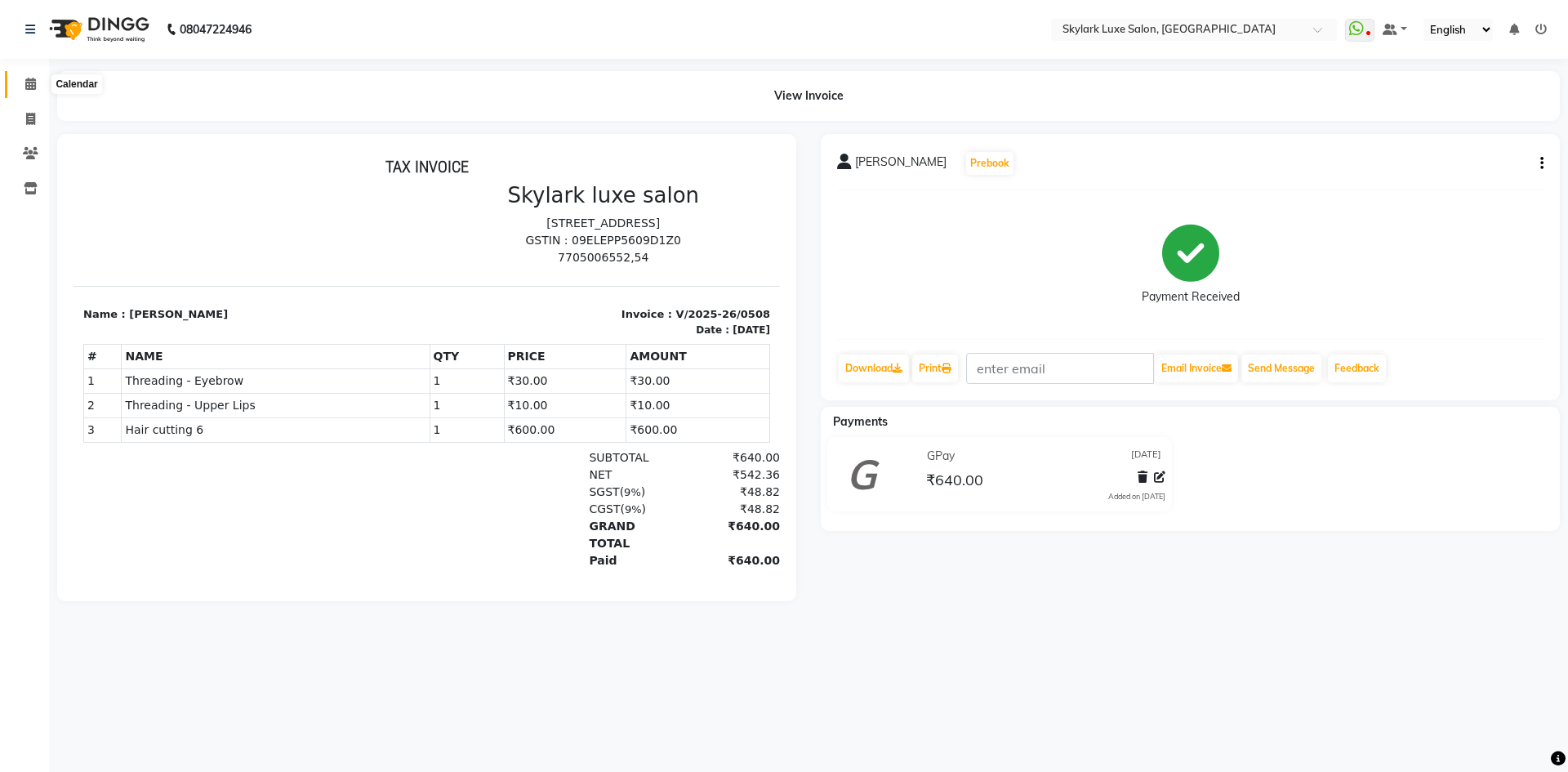
click at [24, 93] on span at bounding box center [30, 84] width 28 height 19
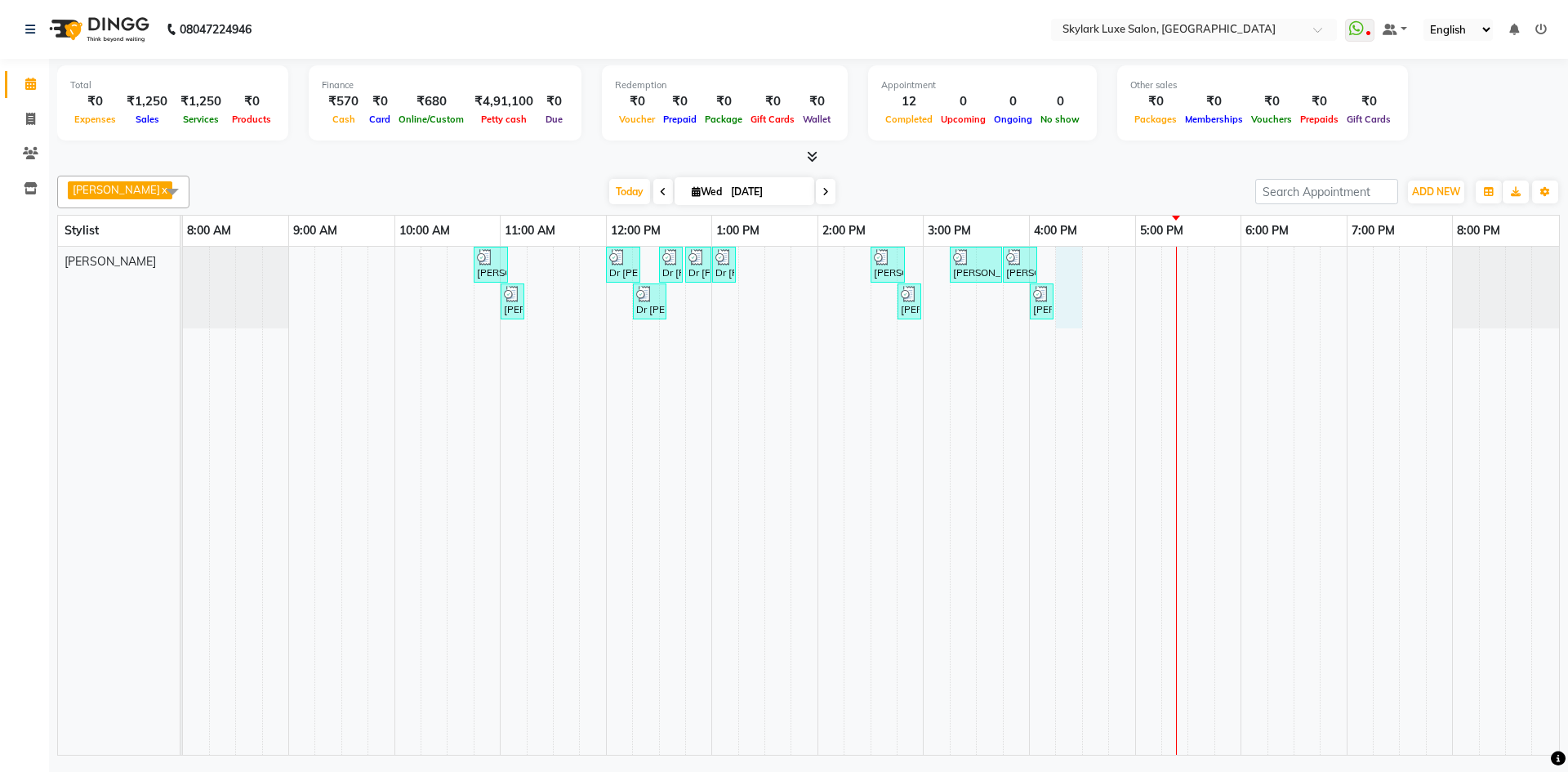
click at [1069, 268] on div "[PERSON_NAME], TK01, 10:45 AM-11:05 AM, Threading - Eyebrow Dr [PERSON_NAME], T…" at bounding box center [870, 501] width 1376 height 508
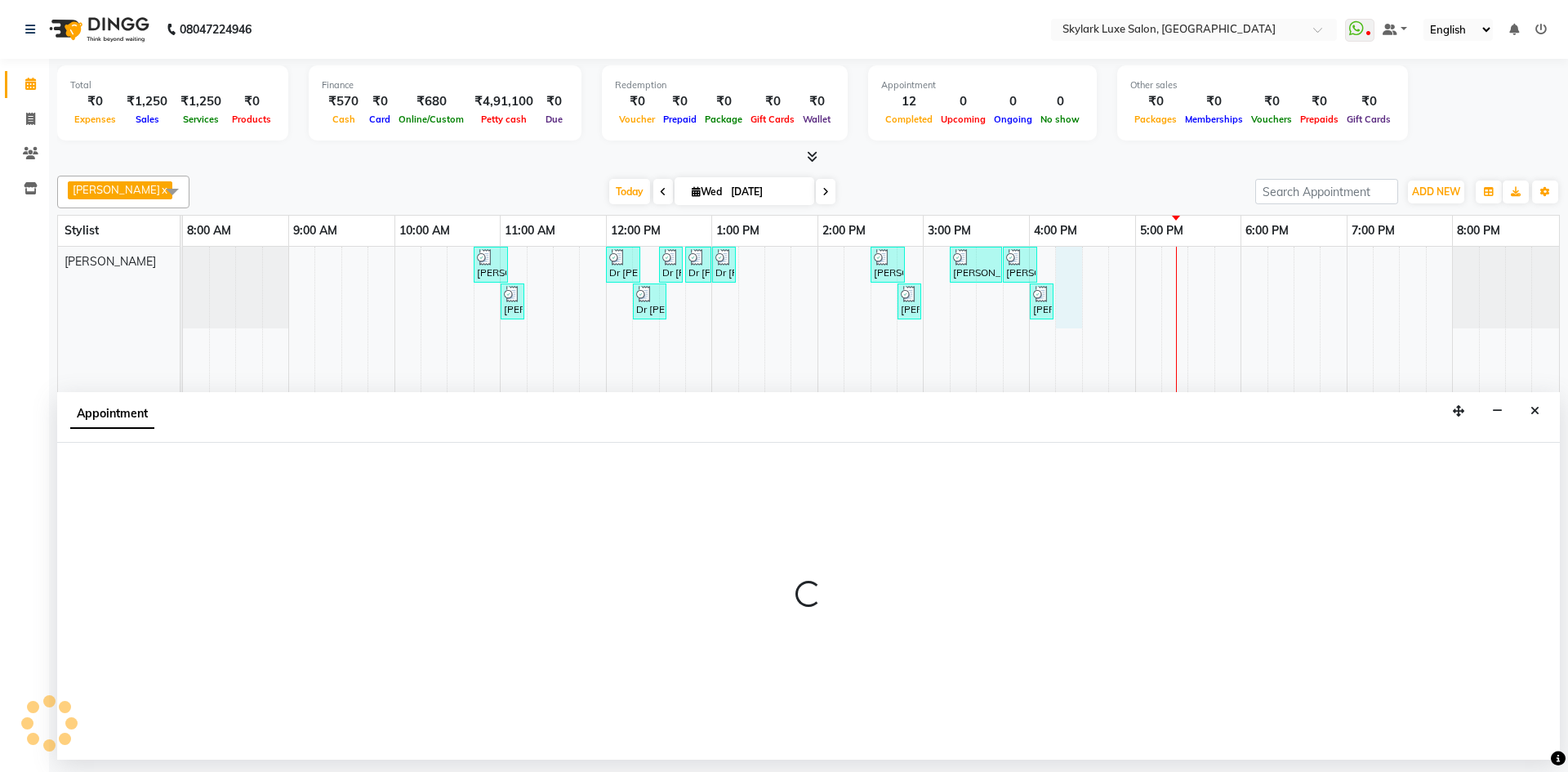
select select "85056"
select select "975"
select select "tentative"
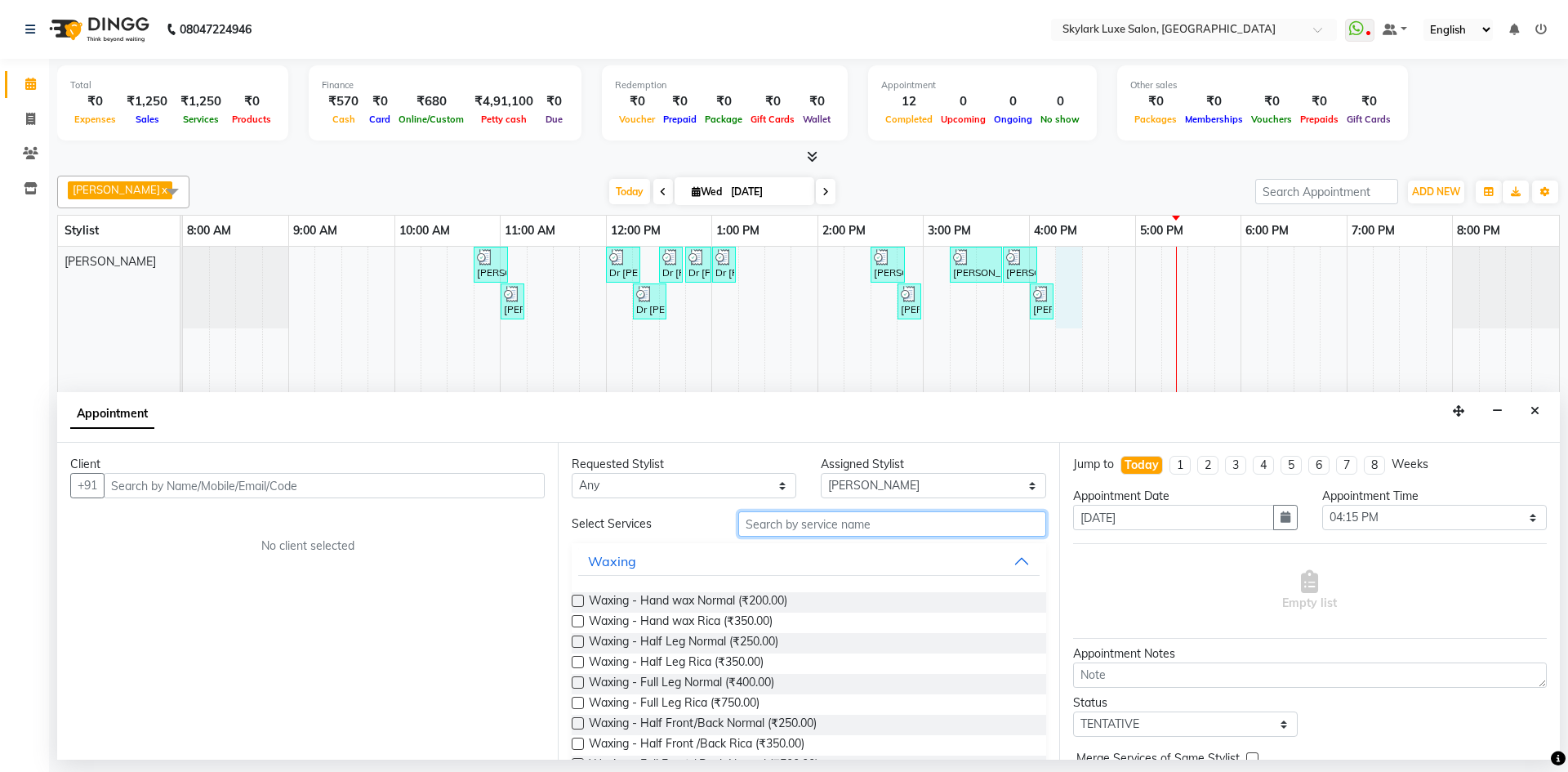
click at [801, 524] on input "text" at bounding box center [893, 524] width 308 height 25
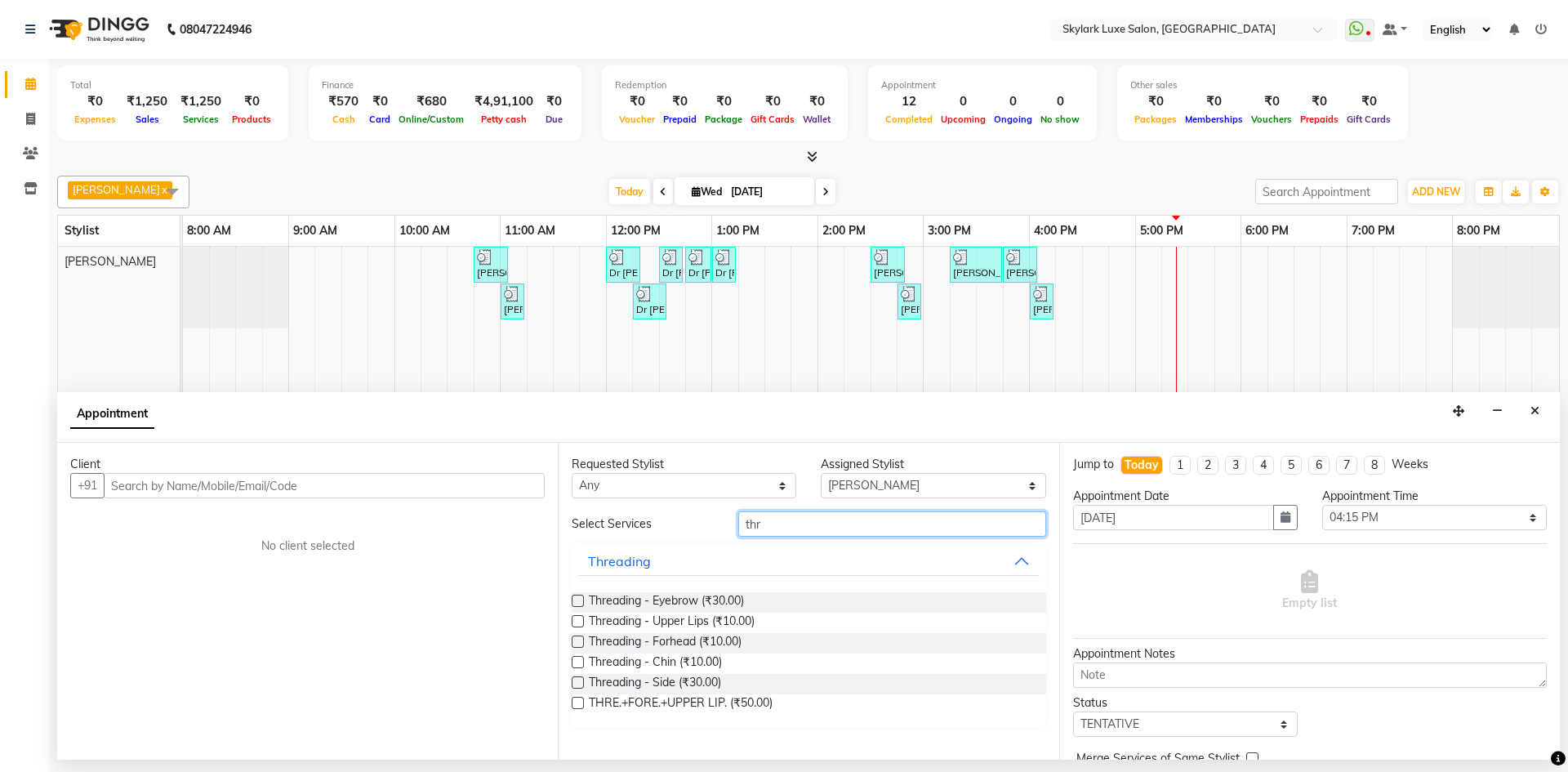
type input "thr"
click at [577, 602] on label at bounding box center [578, 600] width 13 height 13
click at [577, 602] on input "checkbox" at bounding box center [577, 602] width 11 height 11
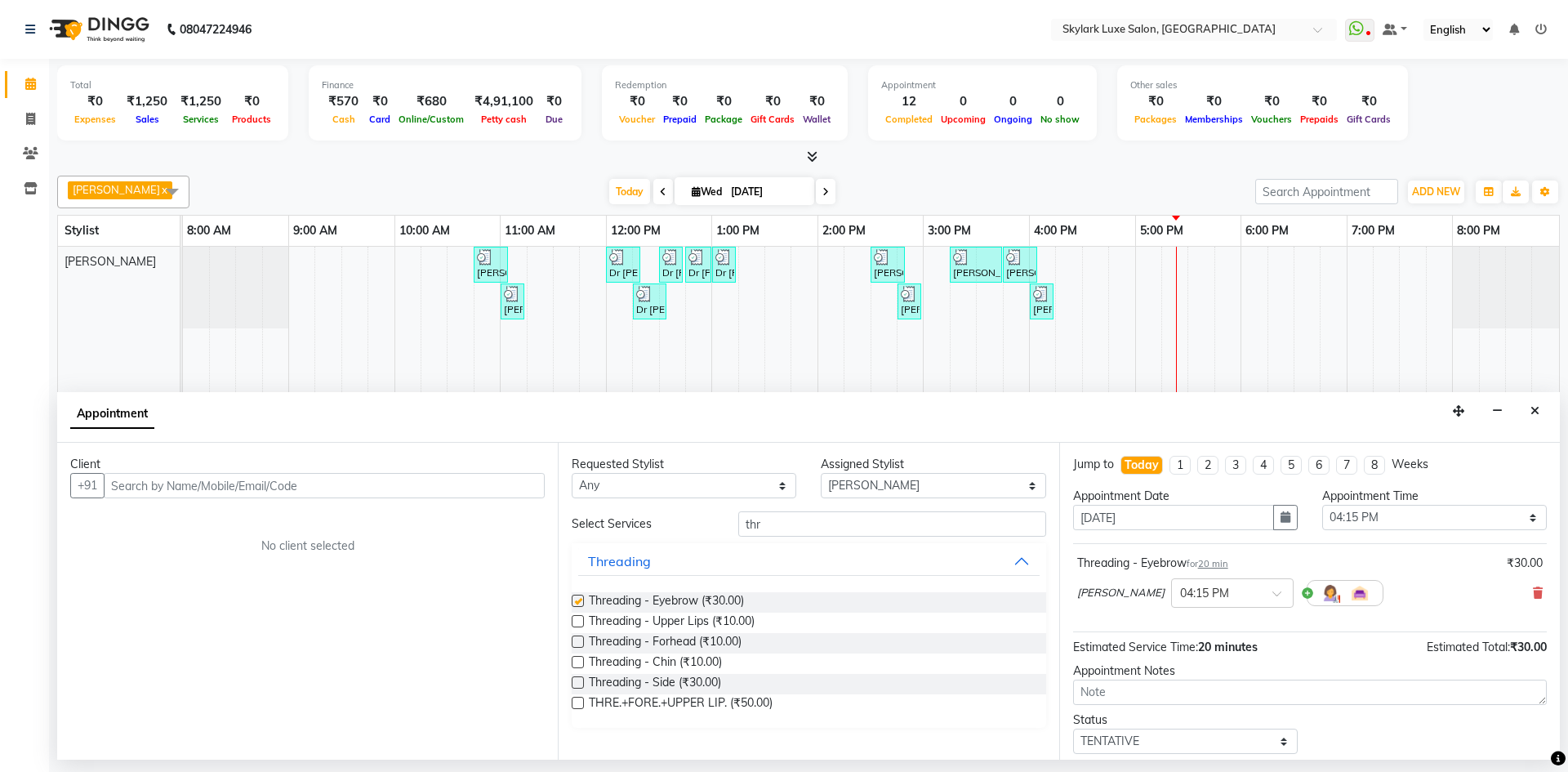
checkbox input "false"
click at [582, 619] on label at bounding box center [578, 621] width 13 height 13
click at [582, 619] on input "checkbox" at bounding box center [577, 623] width 11 height 11
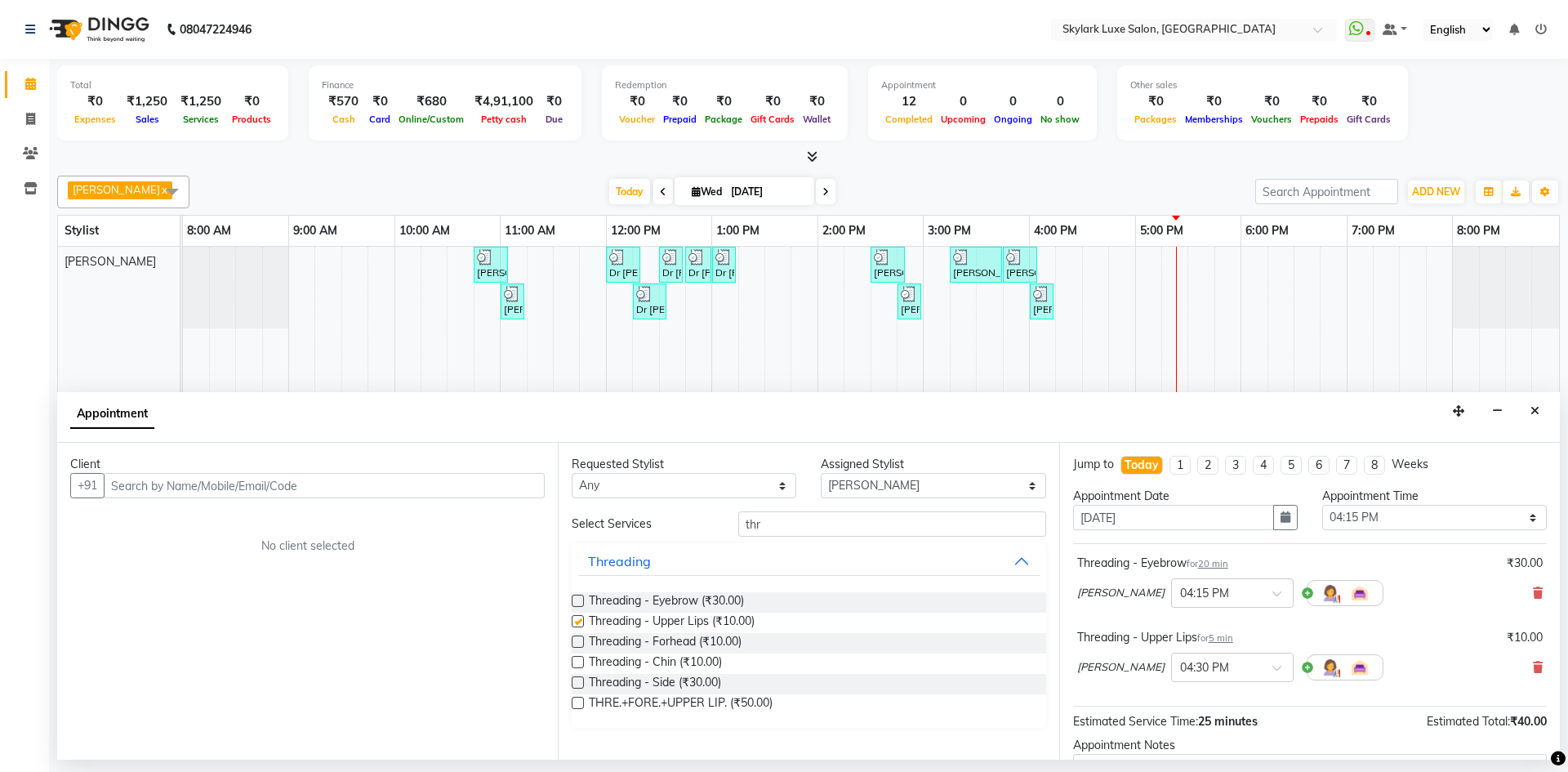
checkbox input "false"
drag, startPoint x: 805, startPoint y: 520, endPoint x: 705, endPoint y: 529, distance: 100.4
click at [705, 529] on div "Select Services thr" at bounding box center [808, 524] width 499 height 25
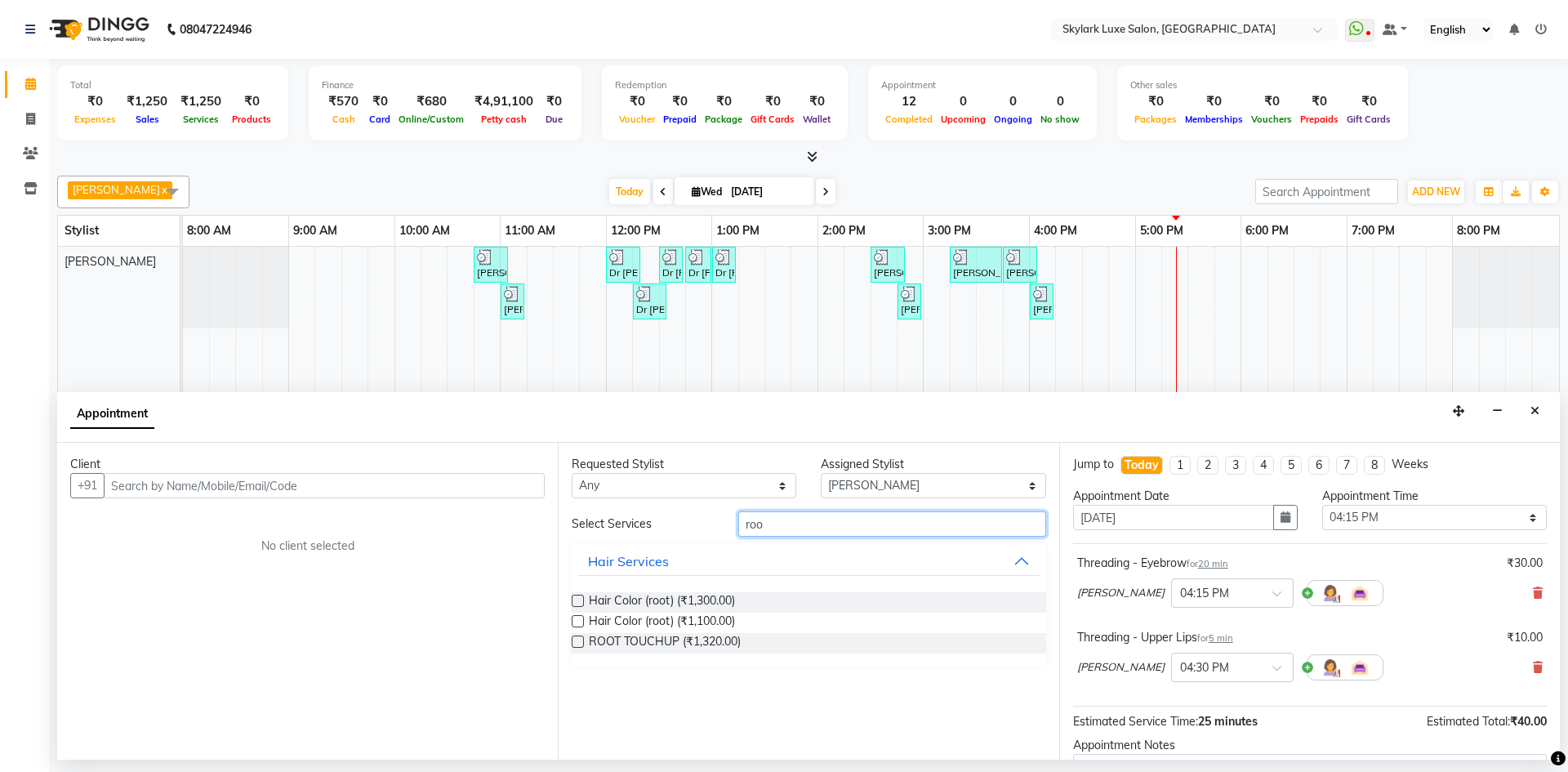
type input "roo"
click at [574, 642] on label at bounding box center [578, 641] width 13 height 13
click at [574, 642] on input "checkbox" at bounding box center [577, 643] width 11 height 11
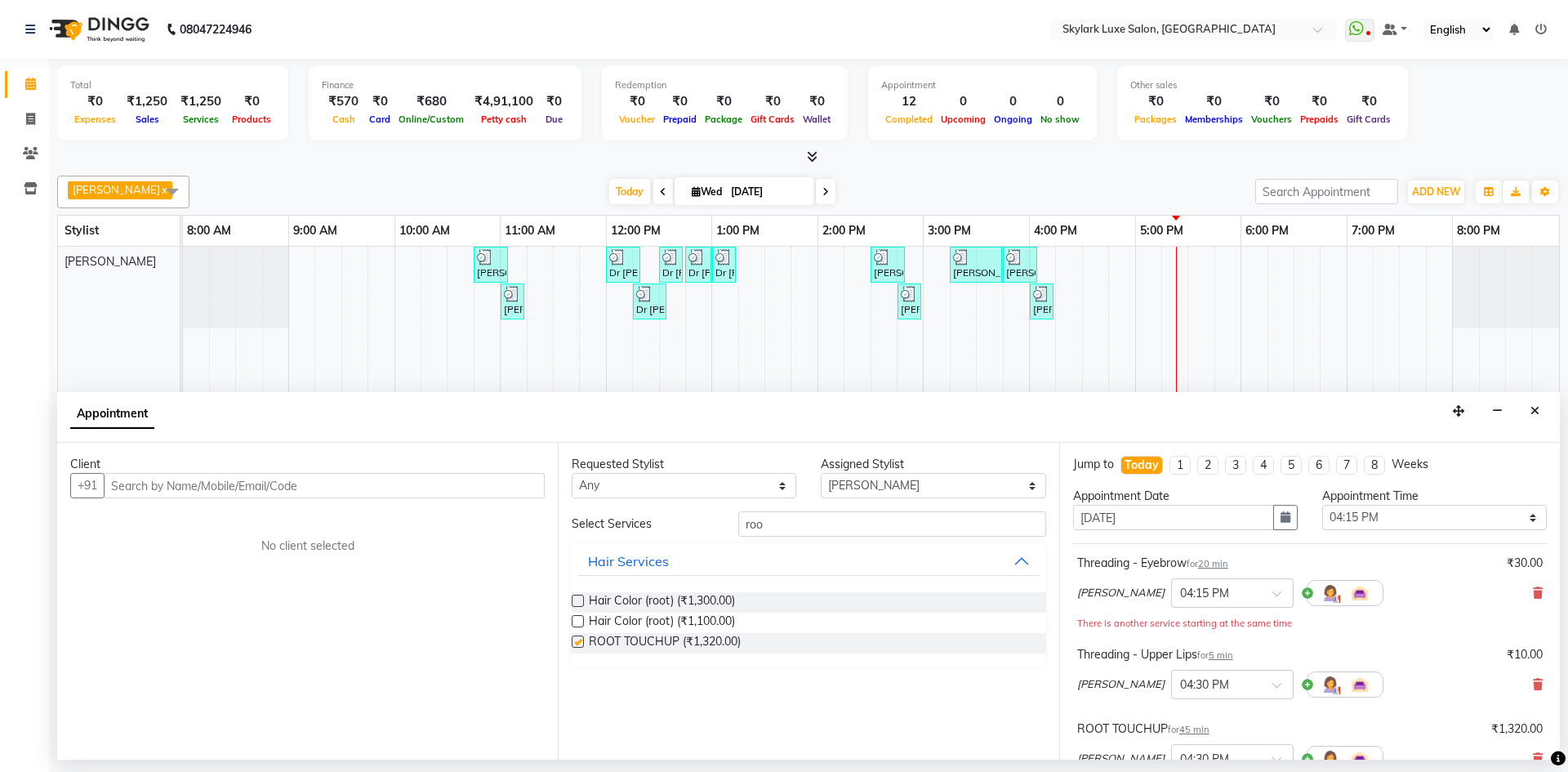
checkbox input "false"
click at [812, 527] on input "roo" at bounding box center [893, 524] width 308 height 25
click at [365, 484] on input "text" at bounding box center [324, 486] width 441 height 25
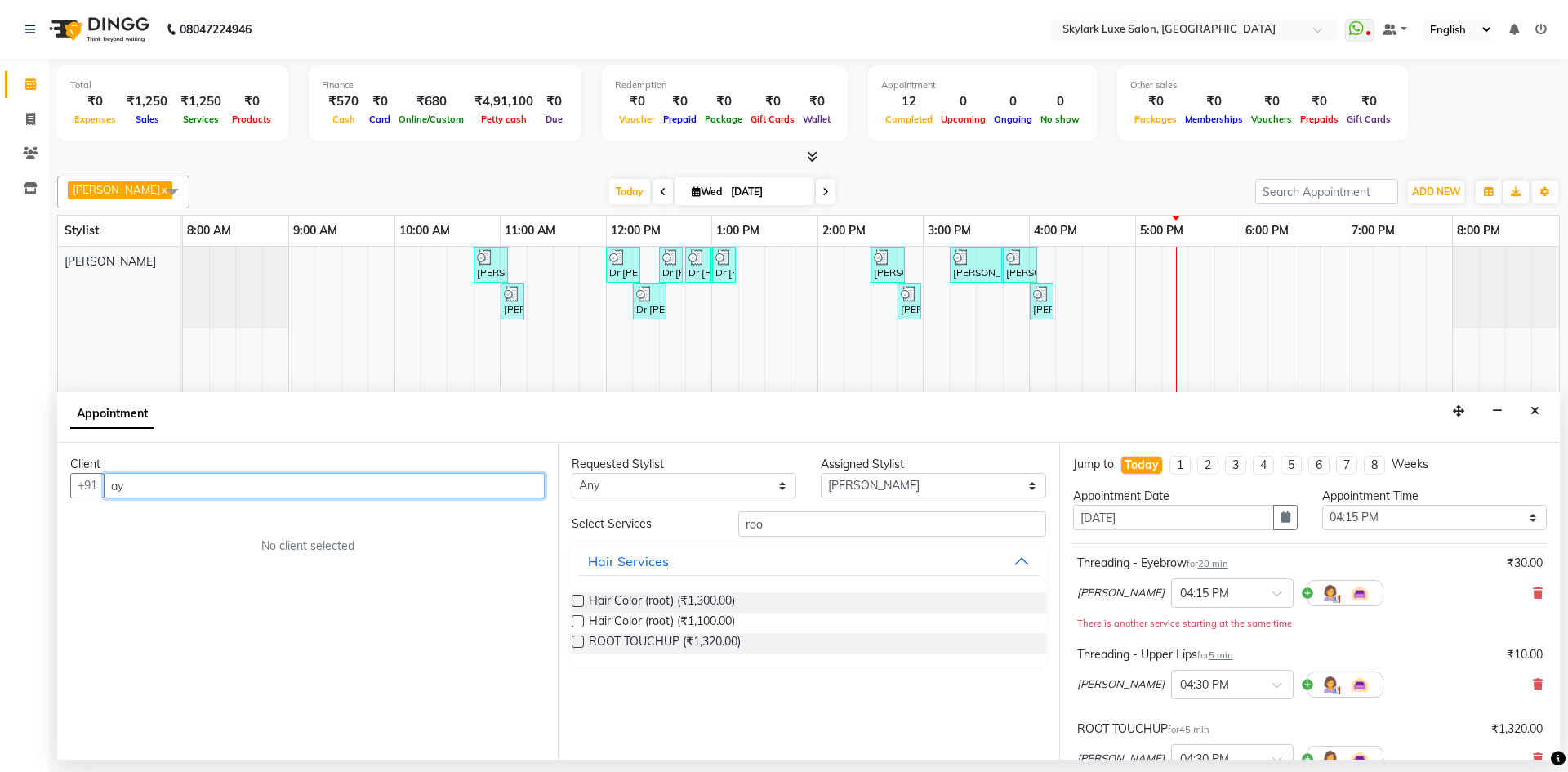
type input "a"
type input "9621980703"
click at [523, 480] on span "Add Client" at bounding box center [510, 485] width 55 height 15
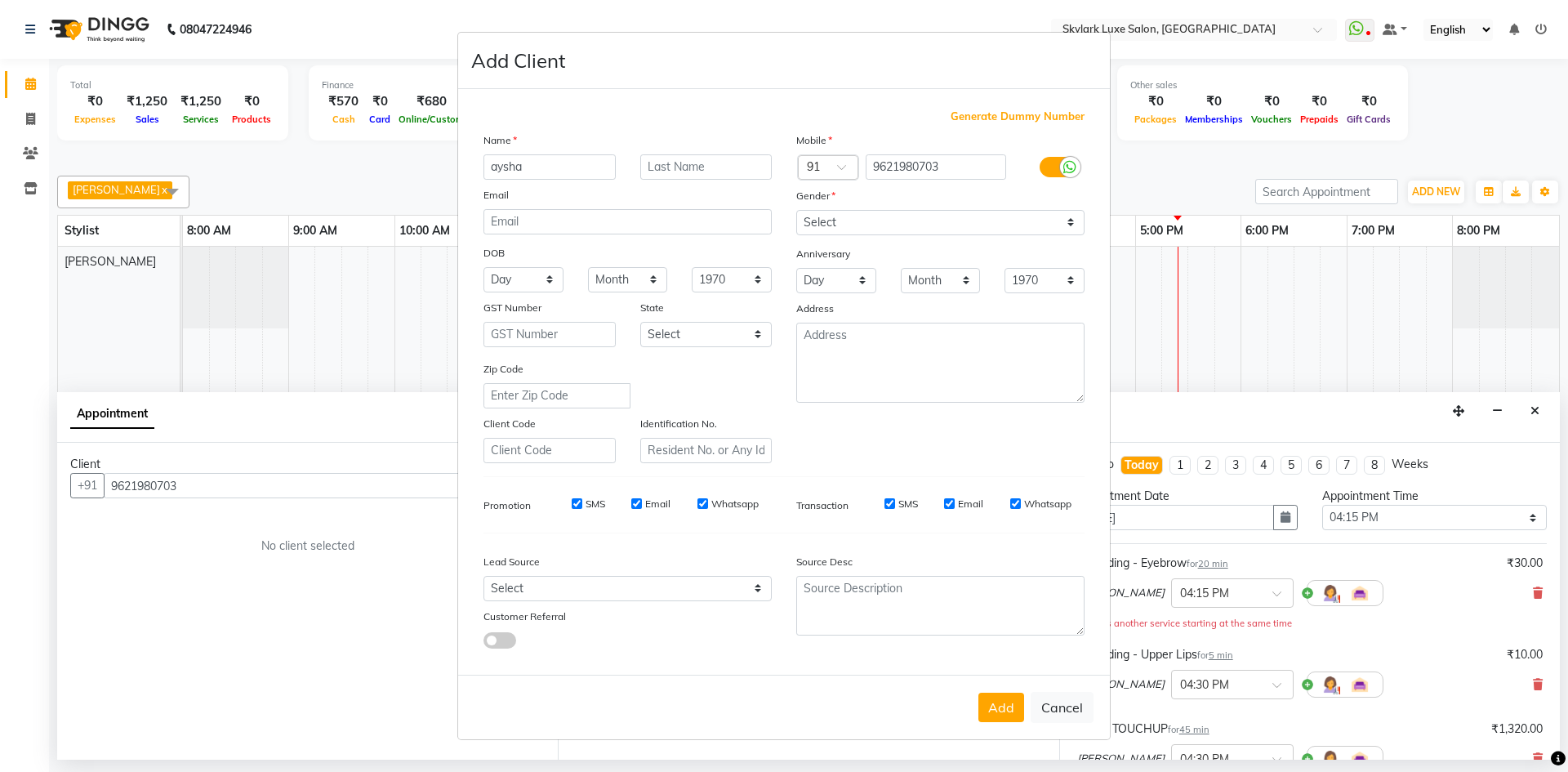
drag, startPoint x: 499, startPoint y: 170, endPoint x: 478, endPoint y: 176, distance: 21.8
click at [478, 176] on div "aysha" at bounding box center [549, 167] width 157 height 25
click at [508, 171] on input "Aysha" at bounding box center [549, 167] width 133 height 25
click at [506, 170] on input "Aysha" at bounding box center [549, 167] width 133 height 25
type input "[PERSON_NAME]"
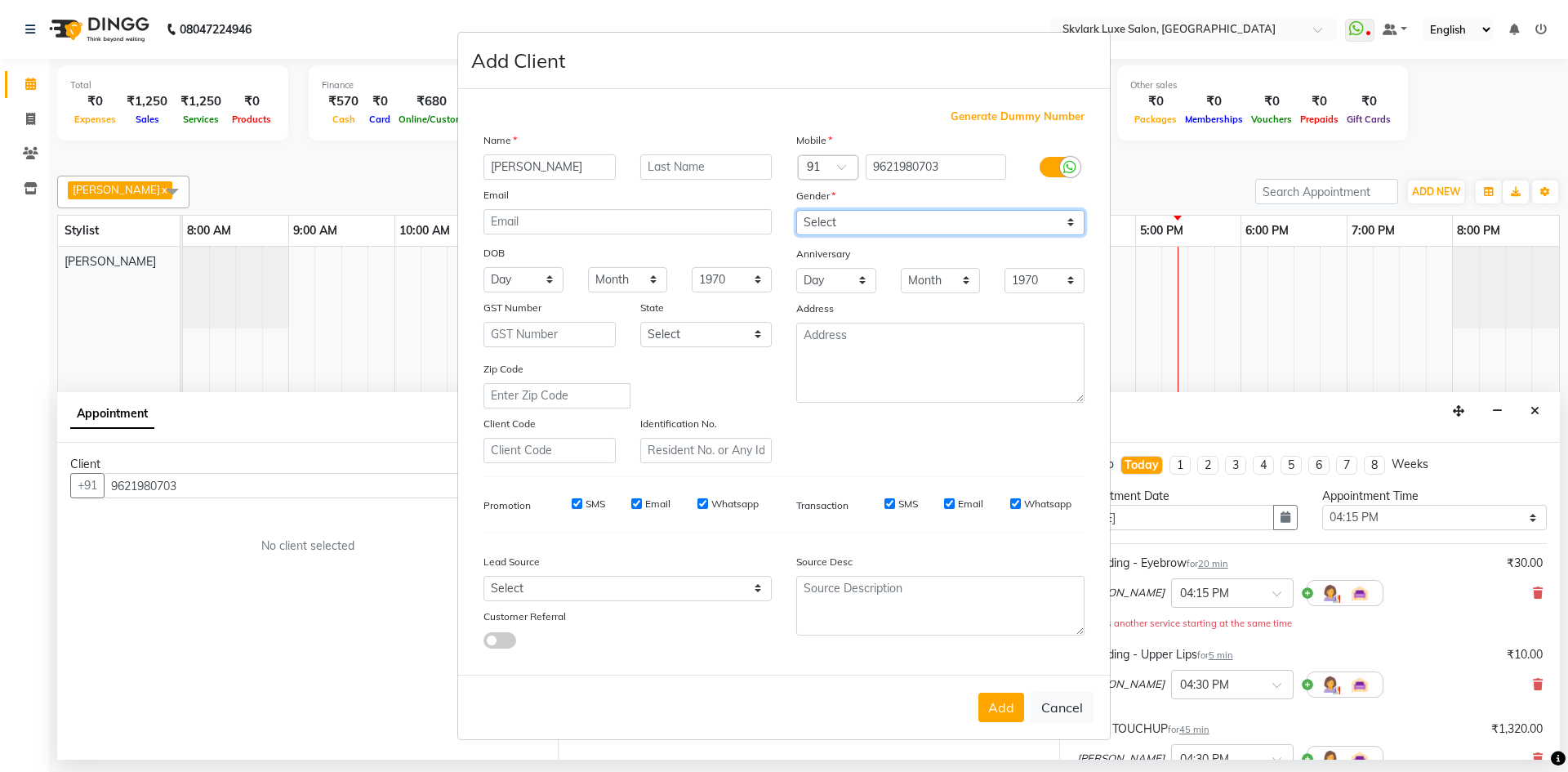
drag, startPoint x: 835, startPoint y: 222, endPoint x: 835, endPoint y: 231, distance: 9.0
click at [835, 222] on select "Select [DEMOGRAPHIC_DATA] [DEMOGRAPHIC_DATA] Other Prefer Not To Say" at bounding box center [940, 223] width 288 height 25
select select "[DEMOGRAPHIC_DATA]"
click at [796, 210] on select "Select [DEMOGRAPHIC_DATA] [DEMOGRAPHIC_DATA] Other Prefer Not To Say" at bounding box center [940, 223] width 288 height 25
click at [999, 711] on button "Add" at bounding box center [1001, 708] width 46 height 29
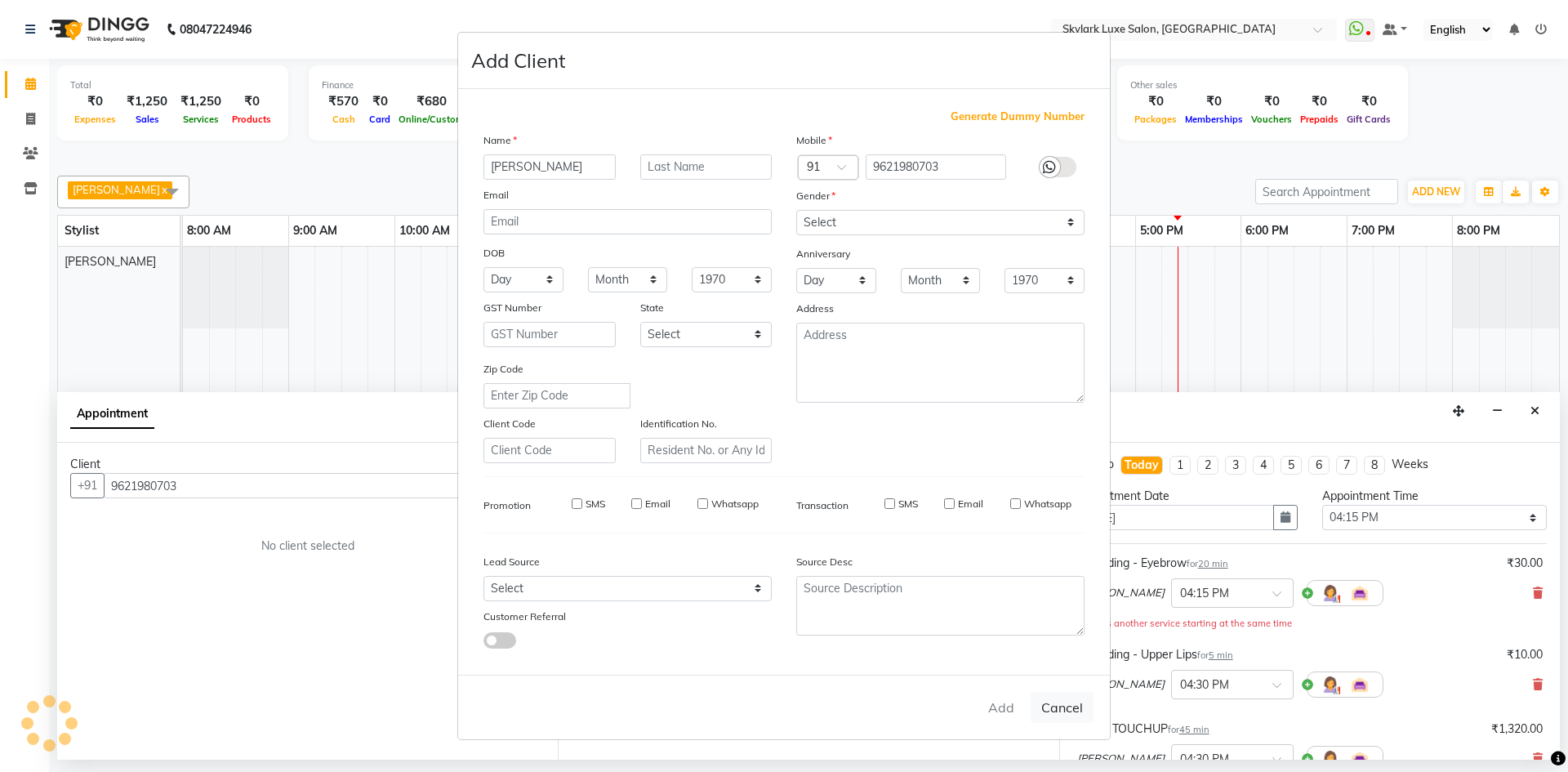
select select
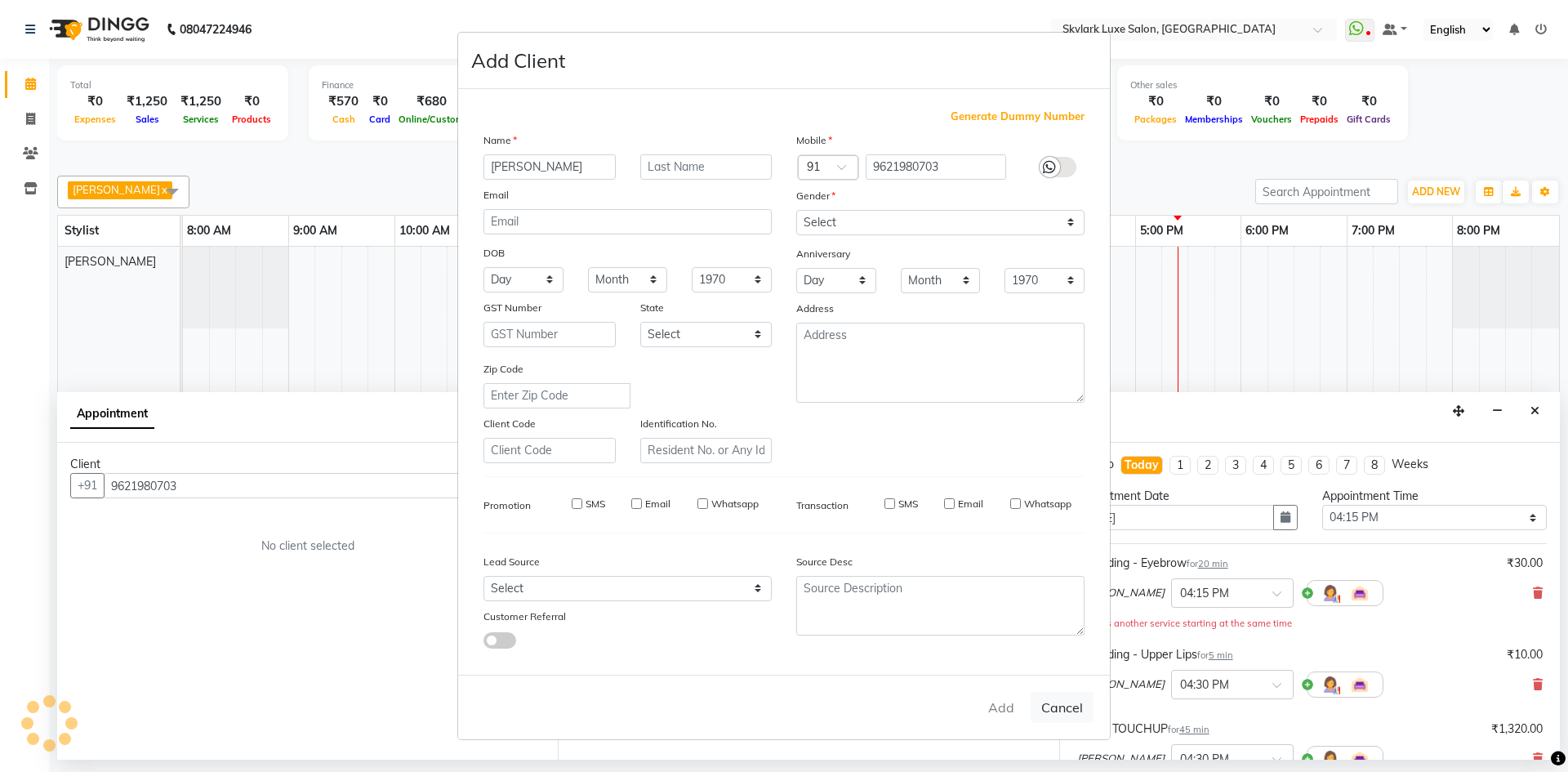
select select
checkbox input "false"
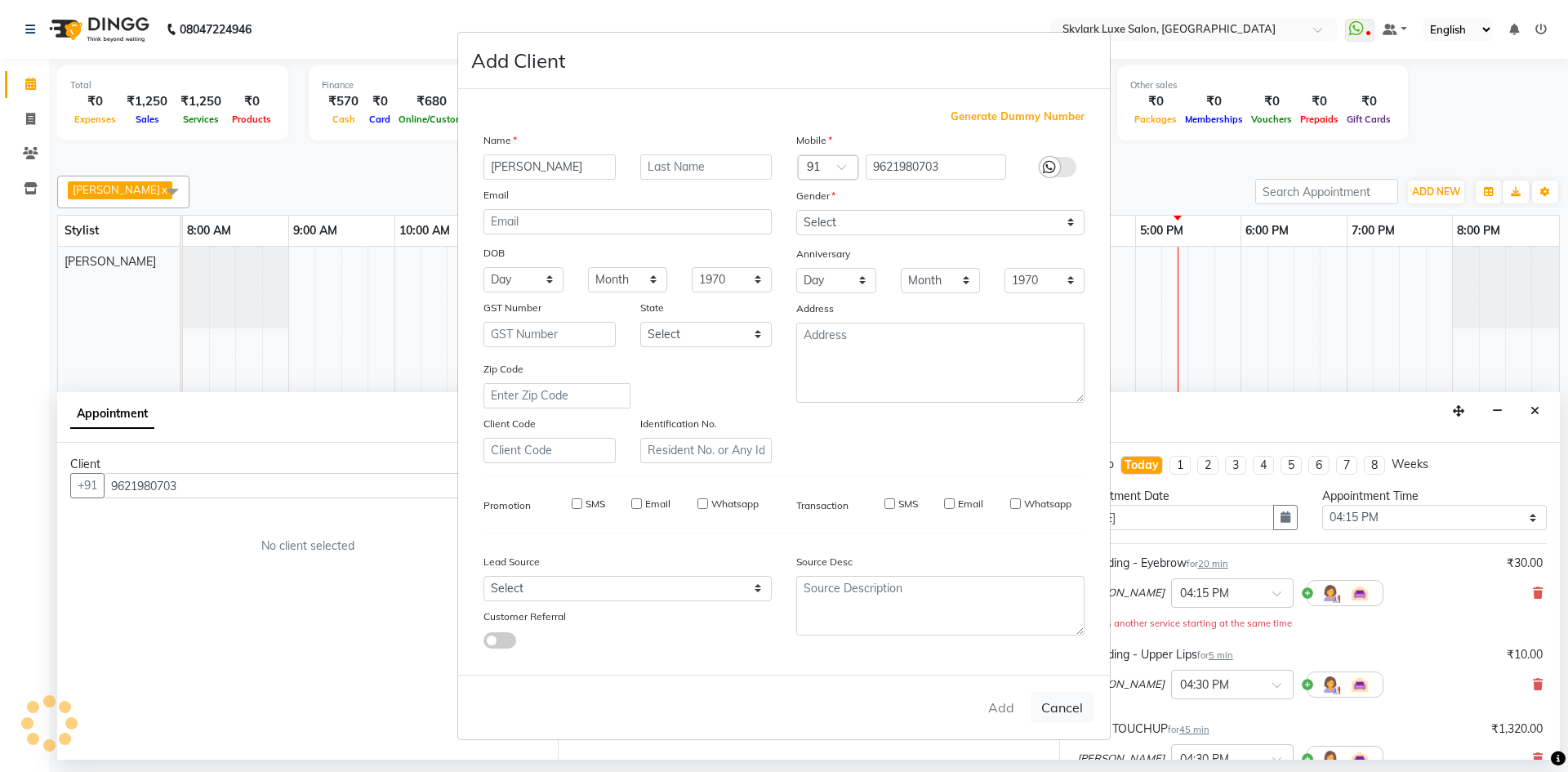
checkbox input "false"
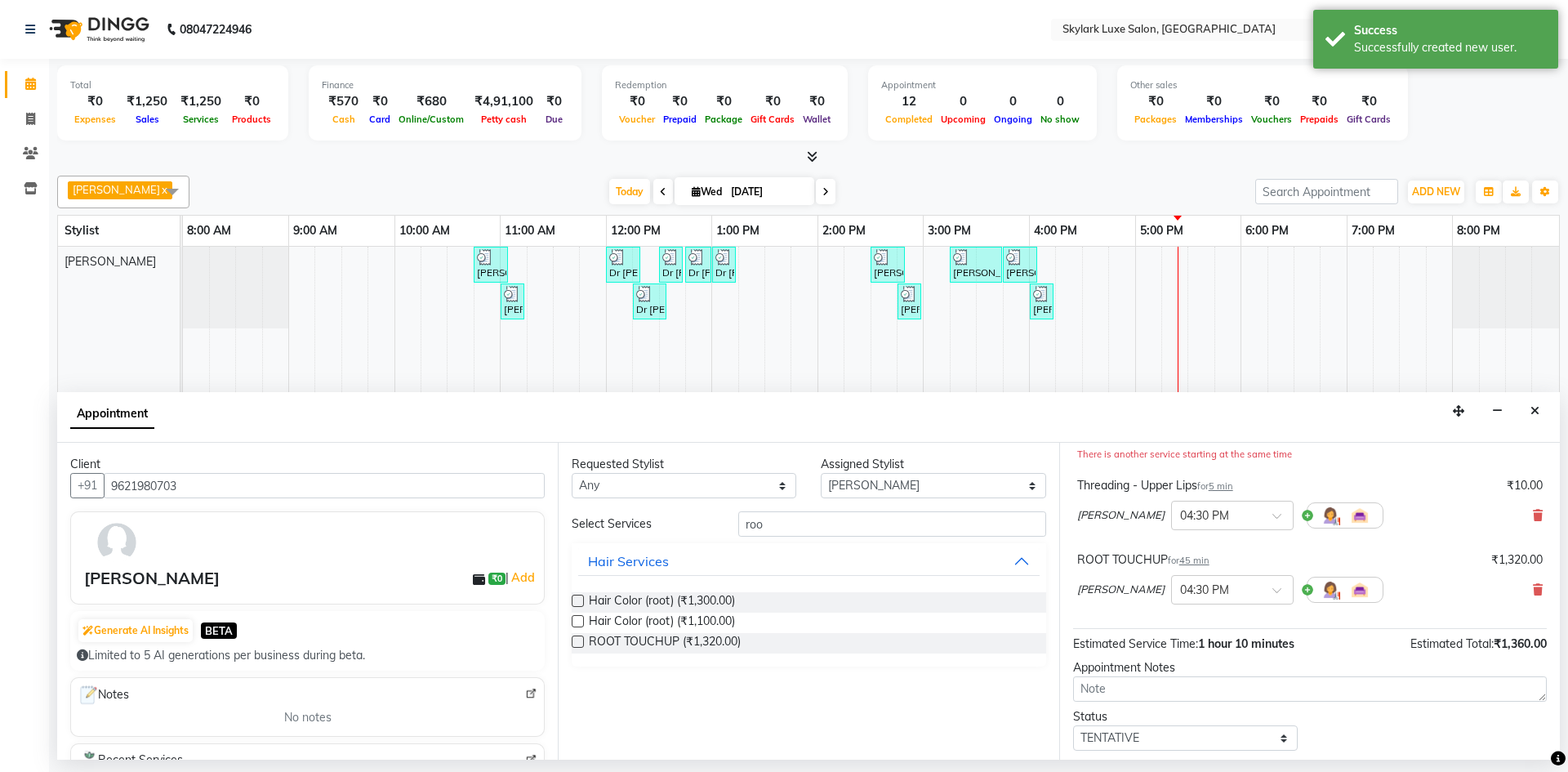
scroll to position [263, 0]
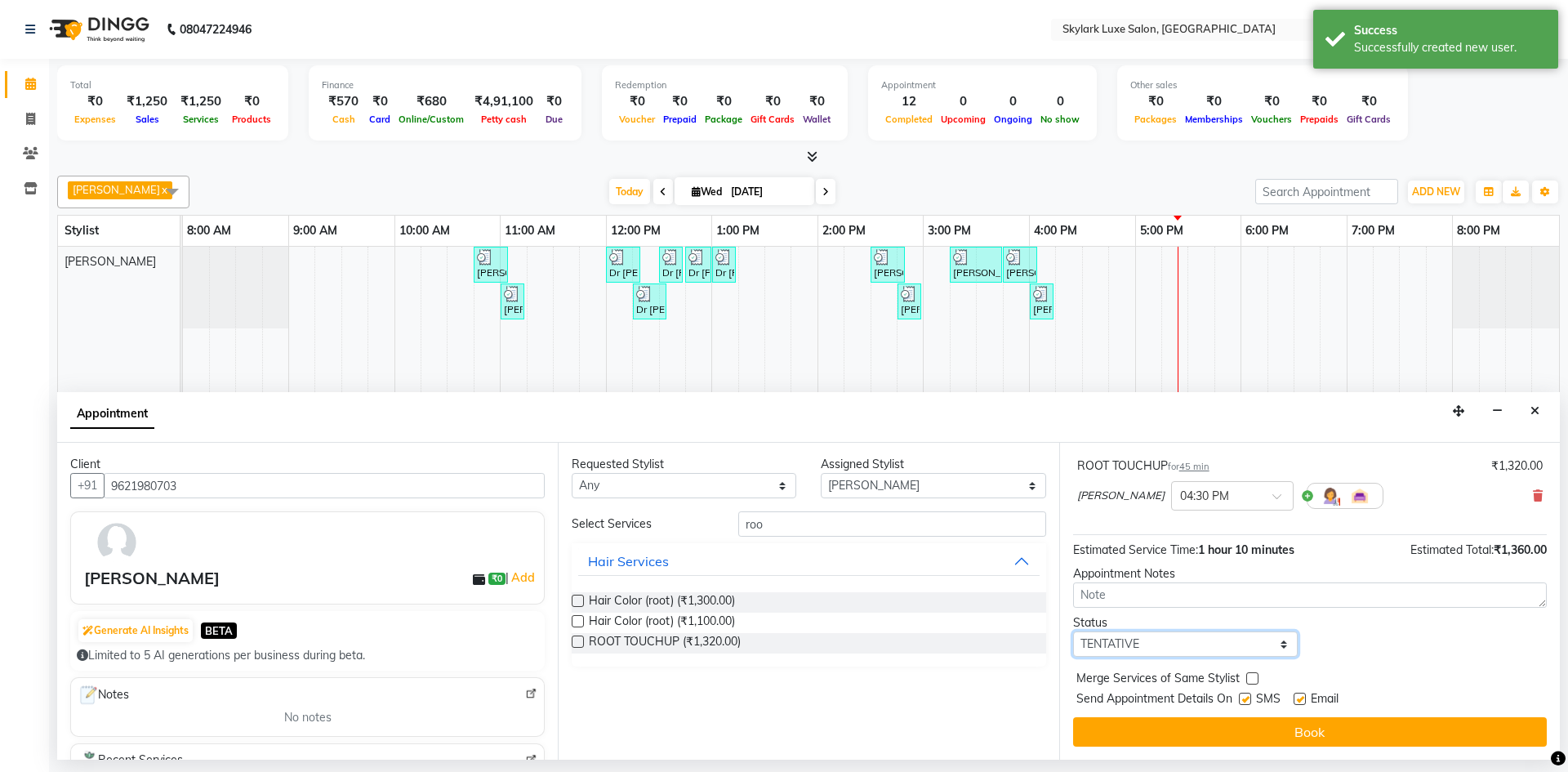
drag, startPoint x: 1155, startPoint y: 643, endPoint x: 1142, endPoint y: 656, distance: 18.4
click at [1155, 643] on select "Select TENTATIVE CONFIRM CHECK-IN UPCOMING" at bounding box center [1186, 644] width 224 height 25
select select "check-in"
click at [1073, 631] on select "Select TENTATIVE CONFIRM CHECK-IN UPCOMING" at bounding box center [1186, 644] width 224 height 25
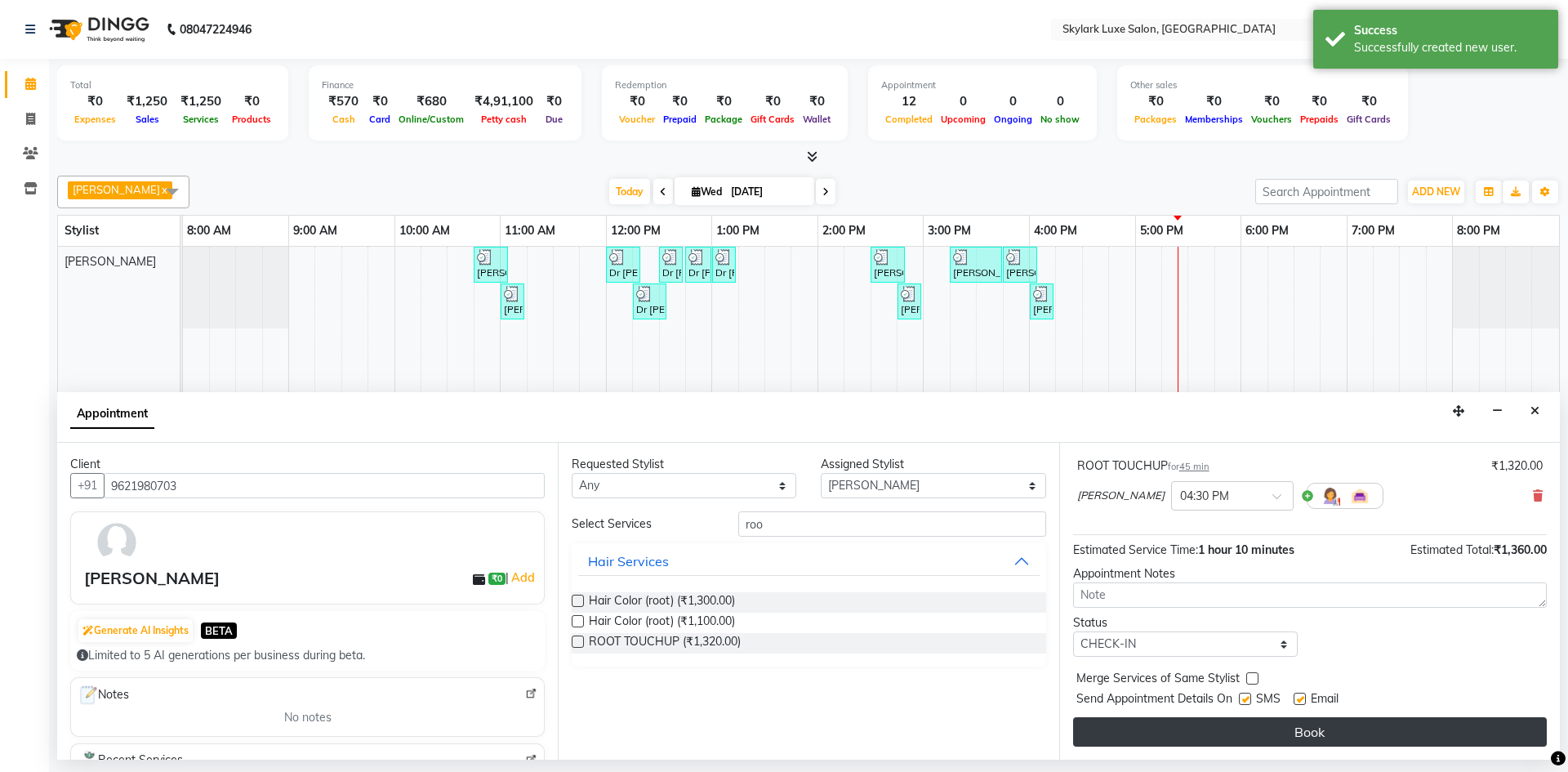
click at [1158, 733] on button "Book" at bounding box center [1309, 732] width 473 height 29
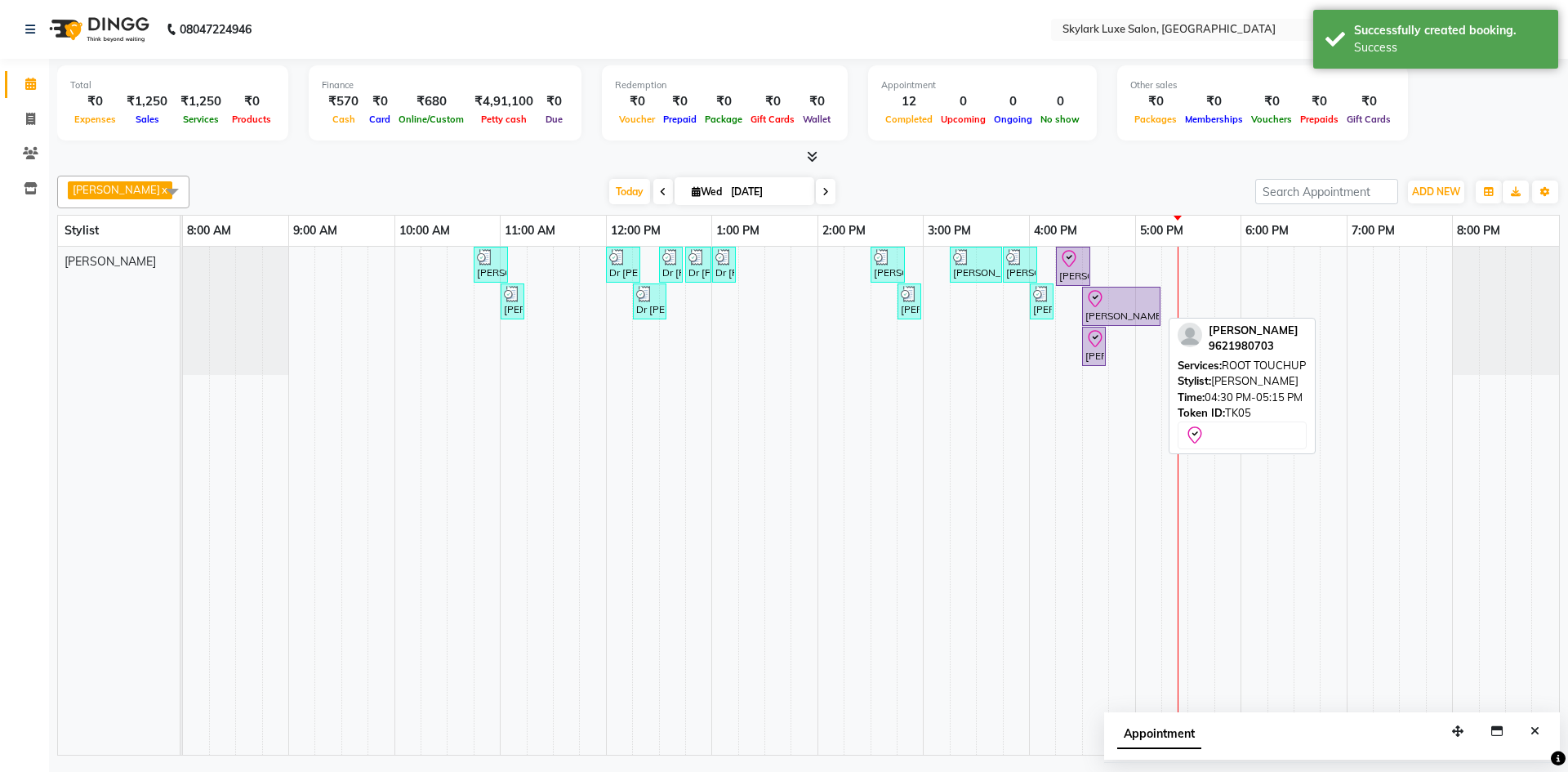
click at [1110, 304] on div at bounding box center [1121, 299] width 72 height 20
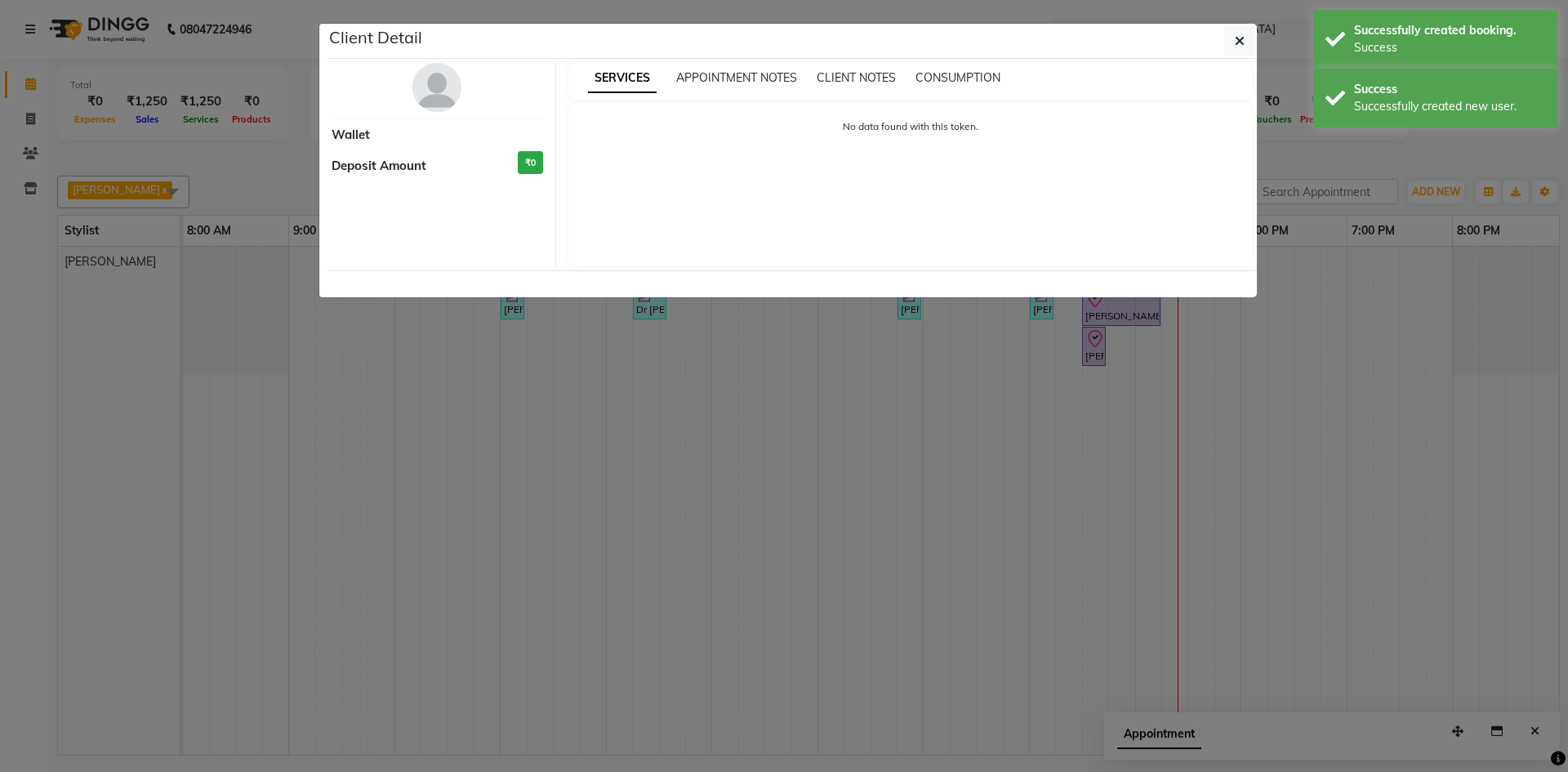
select select "8"
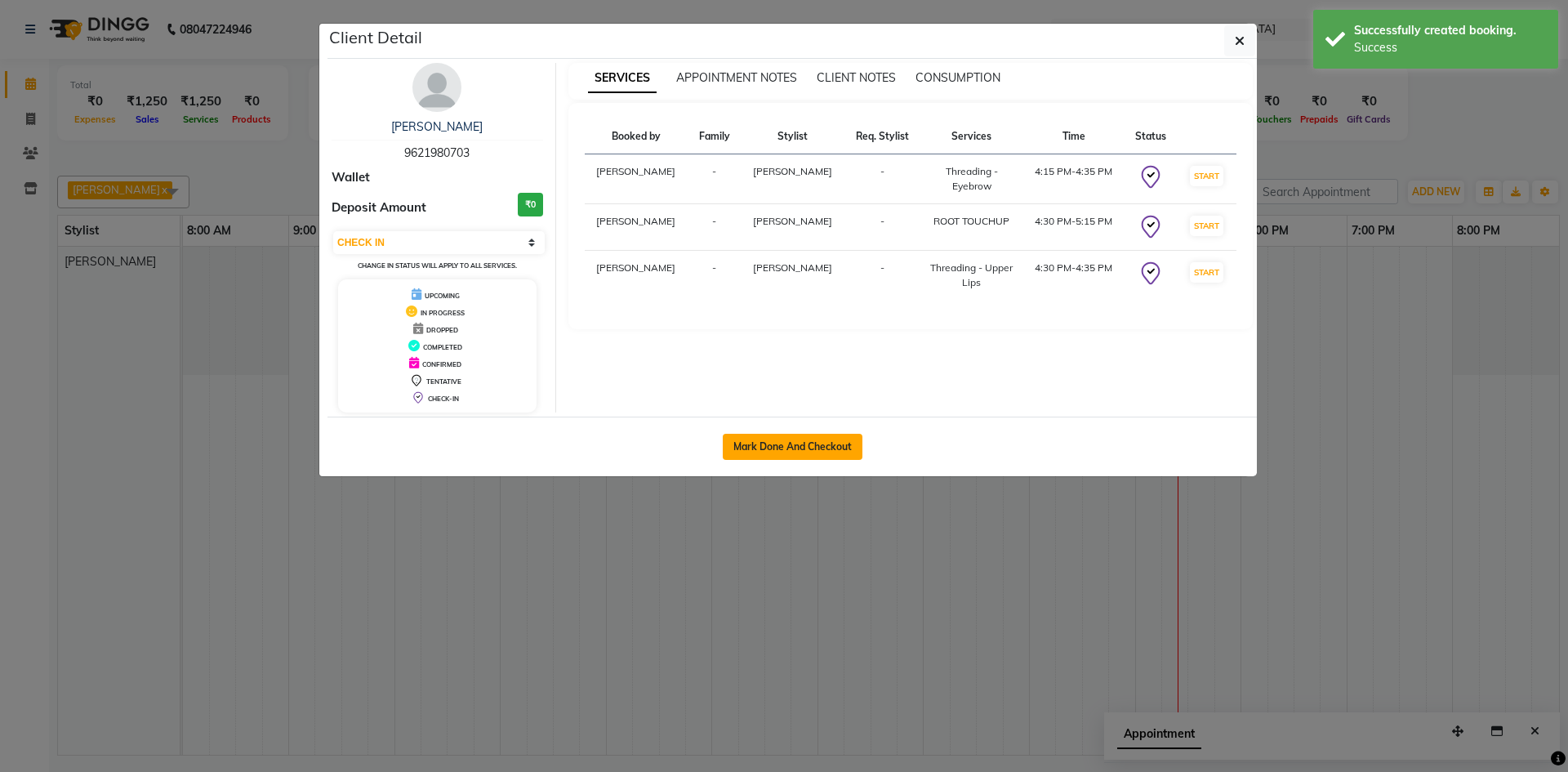
click at [788, 445] on button "Mark Done And Checkout" at bounding box center [792, 446] width 140 height 26
select select "service"
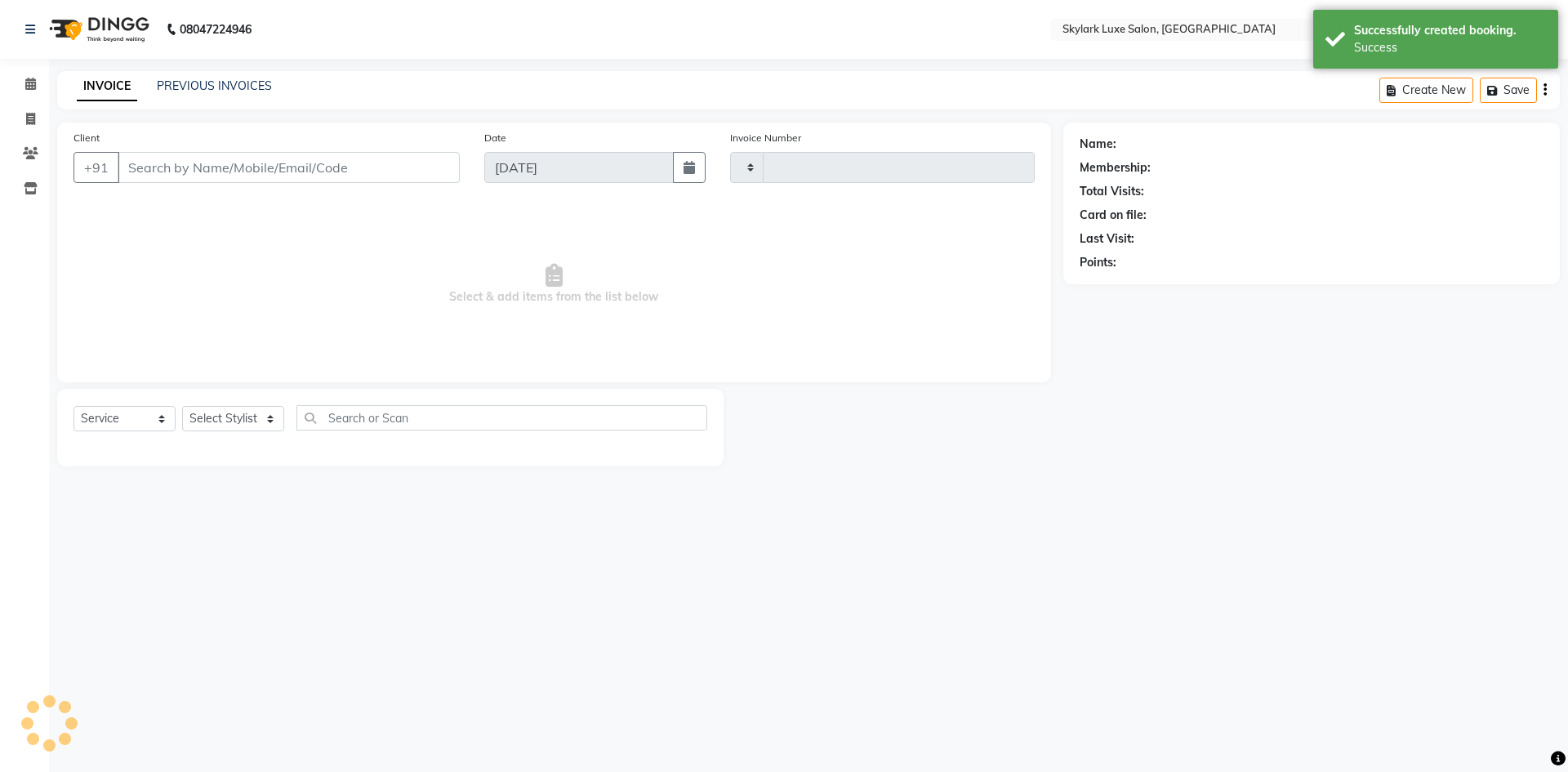
type input "0509"
select select "8191"
type input "9621980703"
select select "85056"
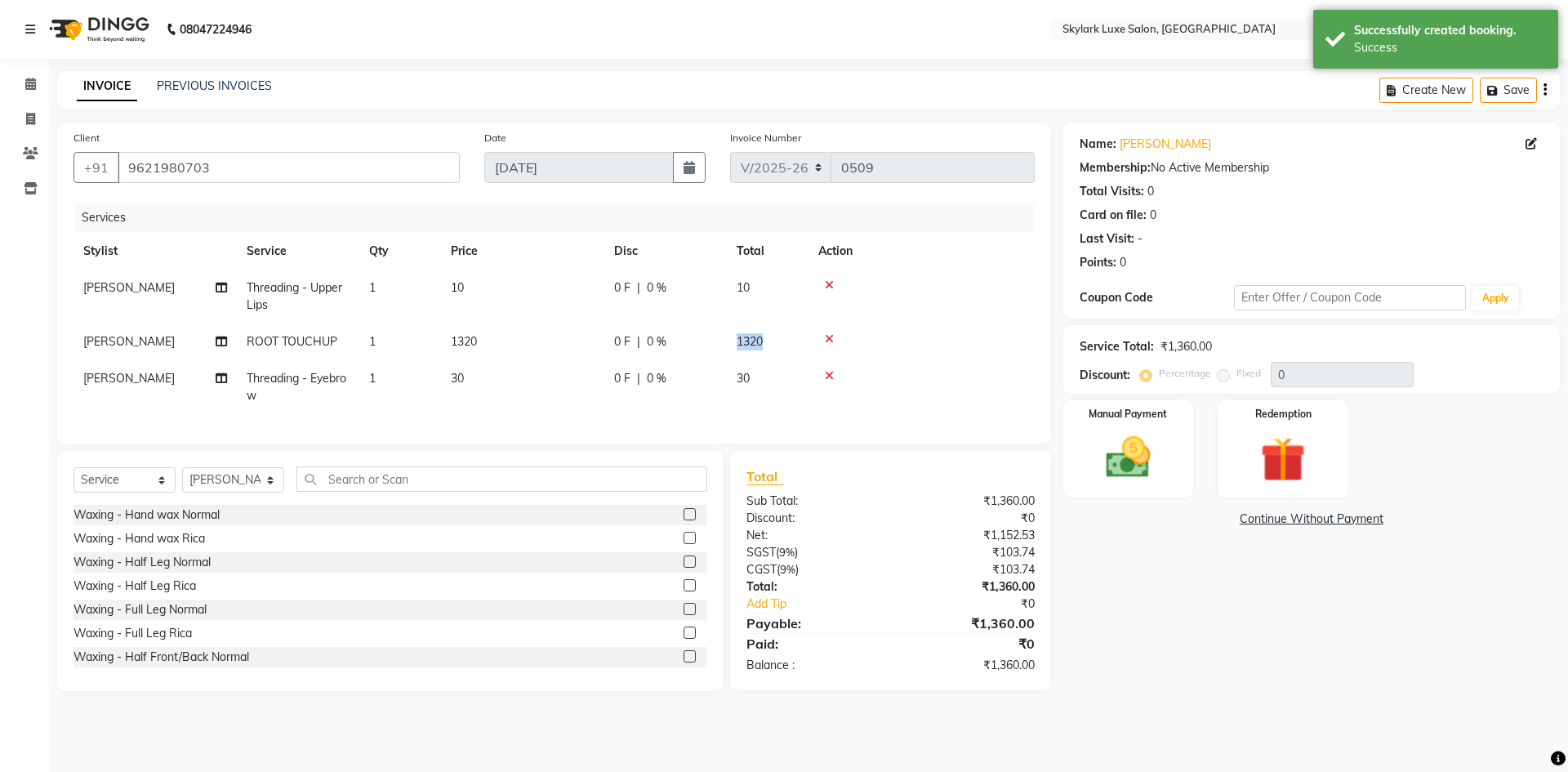
drag, startPoint x: 739, startPoint y: 343, endPoint x: 783, endPoint y: 342, distance: 44.0
click at [783, 342] on td "1320" at bounding box center [768, 342] width 82 height 37
select select "85056"
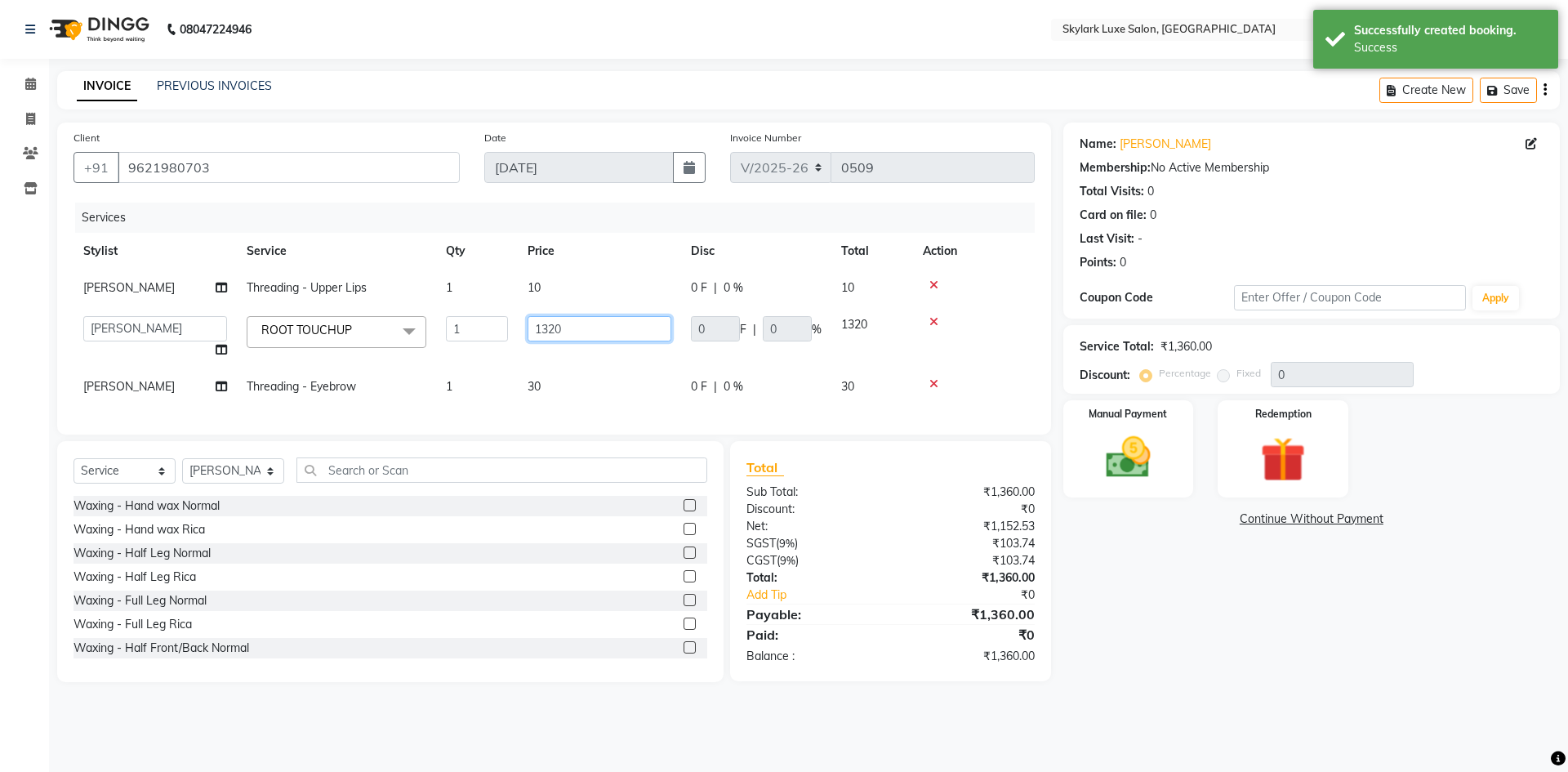
drag, startPoint x: 636, startPoint y: 328, endPoint x: 598, endPoint y: 332, distance: 38.2
click at [631, 329] on input "1320" at bounding box center [599, 329] width 143 height 25
drag, startPoint x: 598, startPoint y: 332, endPoint x: 532, endPoint y: 343, distance: 66.9
click at [532, 343] on td "1320" at bounding box center [599, 338] width 163 height 62
type input "1200"
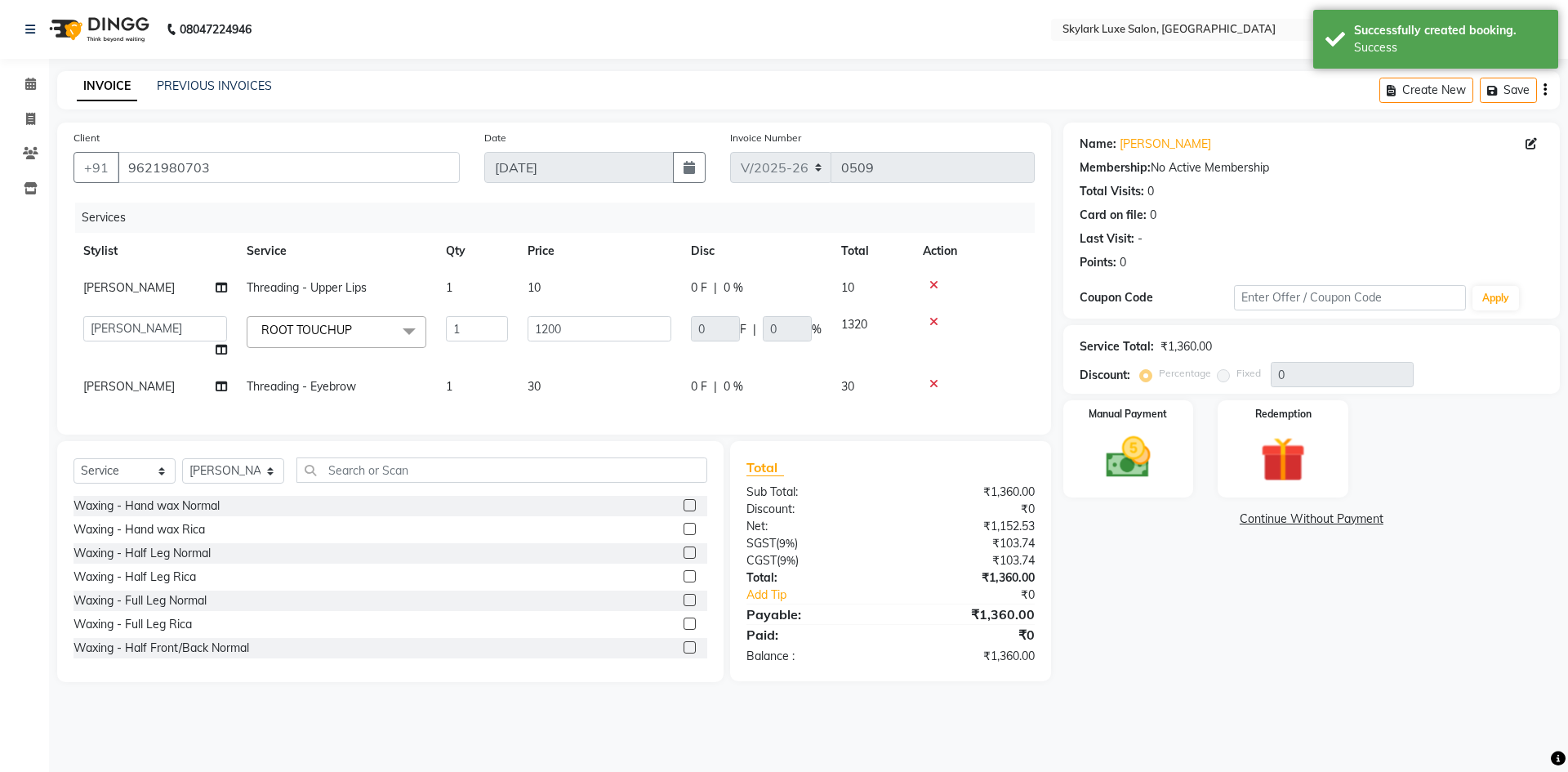
click at [628, 388] on tr "[PERSON_NAME] Threading - Eyebrow 1 30 0 F | 0 % 30" at bounding box center [553, 386] width 961 height 37
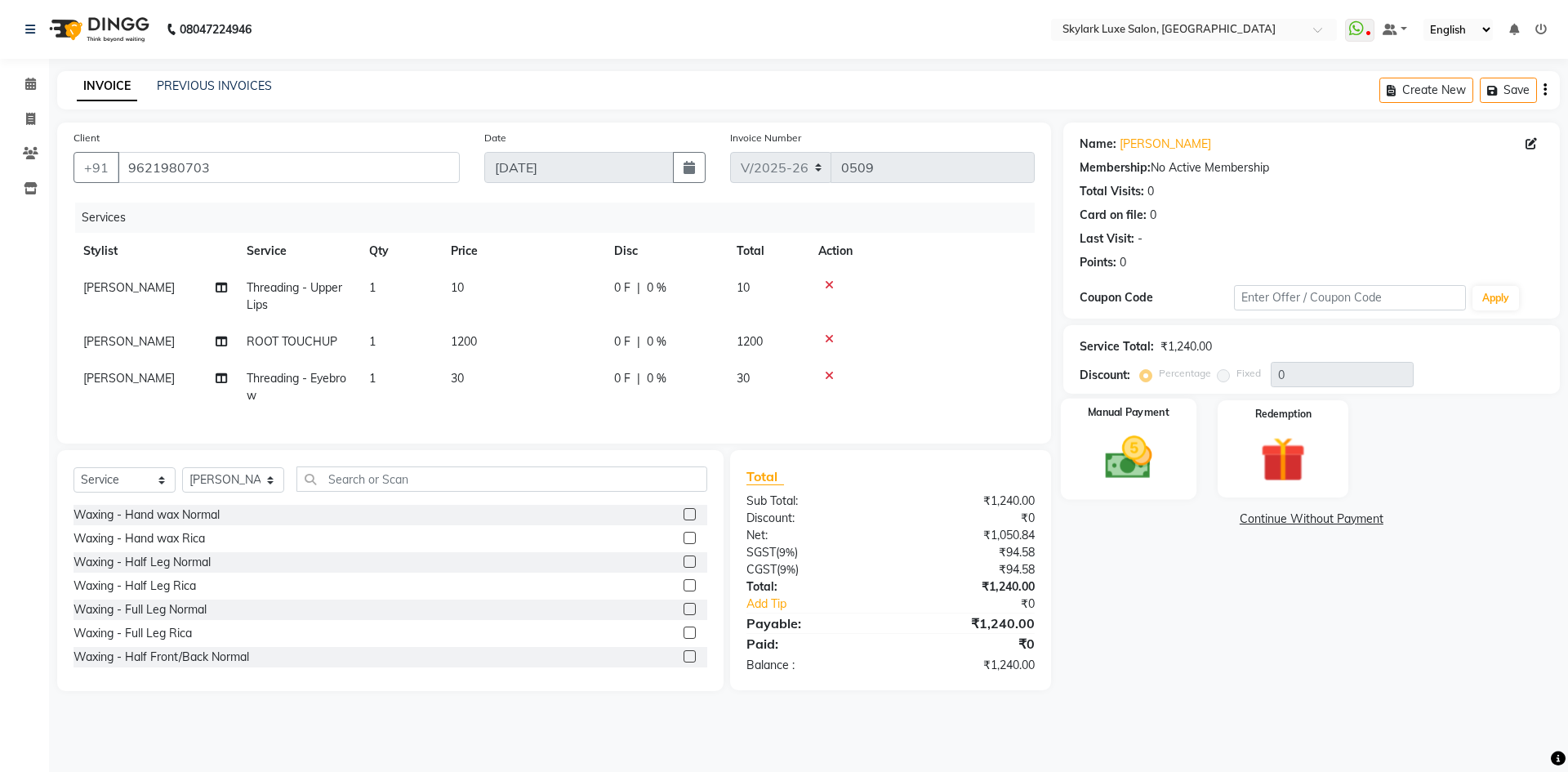
click at [1114, 459] on img at bounding box center [1128, 457] width 76 height 54
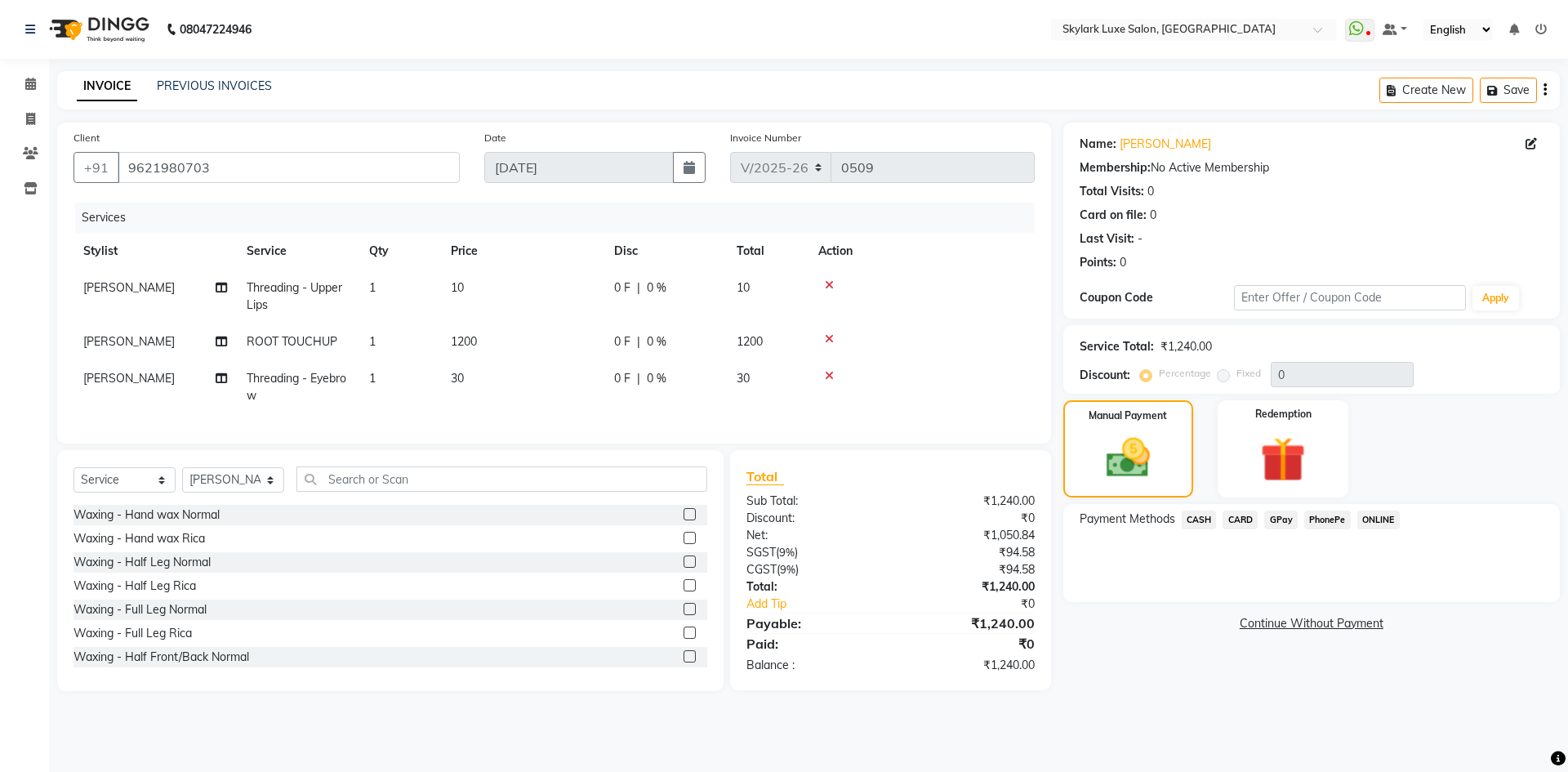
click at [1199, 517] on span "CASH" at bounding box center [1199, 519] width 35 height 19
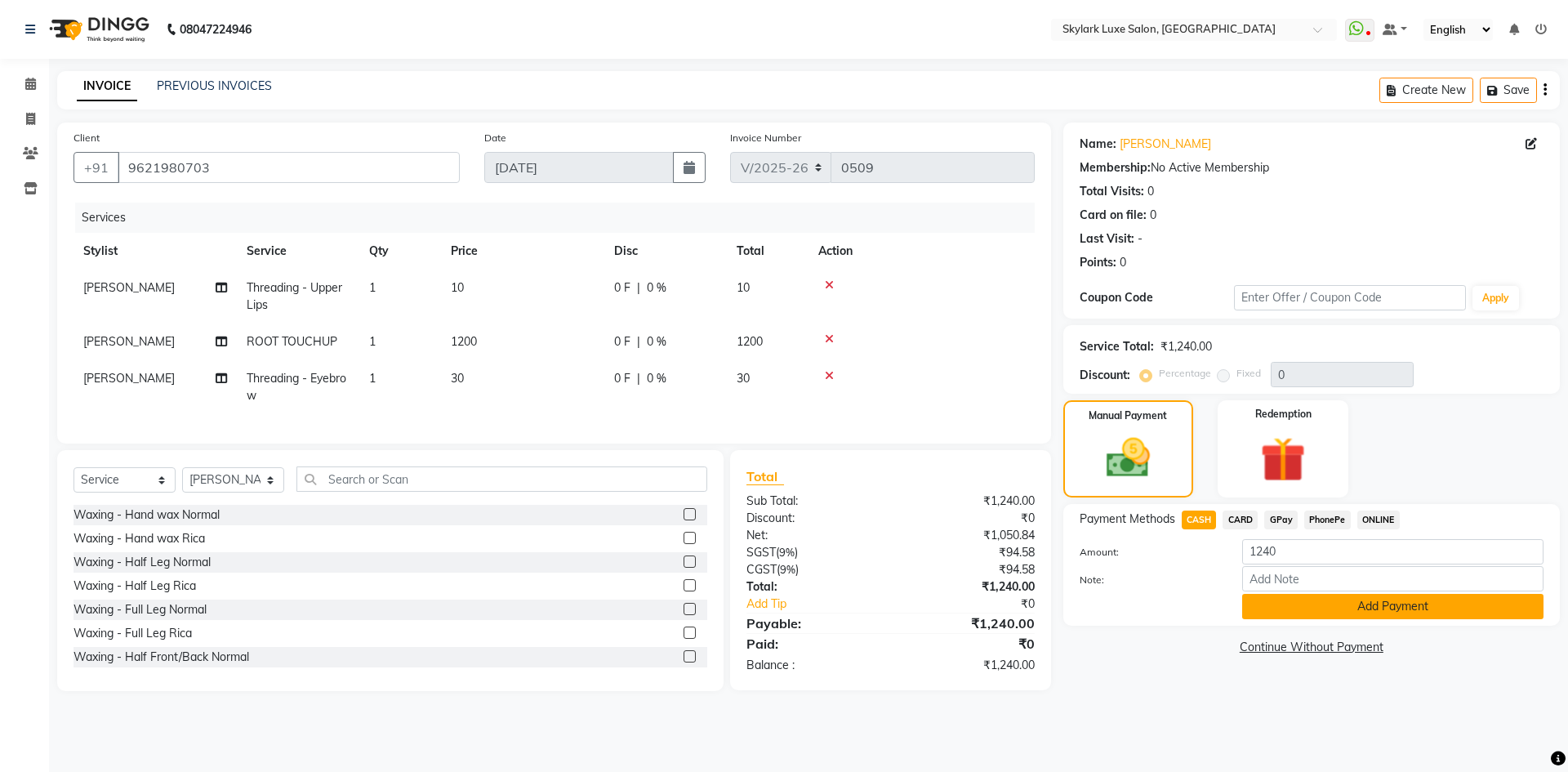
click at [1324, 608] on button "Add Payment" at bounding box center [1392, 606] width 302 height 25
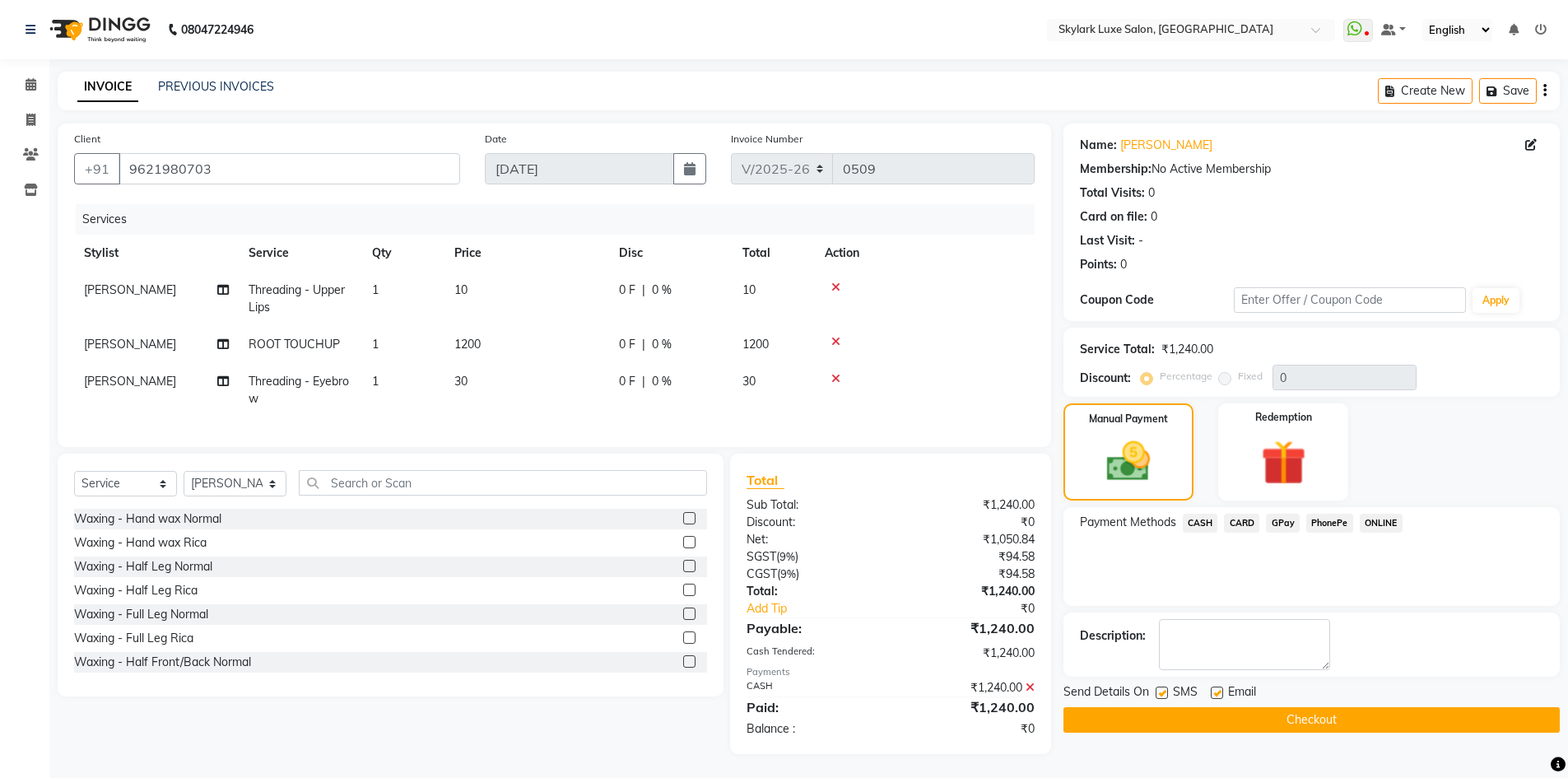
click at [1278, 717] on button "Checkout" at bounding box center [1311, 720] width 497 height 26
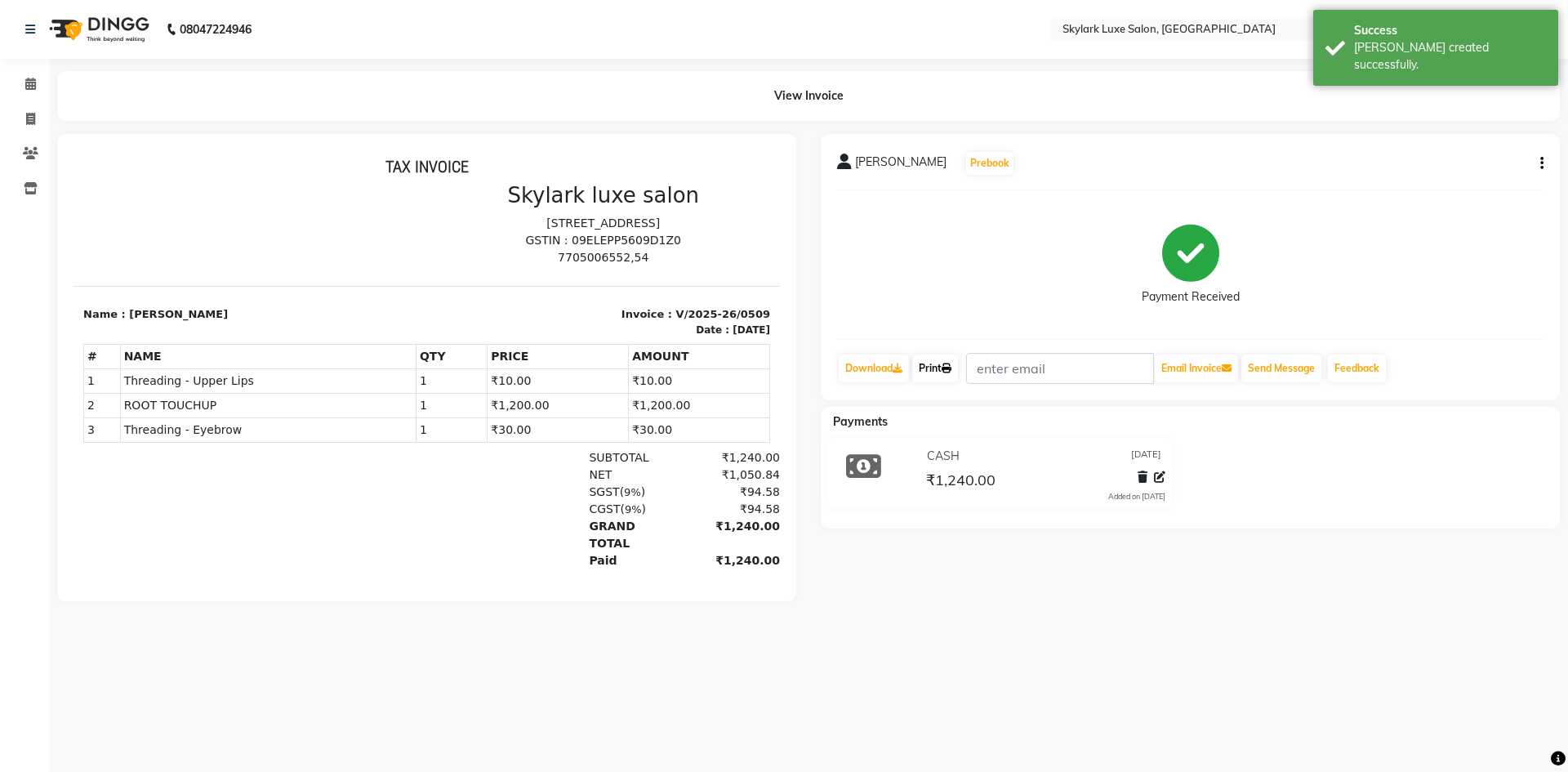
click at [930, 371] on link "Print" at bounding box center [935, 368] width 46 height 27
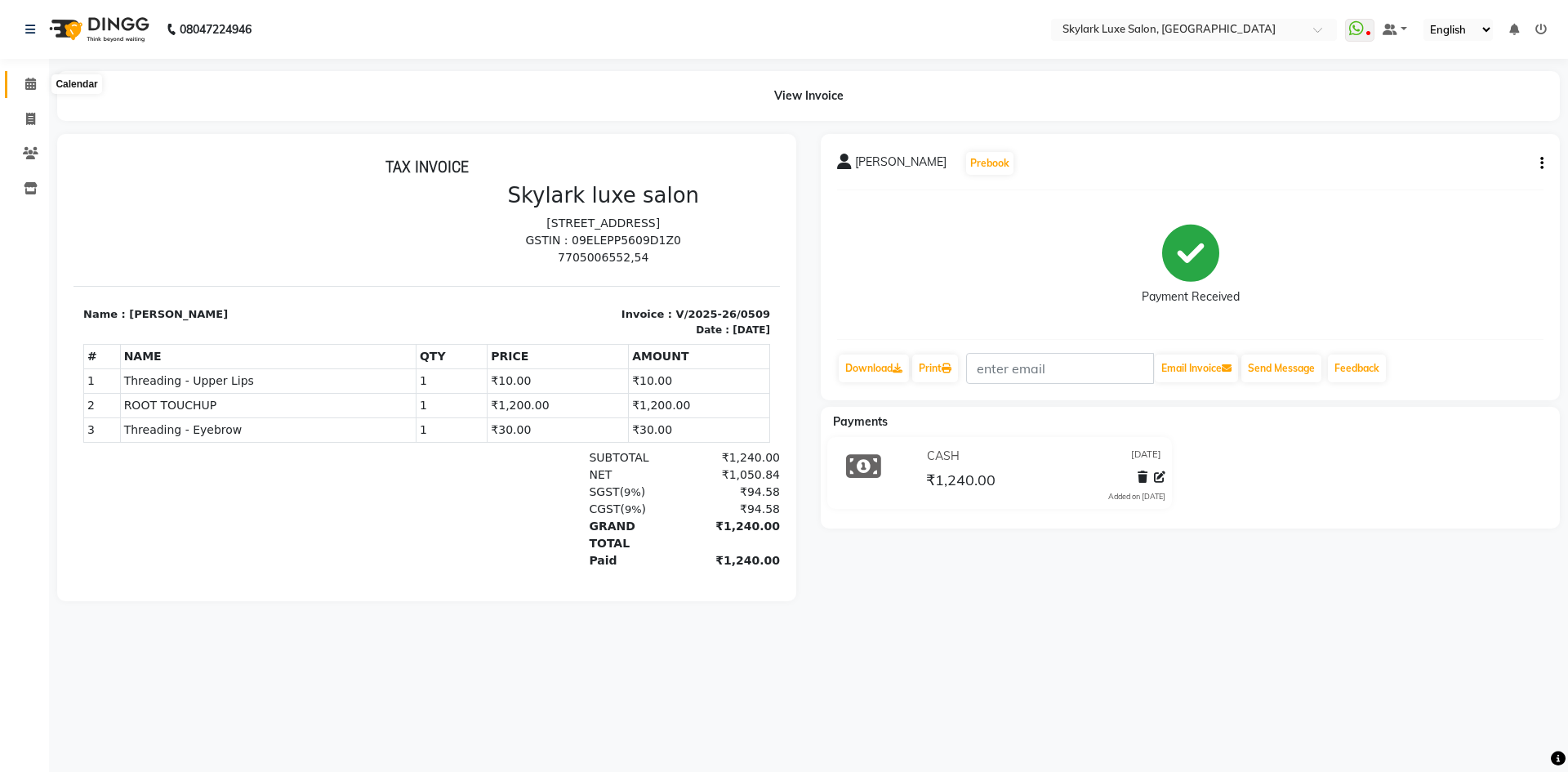
click at [26, 93] on span at bounding box center [30, 84] width 28 height 19
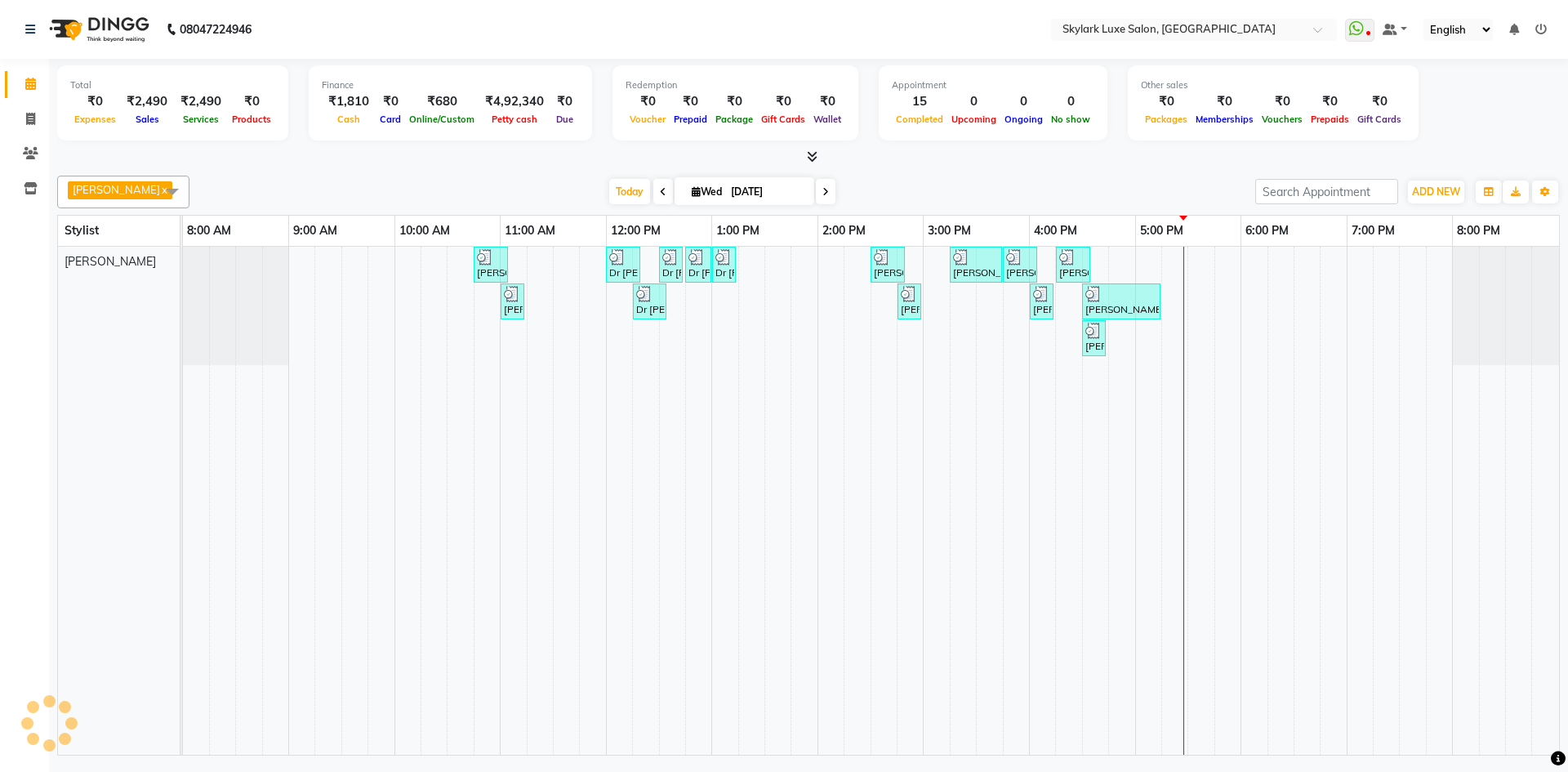
click at [828, 423] on td at bounding box center [830, 501] width 26 height 508
click at [28, 142] on link "Clients" at bounding box center [24, 154] width 39 height 27
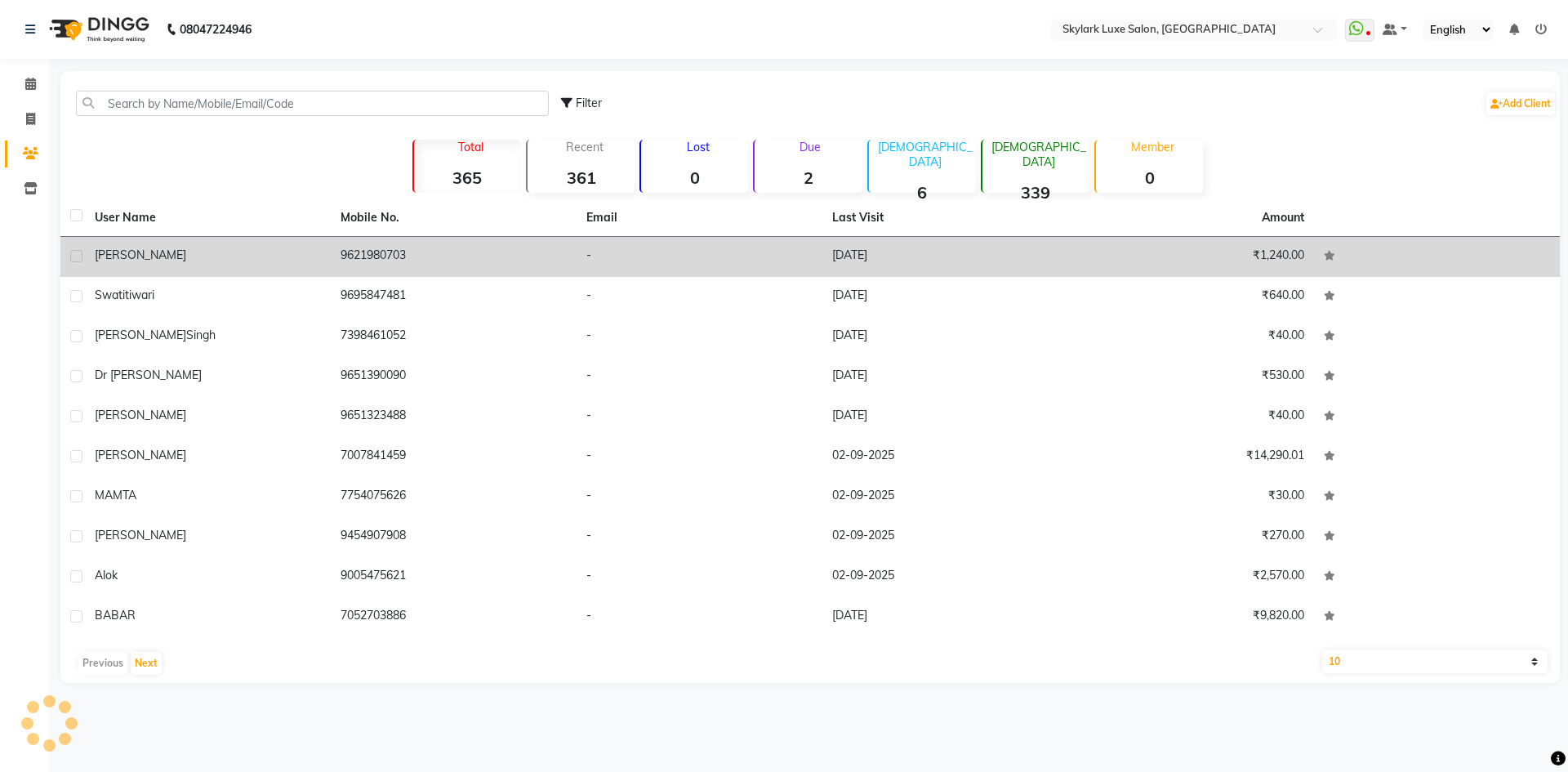
click at [870, 252] on td "[DATE]" at bounding box center [945, 257] width 246 height 40
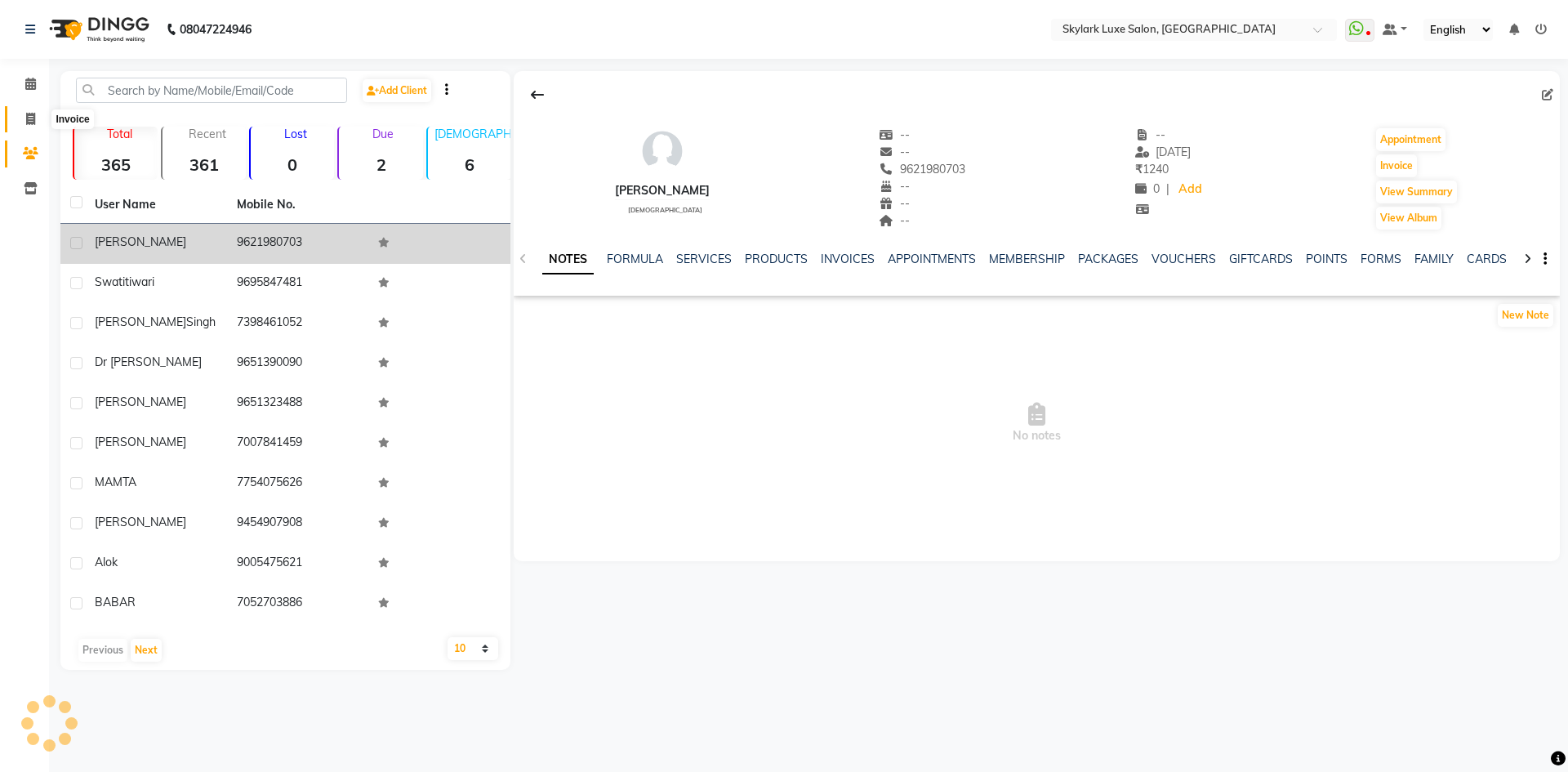
click at [29, 124] on icon at bounding box center [30, 118] width 9 height 13
select select "service"
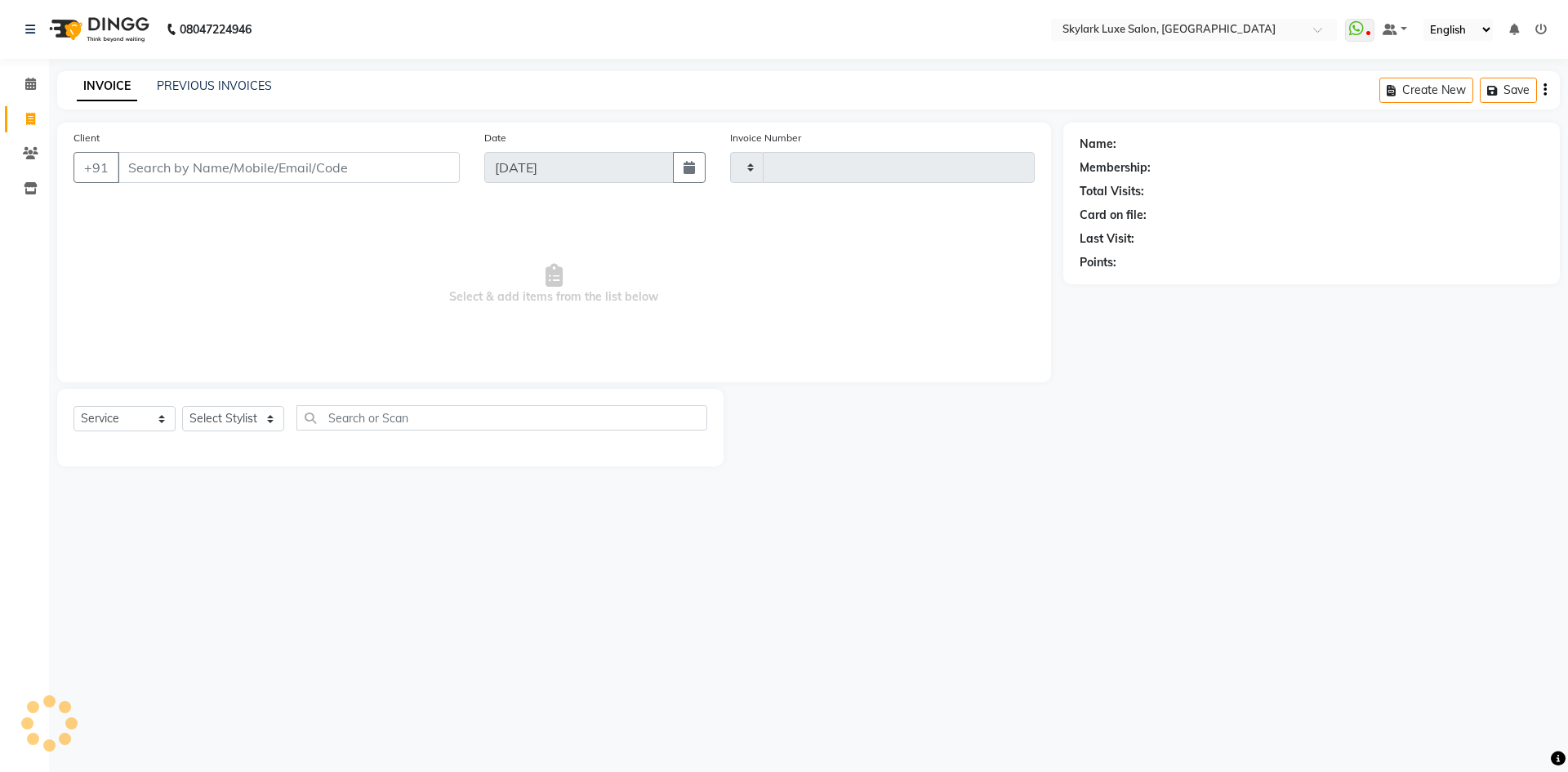
type input "0510"
select select "8191"
click at [221, 178] on input "Client" at bounding box center [289, 168] width 342 height 31
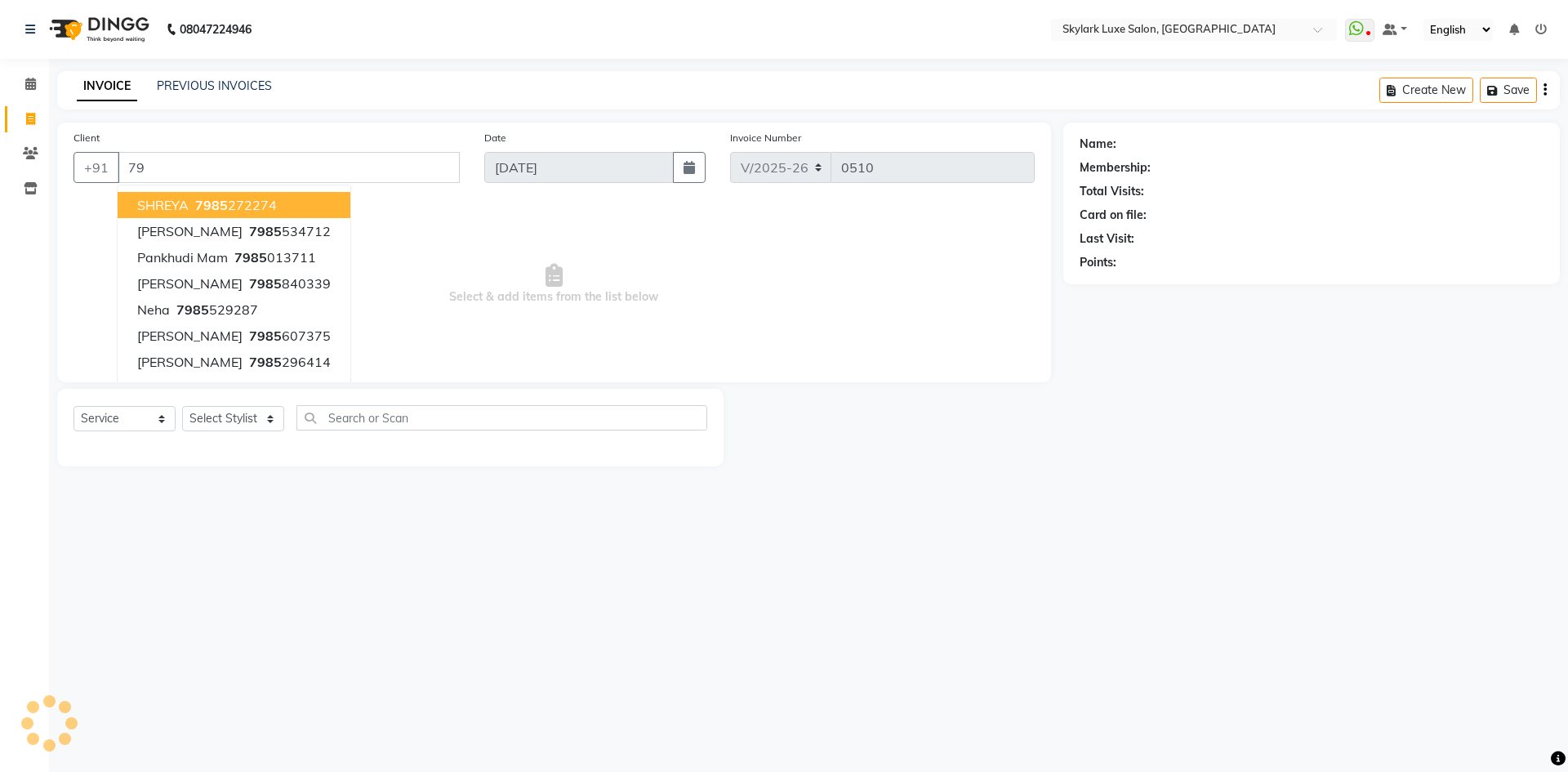
type input "7"
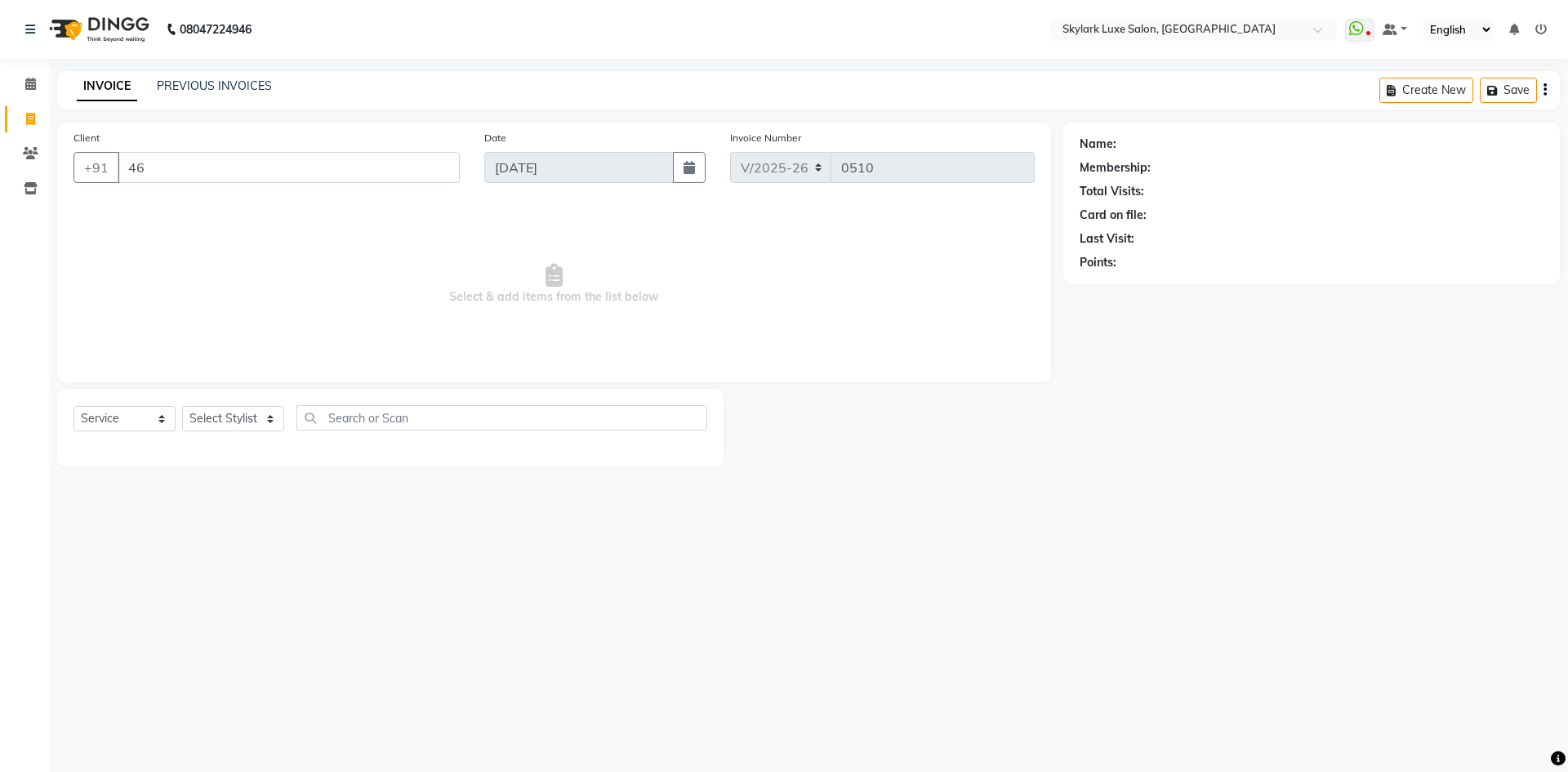
type input "4"
type input "7985384951"
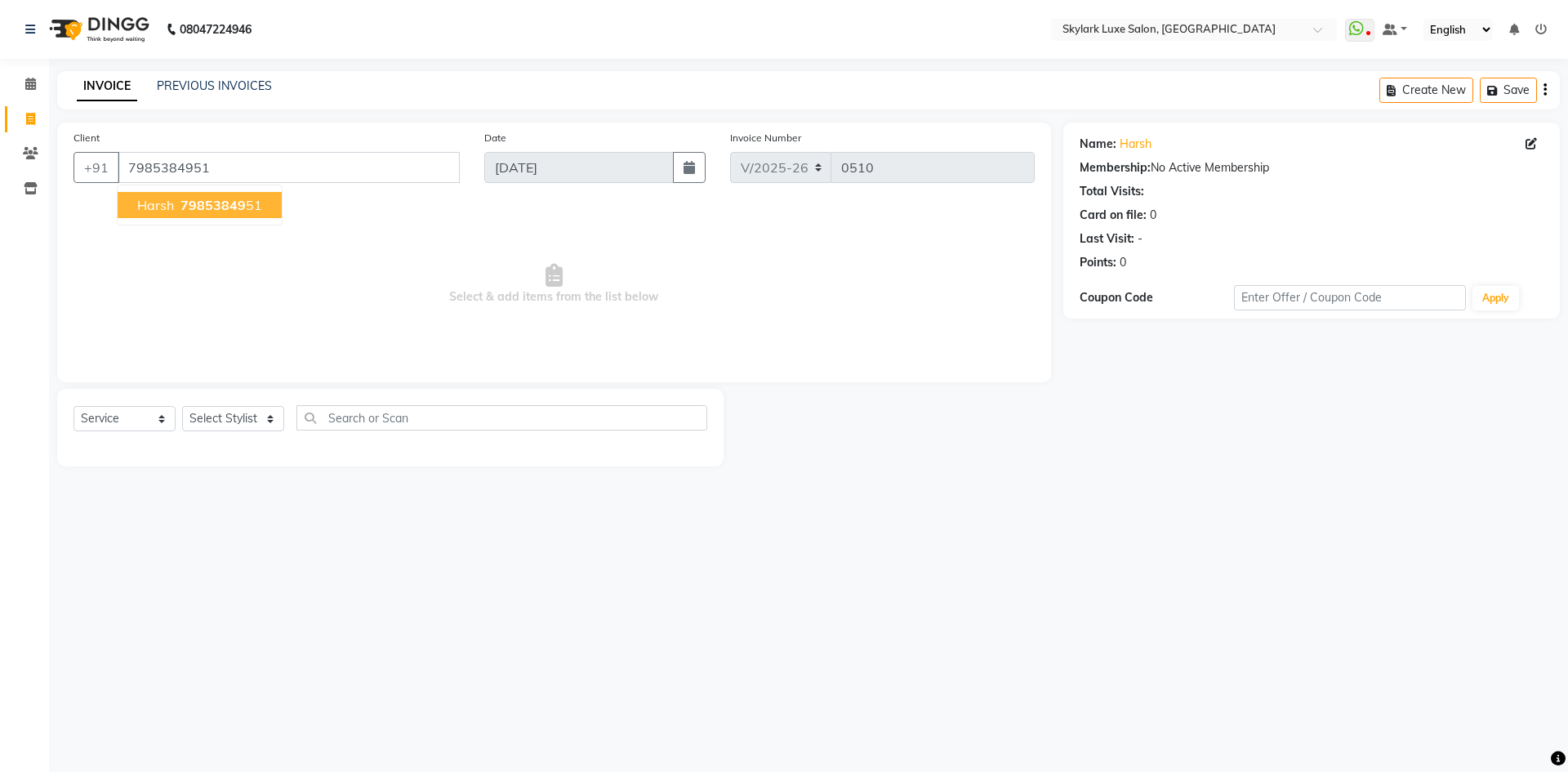
click at [199, 187] on ngb-typeahead-window "harsh 79853849 51" at bounding box center [200, 205] width 166 height 41
click at [229, 218] on ngb-typeahead-window "harsh 79853849 51" at bounding box center [200, 205] width 166 height 41
click at [238, 206] on span "79853849" at bounding box center [213, 205] width 65 height 17
click at [1535, 142] on icon at bounding box center [1531, 143] width 12 height 12
select select "[DEMOGRAPHIC_DATA]"
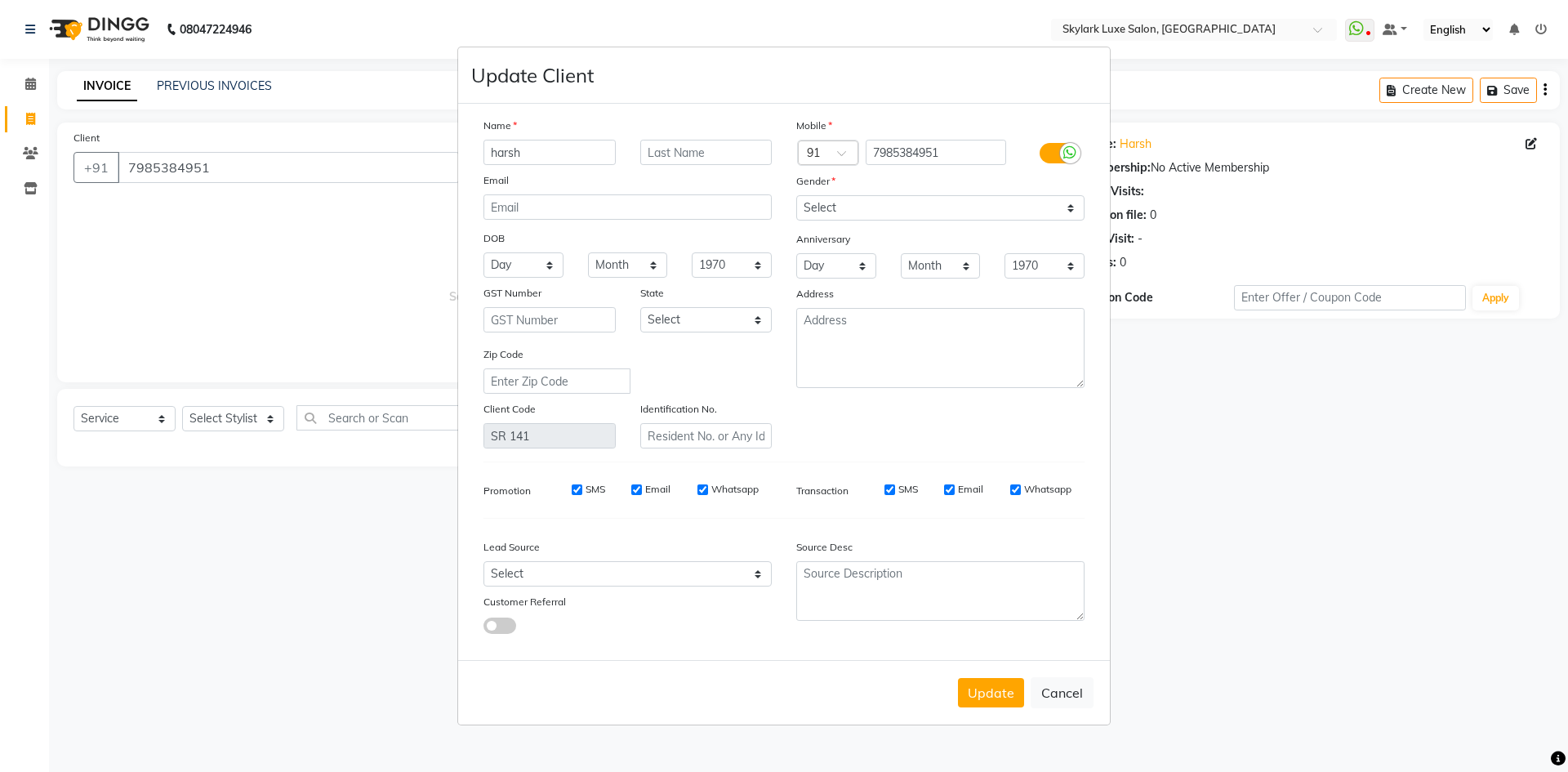
drag, startPoint x: 536, startPoint y: 153, endPoint x: 398, endPoint y: 183, distance: 141.2
click at [398, 183] on ngb-modal-window "Update Client Name harsh Email DOB Day 01 02 03 04 05 06 07 08 09 10 11 12 13 1…" at bounding box center [784, 386] width 1568 height 772
type input "Harsh"
type input "[PERSON_NAME]"
click at [843, 194] on div "Gender" at bounding box center [940, 183] width 313 height 22
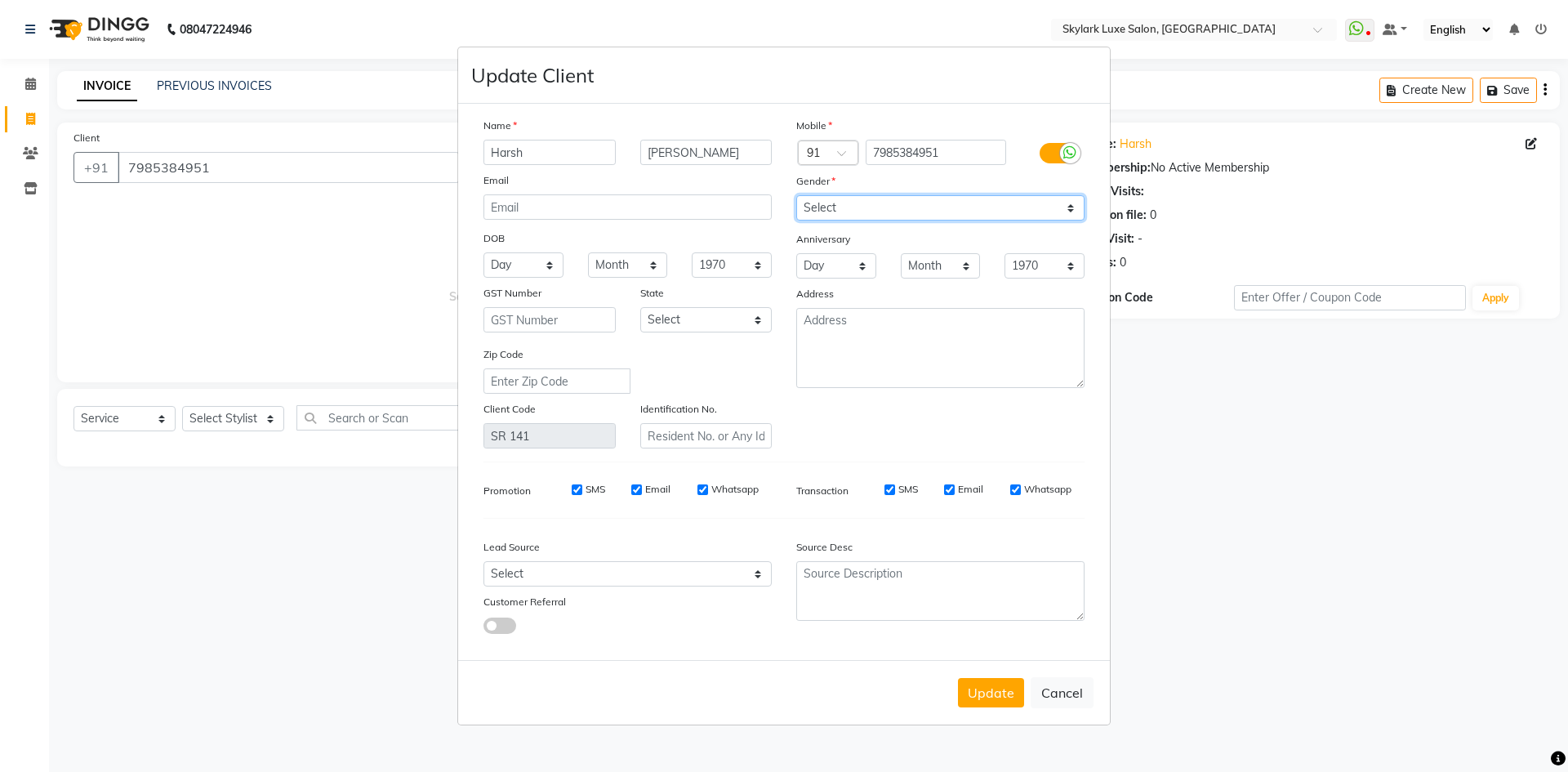
click at [849, 213] on select "Select [DEMOGRAPHIC_DATA] [DEMOGRAPHIC_DATA] Other Prefer Not To Say" at bounding box center [940, 208] width 288 height 25
select select "[DEMOGRAPHIC_DATA]"
click at [796, 195] on select "Select [DEMOGRAPHIC_DATA] [DEMOGRAPHIC_DATA] Other Prefer Not To Say" at bounding box center [940, 208] width 288 height 25
click at [974, 697] on button "Update" at bounding box center [991, 693] width 66 height 29
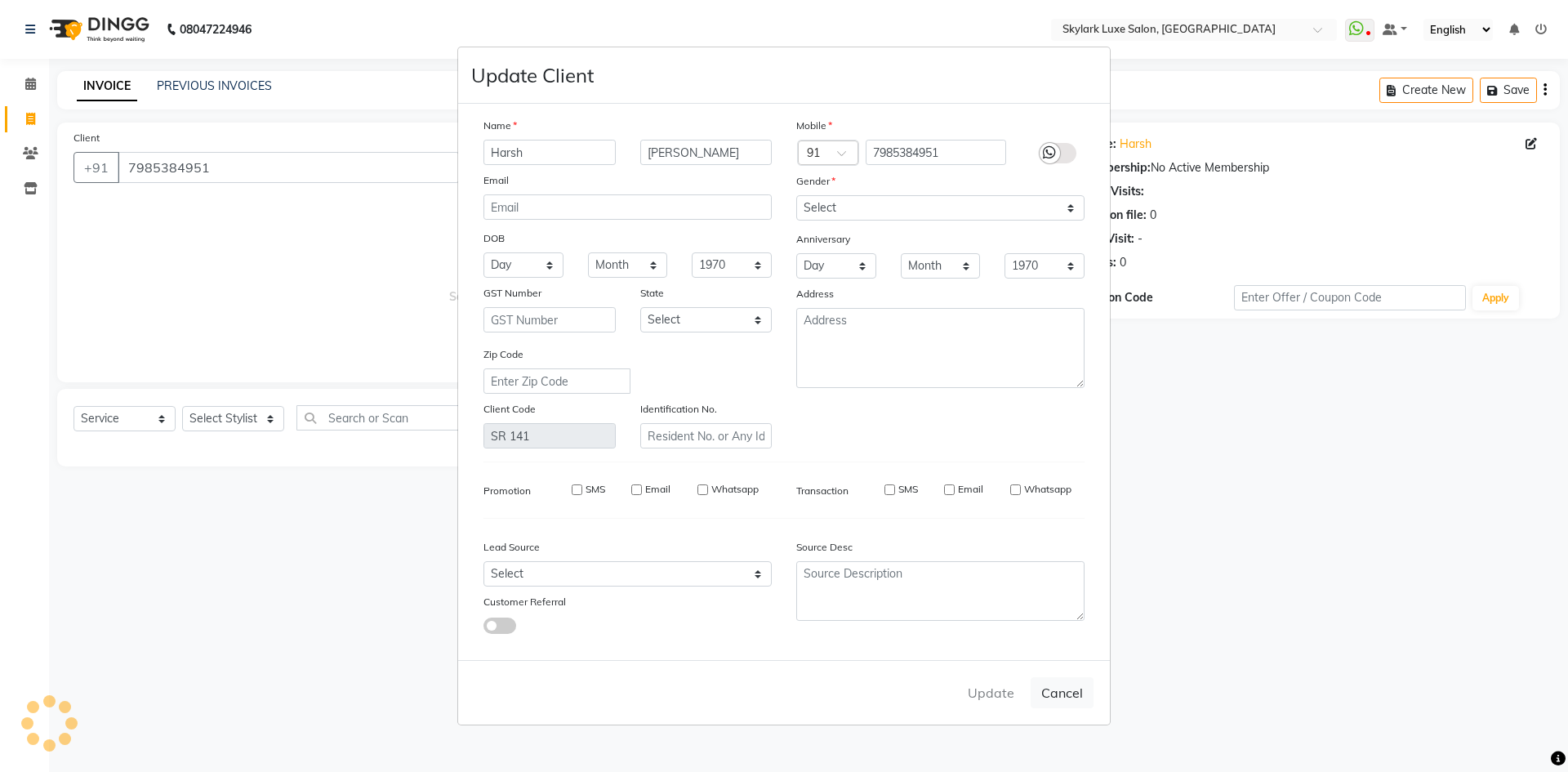
select select
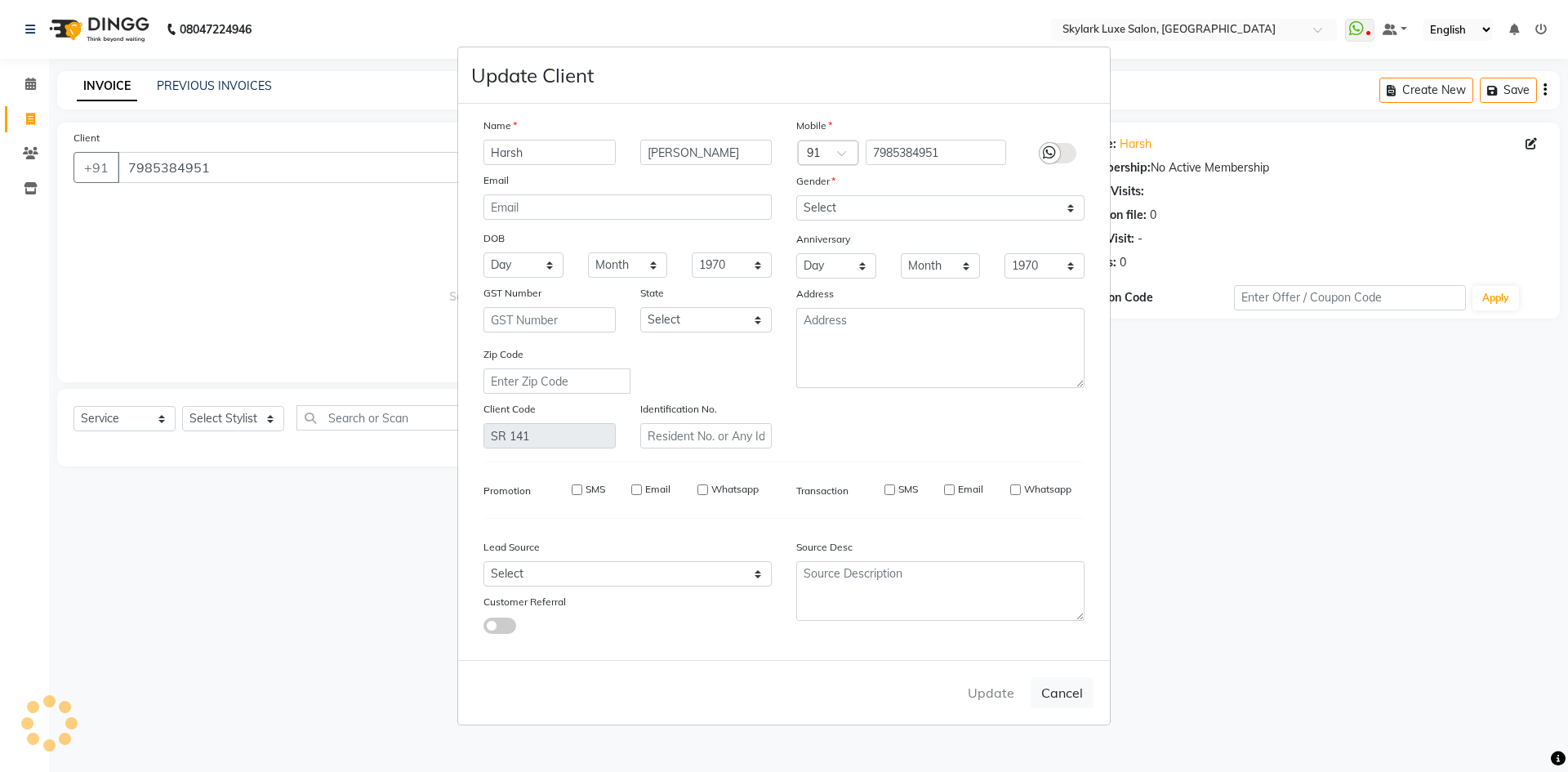
select select
checkbox input "false"
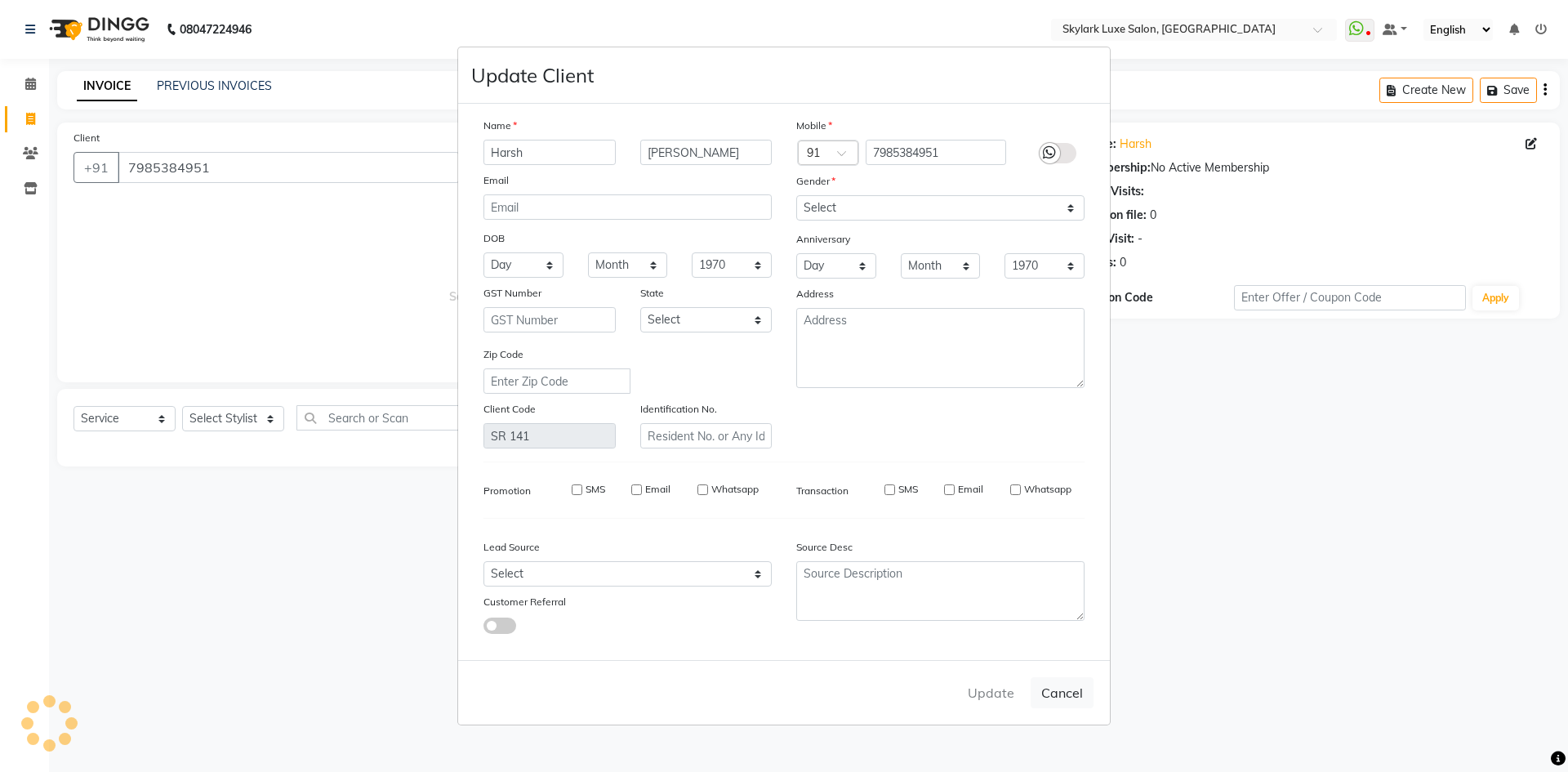
checkbox input "false"
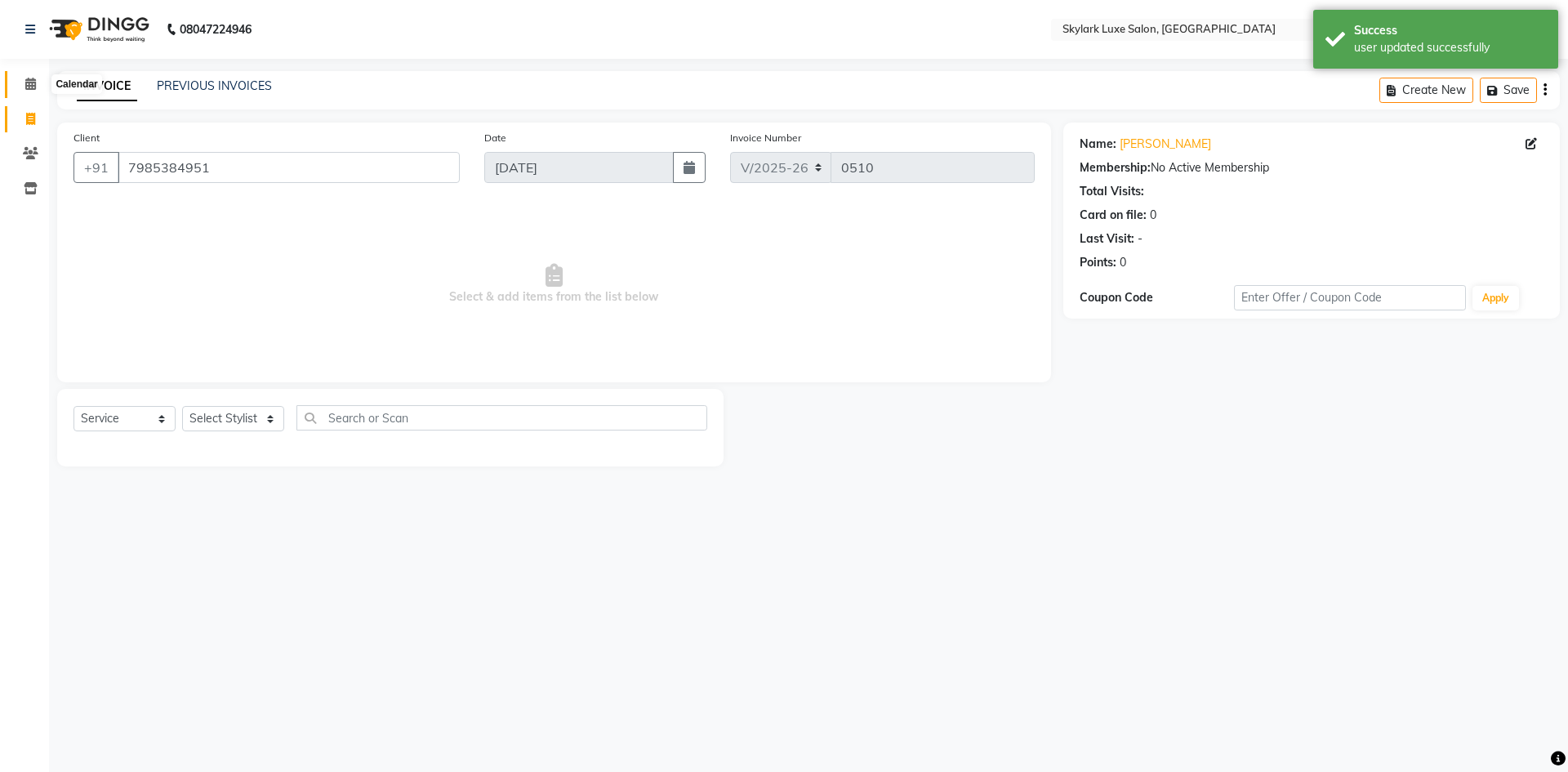
click at [24, 90] on span at bounding box center [30, 84] width 28 height 19
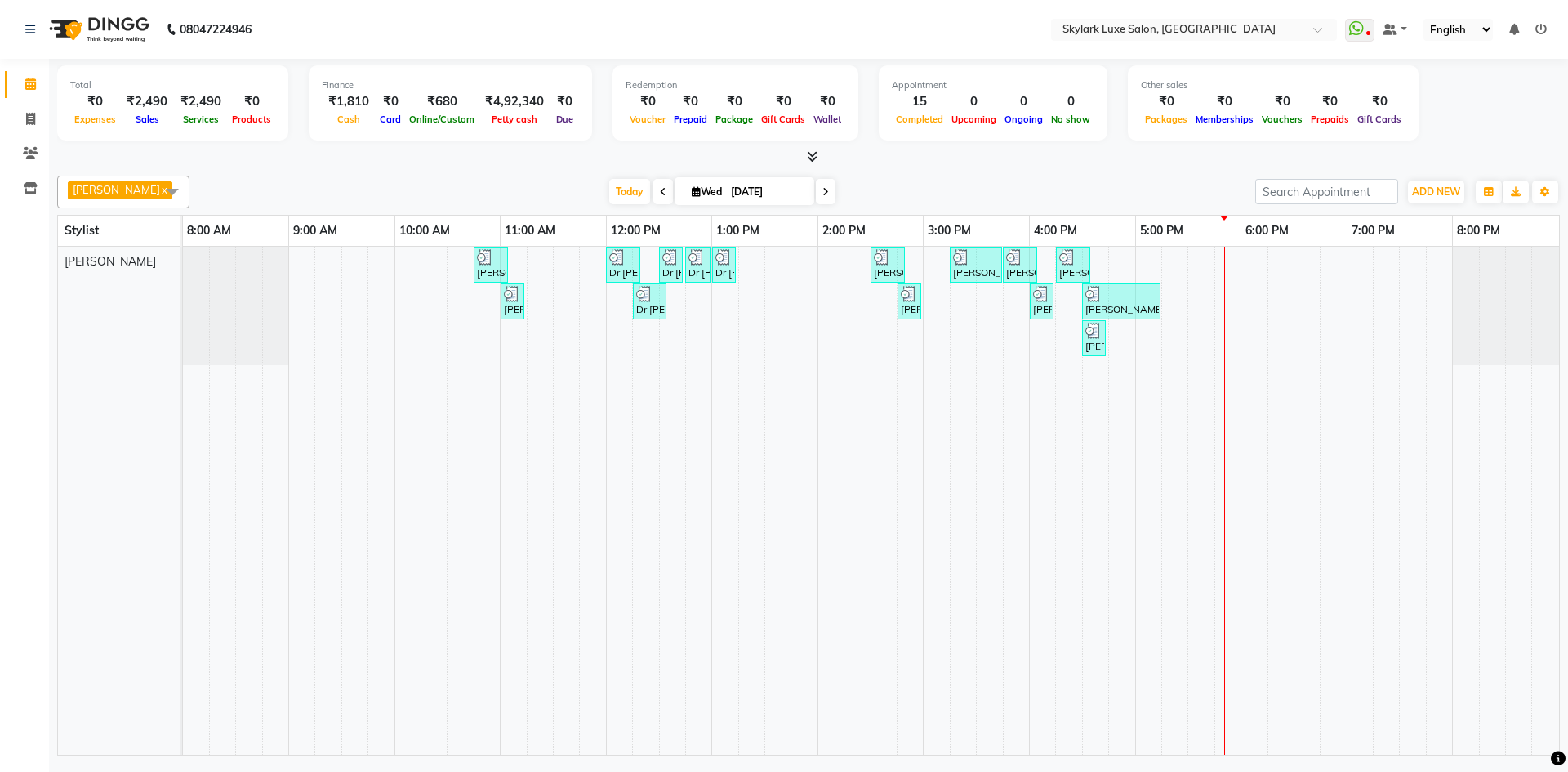
click at [1226, 15] on nav "08047224946 Select Location × Skylark Luxe Salon, R S Mall WhatsApp Status ✕ St…" at bounding box center [784, 29] width 1568 height 59
click at [1199, 32] on input "text" at bounding box center [1177, 30] width 237 height 17
click at [1198, 35] on input "text" at bounding box center [1177, 30] width 237 height 17
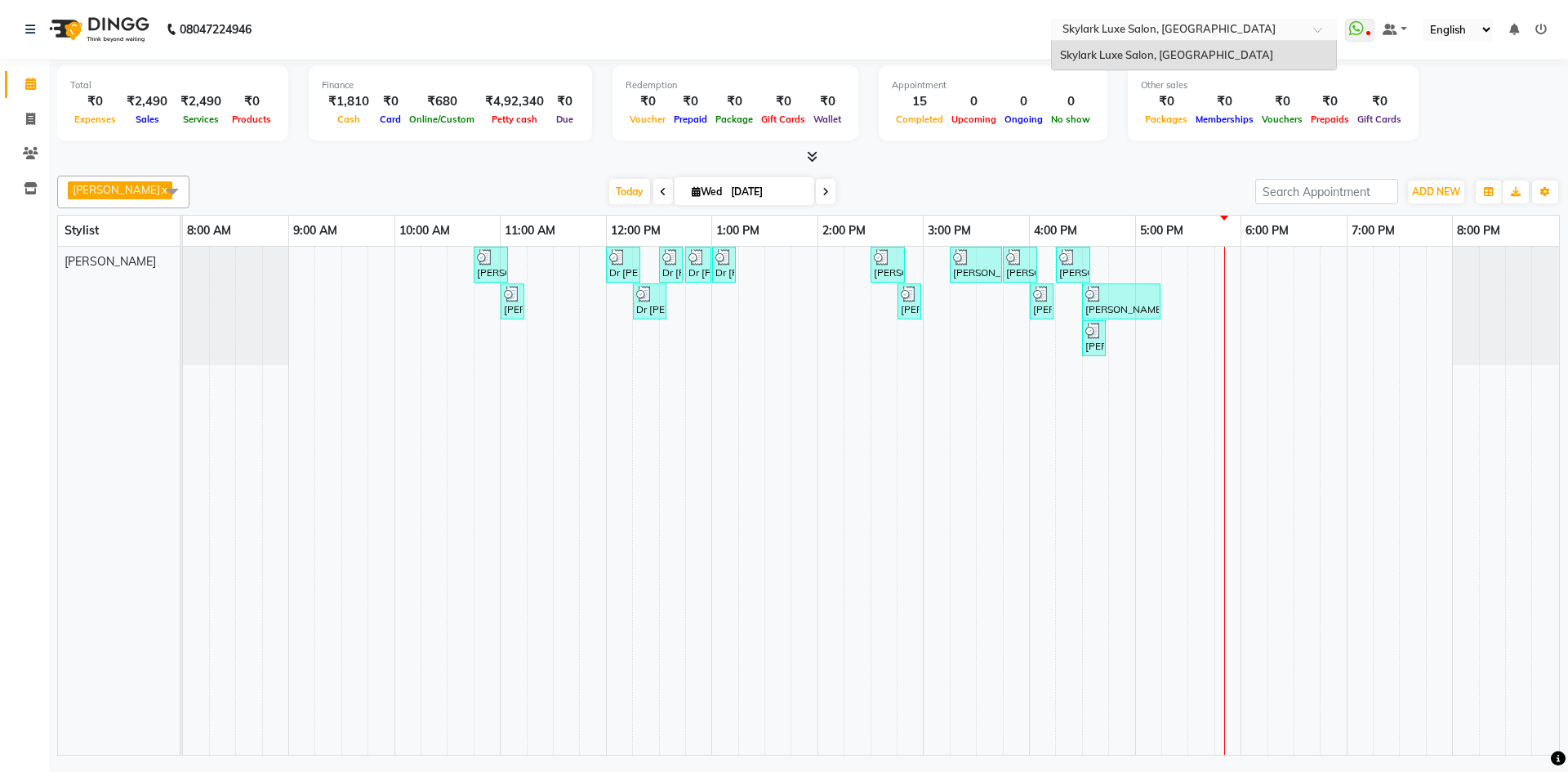
click at [1232, 37] on input "text" at bounding box center [1177, 30] width 237 height 17
click at [1364, 30] on icon at bounding box center [1356, 28] width 15 height 17
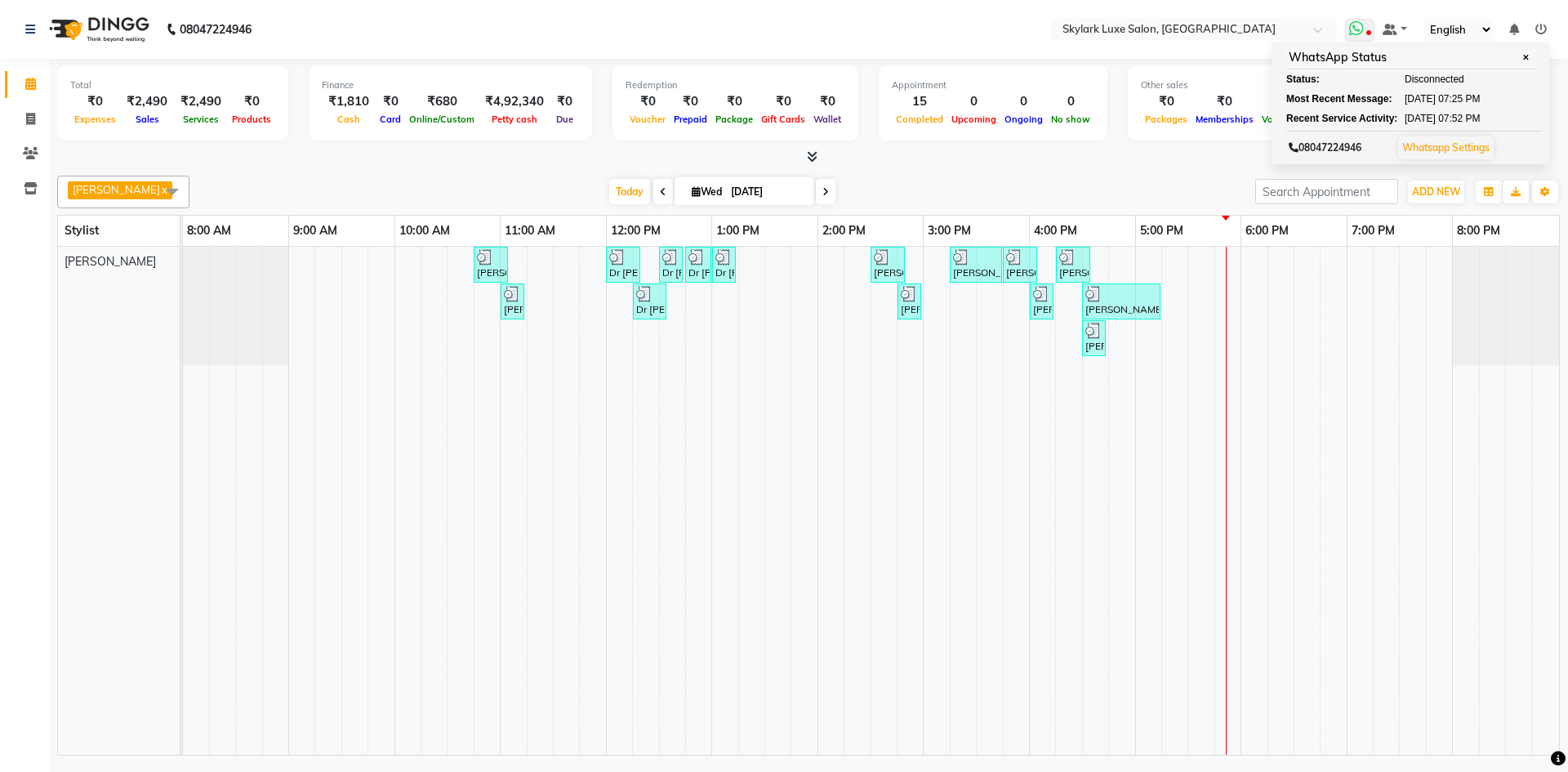
click at [1528, 61] on span "✕" at bounding box center [1525, 58] width 15 height 13
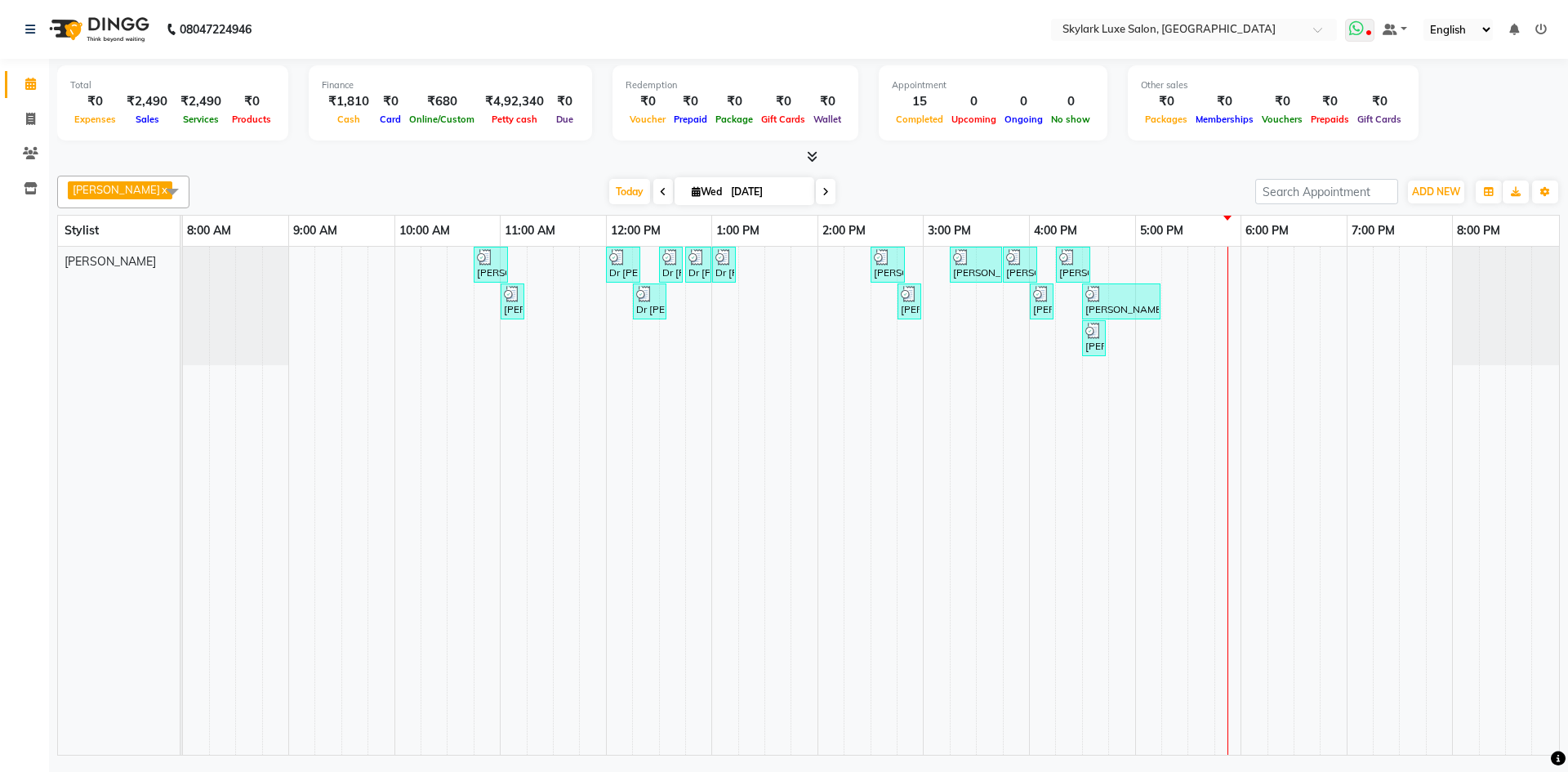
click at [1354, 35] on icon at bounding box center [1356, 28] width 15 height 17
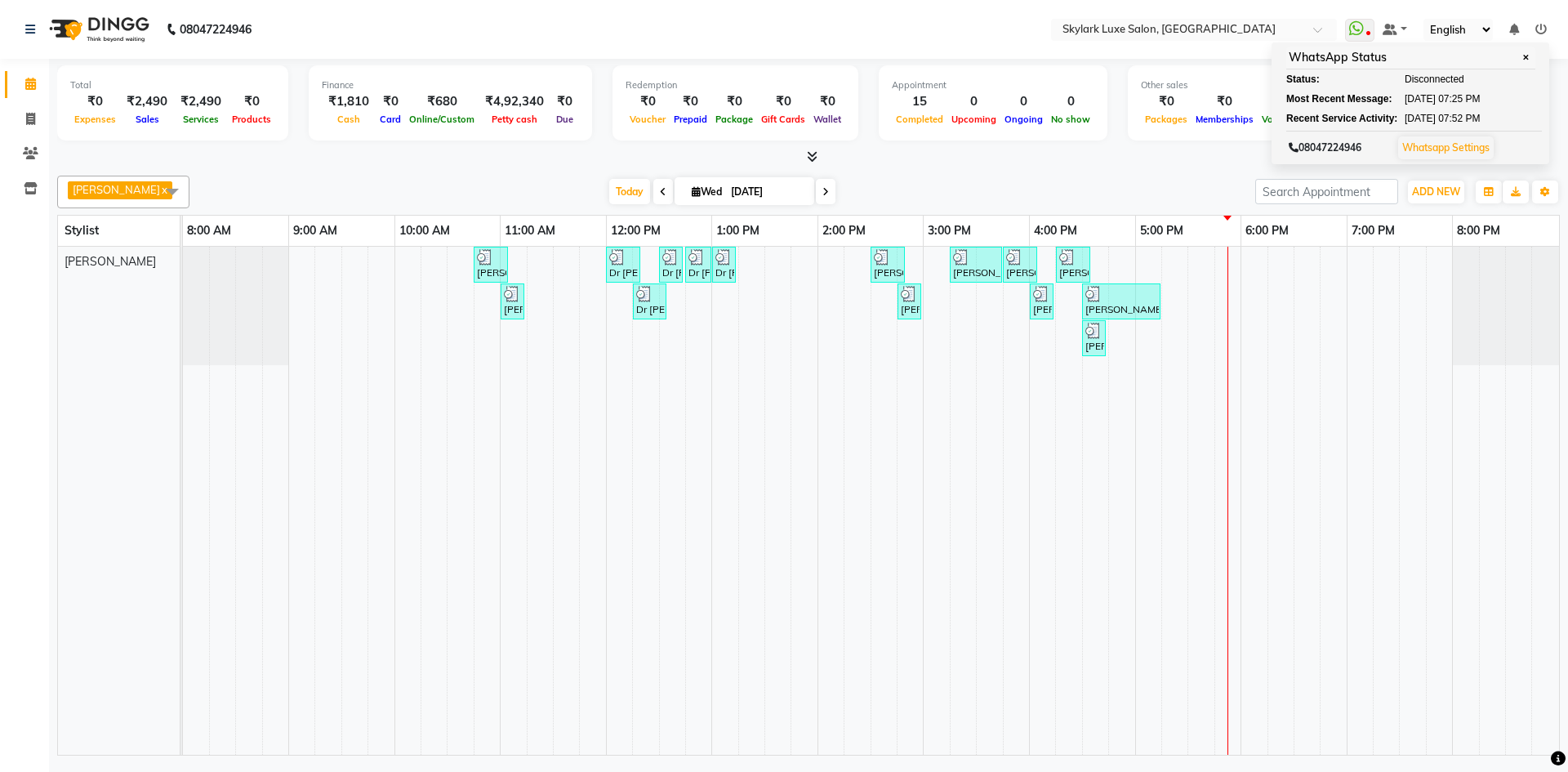
click at [1287, 429] on td at bounding box center [1280, 501] width 26 height 508
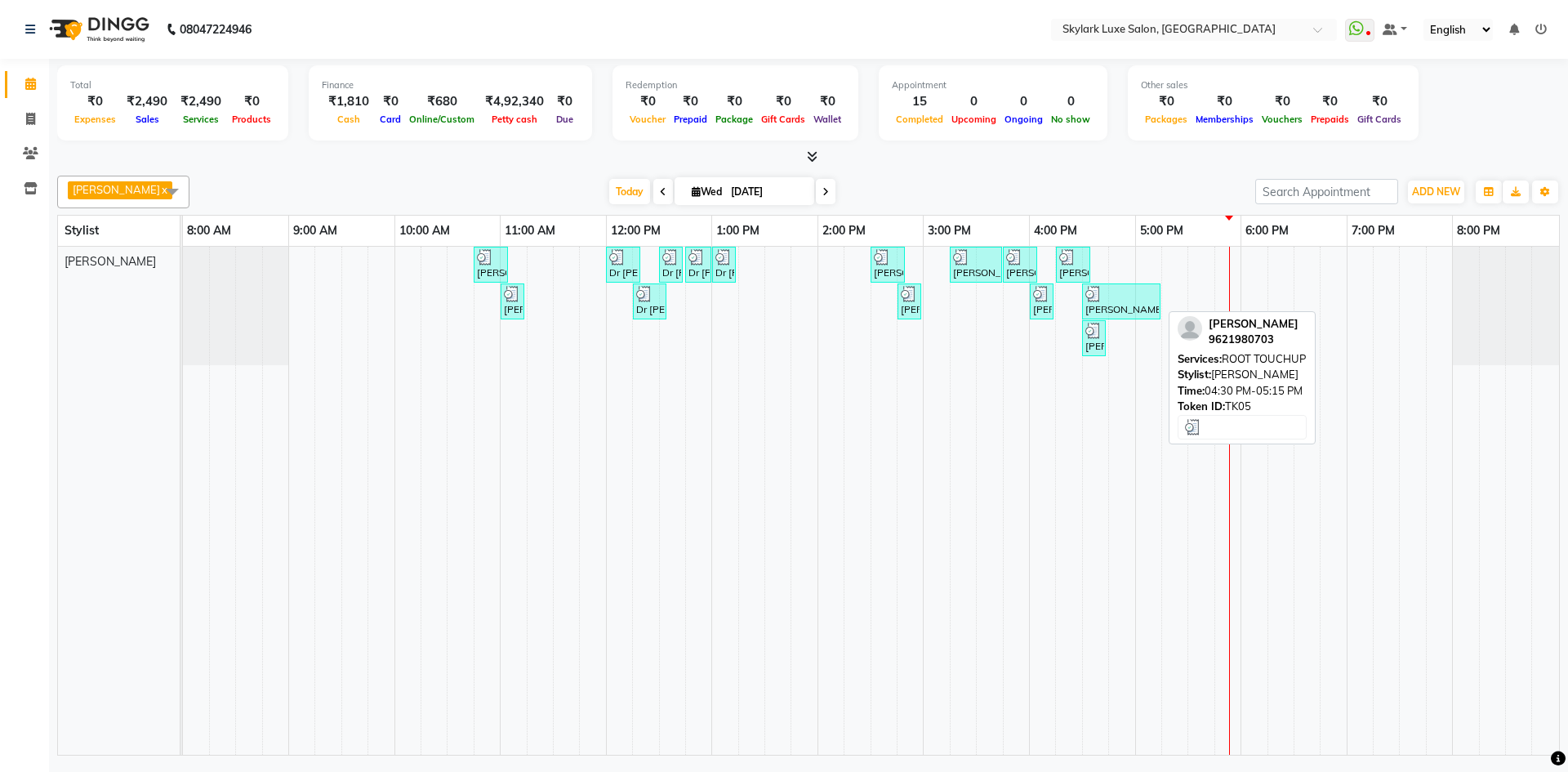
click at [1114, 305] on div "[PERSON_NAME], TK05, 04:30 PM-05:15 PM, ROOT TOUCHUP" at bounding box center [1121, 302] width 75 height 31
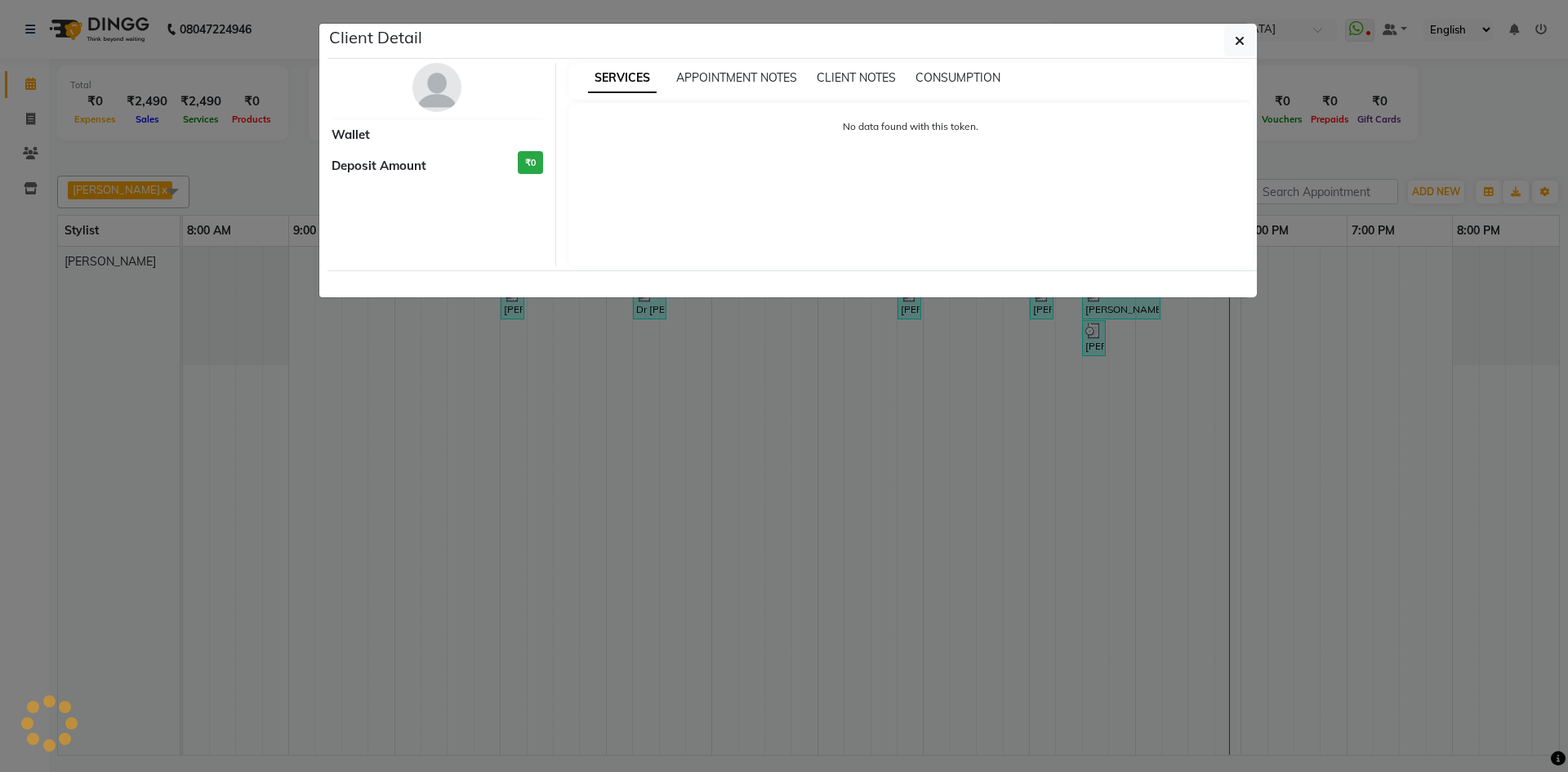
select select "3"
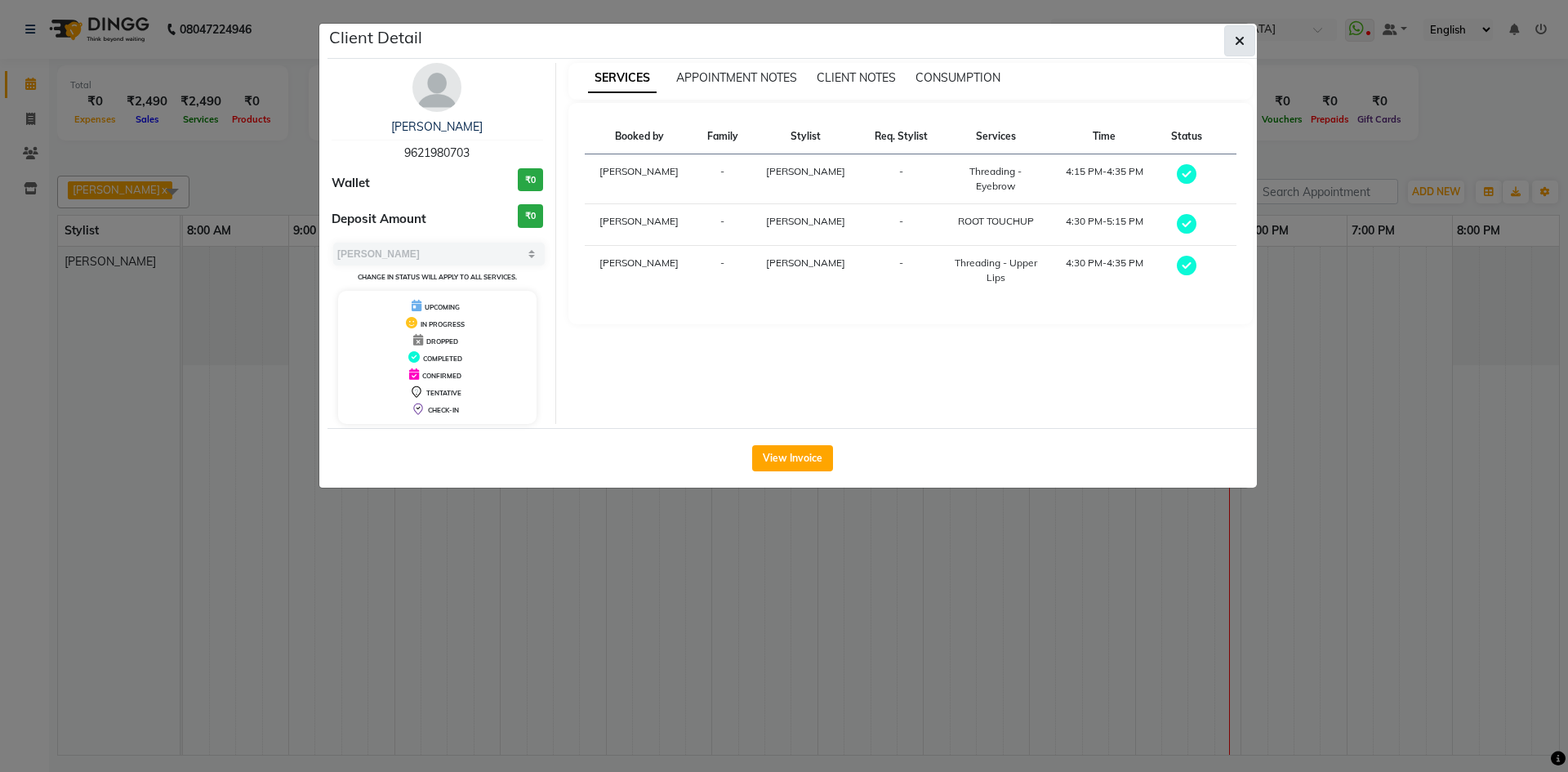
click at [1240, 42] on icon "button" at bounding box center [1239, 40] width 10 height 13
